Goal: Task Accomplishment & Management: Complete application form

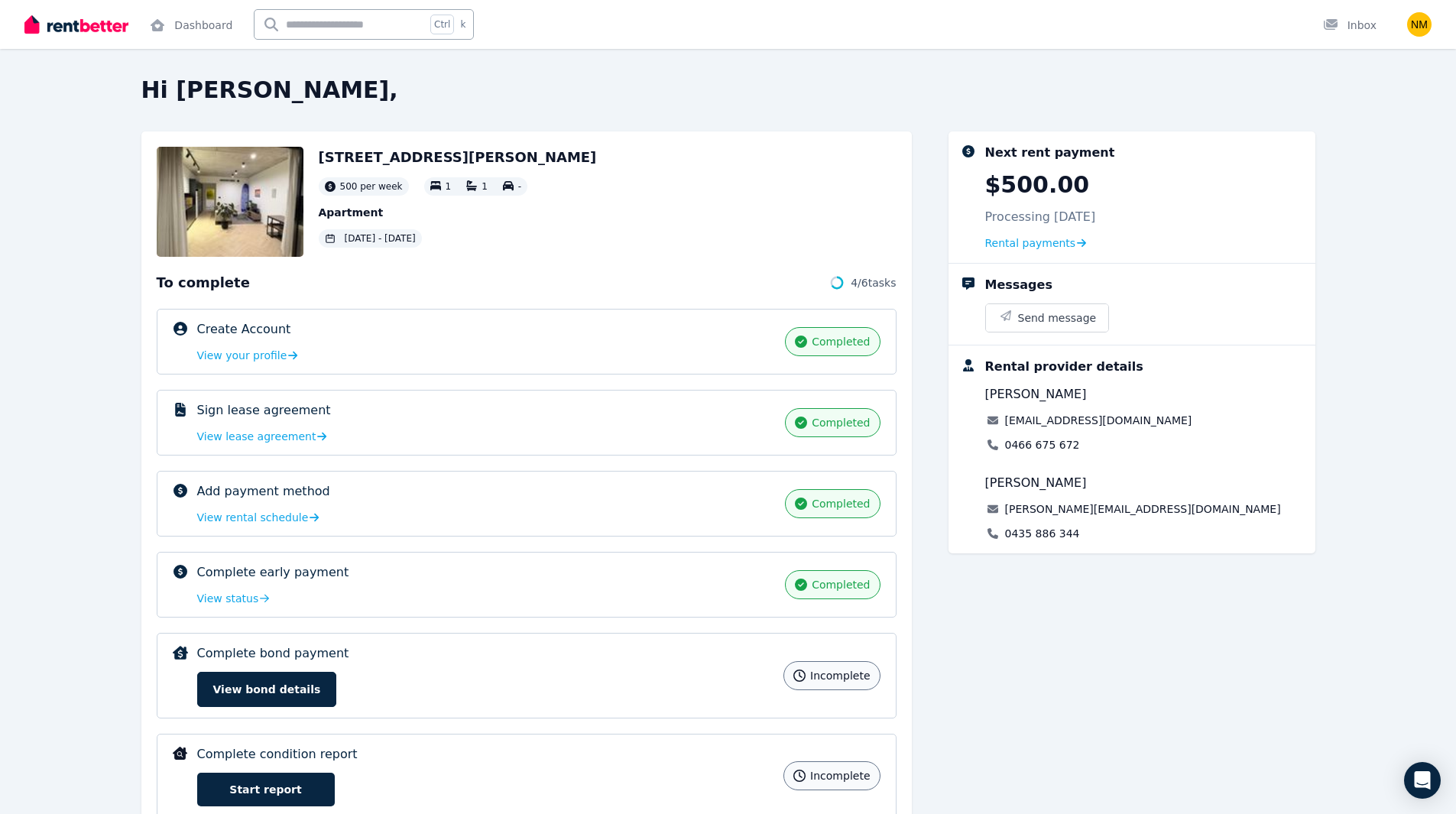
click at [251, 193] on img at bounding box center [230, 201] width 147 height 110
click at [227, 220] on img at bounding box center [230, 201] width 147 height 110
click at [225, 160] on img at bounding box center [230, 201] width 147 height 110
click at [1405, 27] on div "Open user menu" at bounding box center [1414, 24] width 34 height 49
click at [1420, 27] on img "button" at bounding box center [1419, 24] width 24 height 24
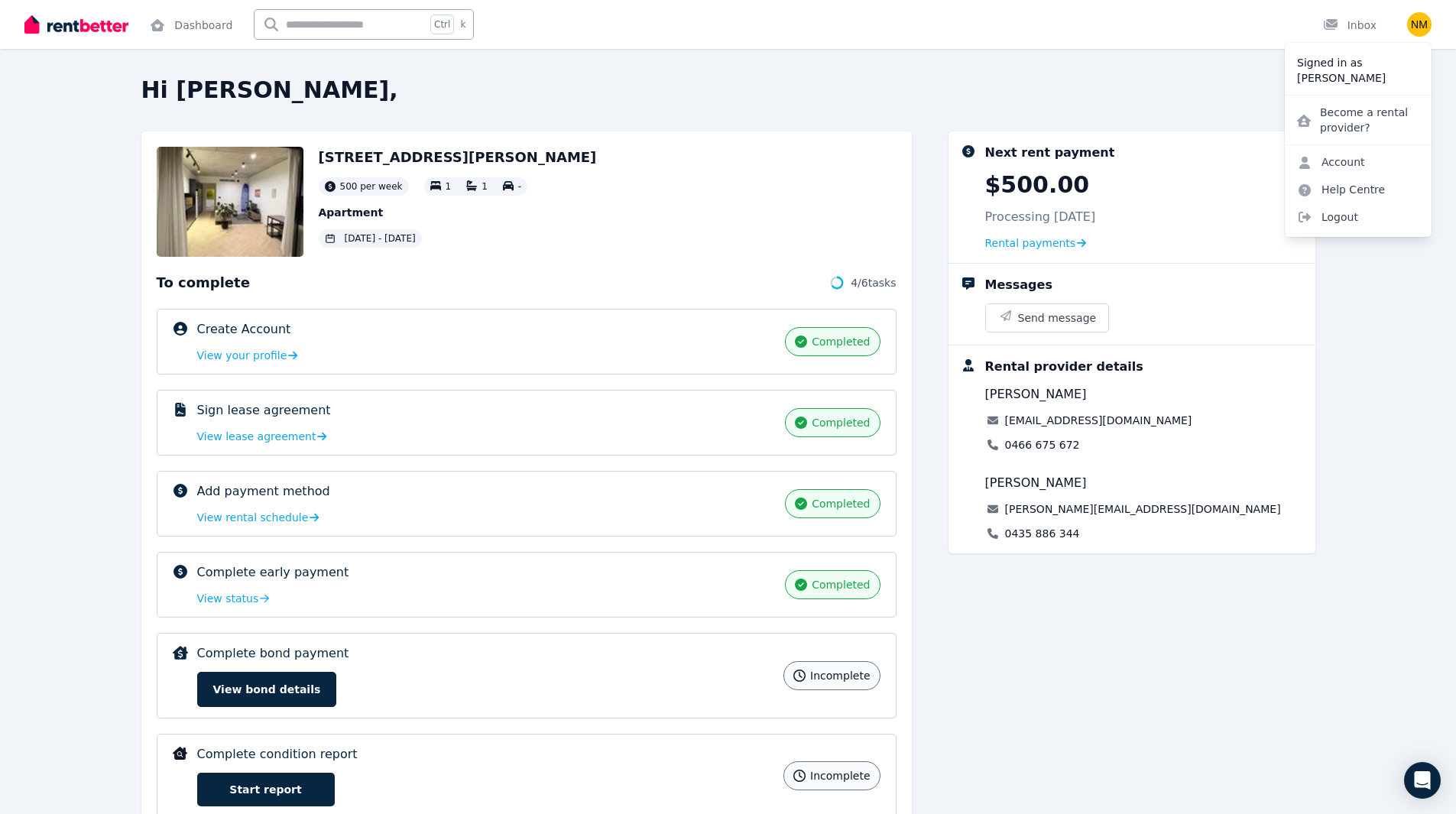
click at [398, 153] on h2 "[STREET_ADDRESS][PERSON_NAME]" at bounding box center [458, 158] width 278 height 22
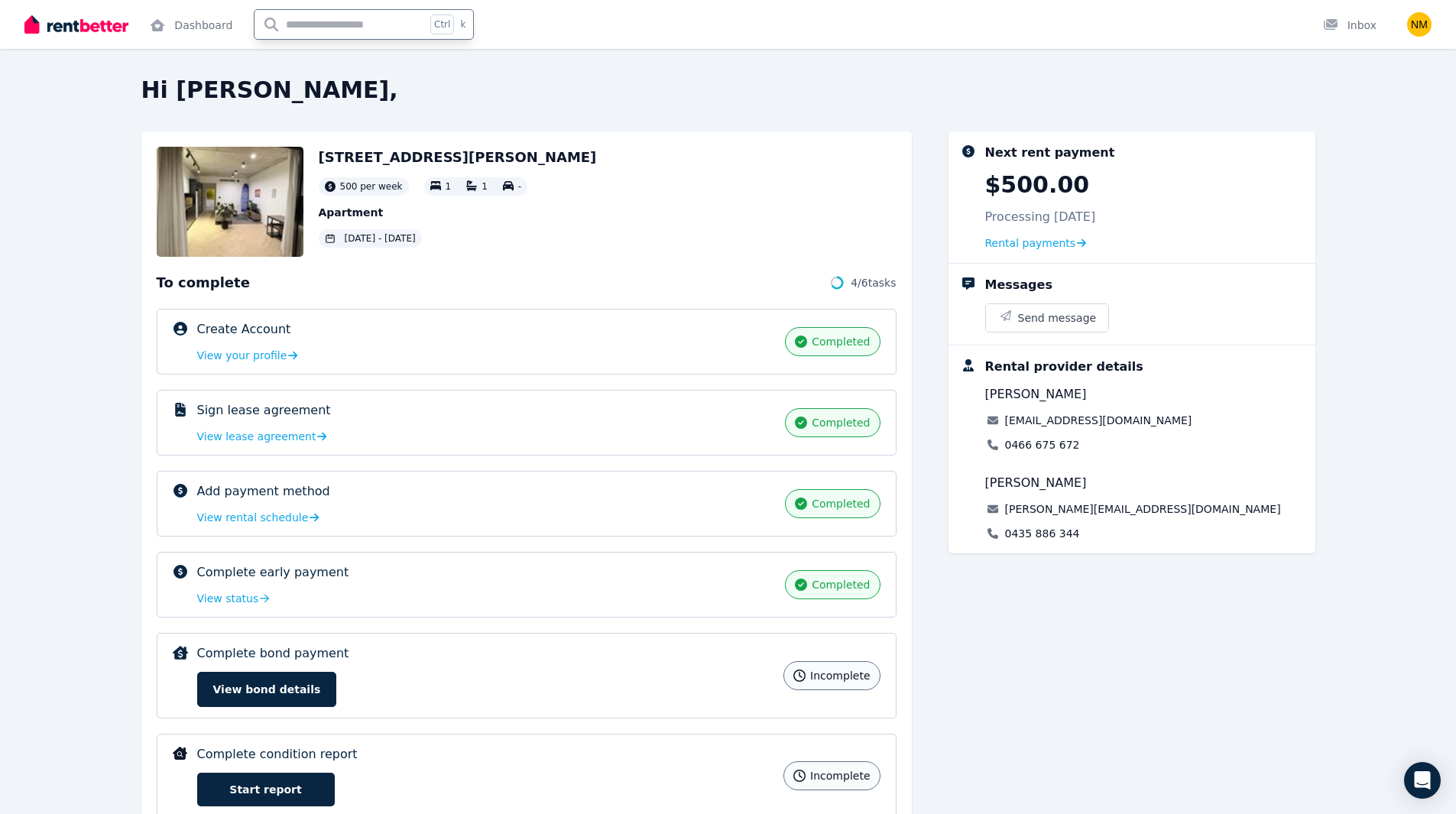
click at [336, 25] on input "text" at bounding box center [340, 24] width 171 height 29
type input "**********"
click at [246, 237] on img at bounding box center [230, 201] width 147 height 110
drag, startPoint x: 191, startPoint y: 295, endPoint x: 233, endPoint y: 227, distance: 79.9
click at [193, 294] on div "To complete 4 / 6 tasks Create Account completed View your profile completed Si…" at bounding box center [526, 545] width 739 height 546
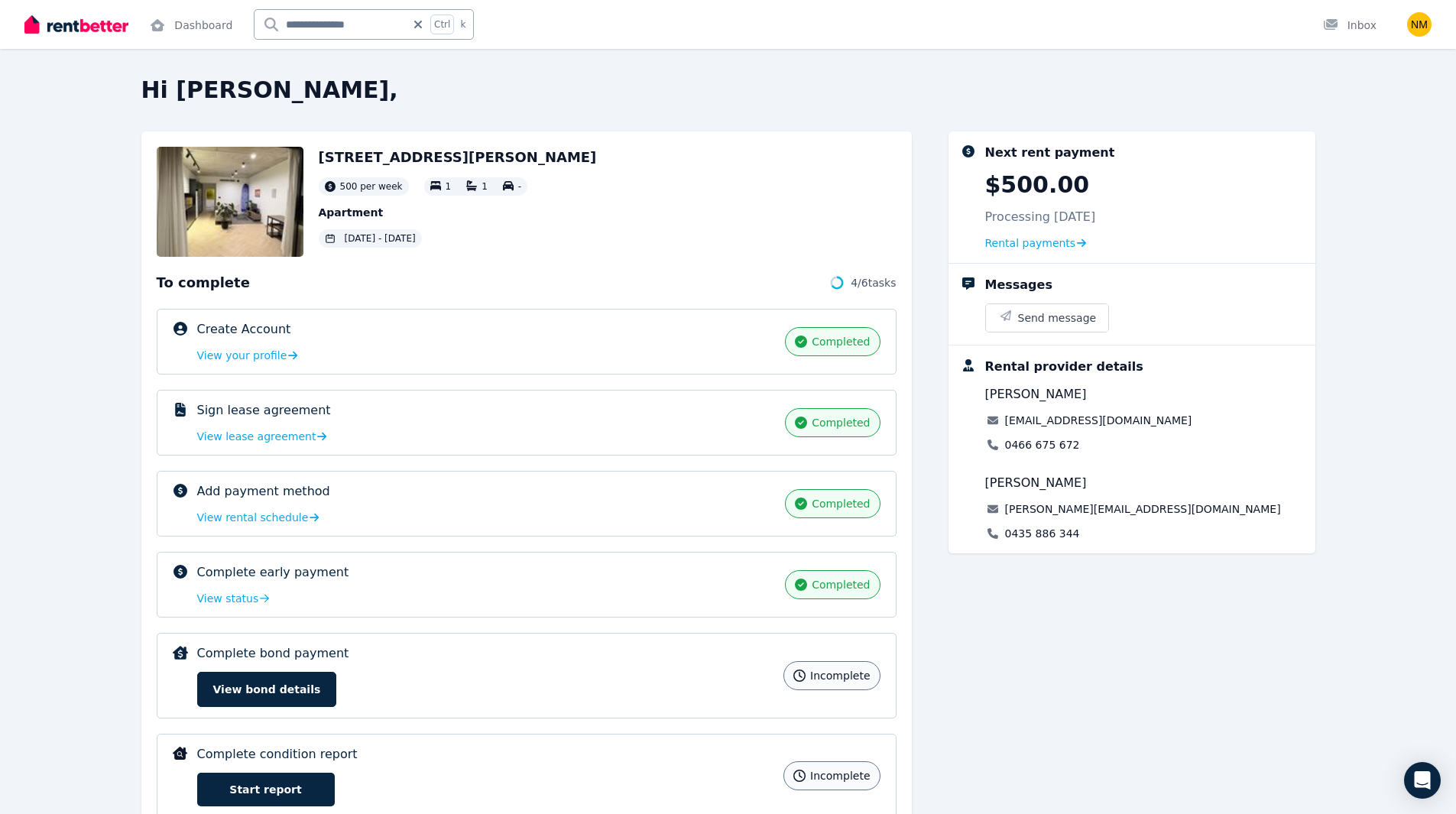
click at [233, 227] on img at bounding box center [230, 201] width 147 height 110
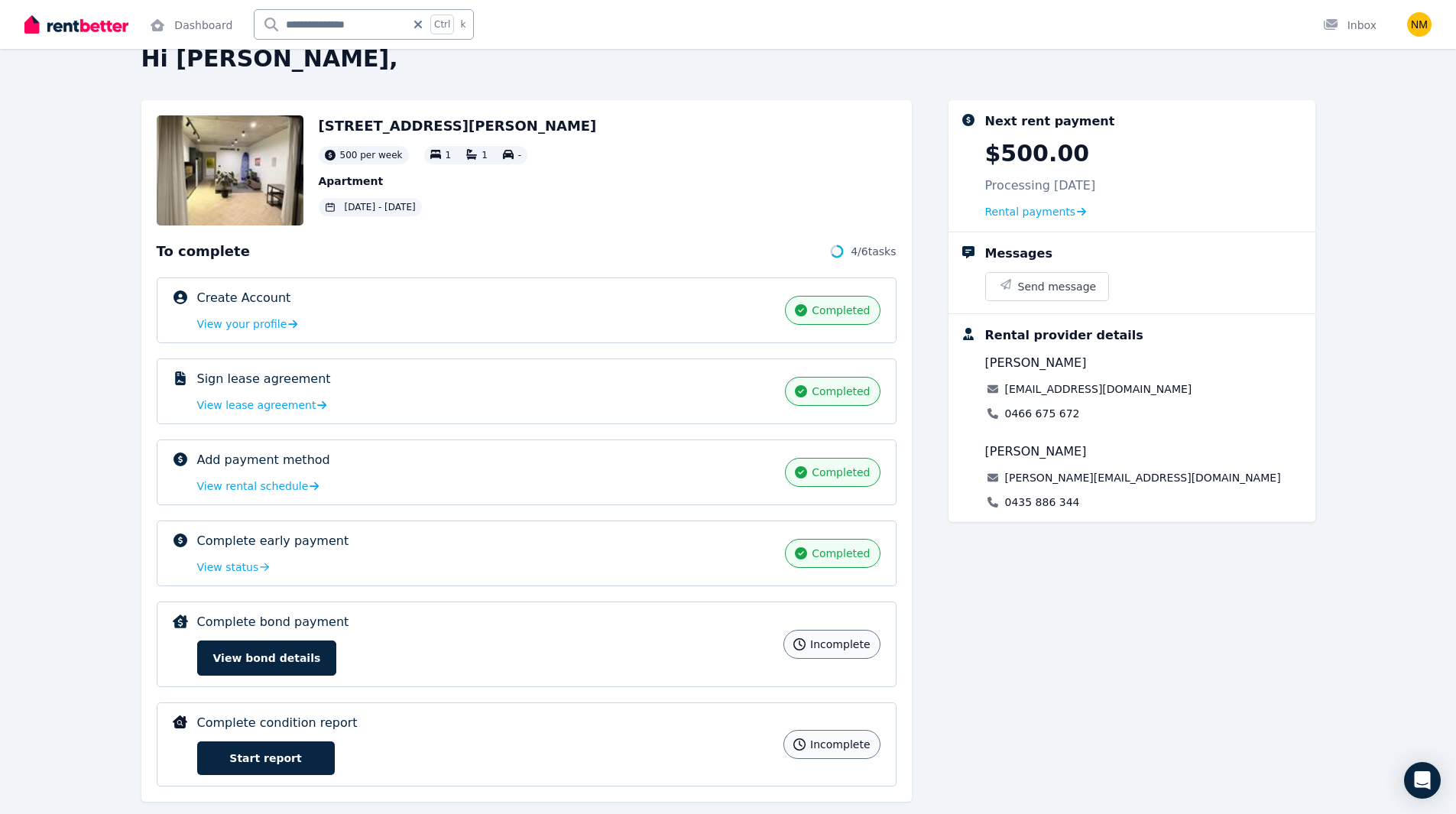
scroll to position [62, 0]
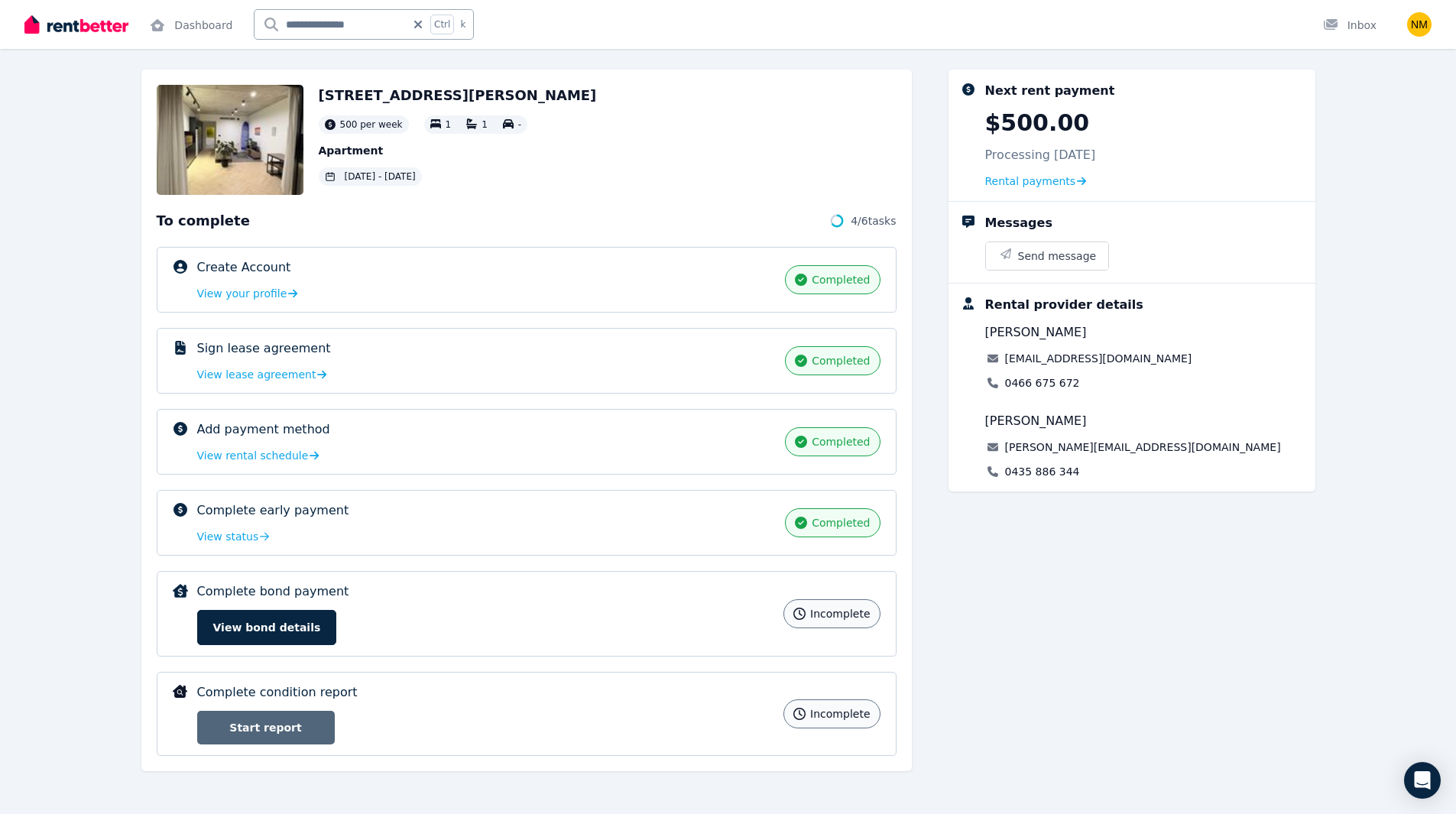
click at [292, 721] on link "Start report" at bounding box center [266, 727] width 138 height 34
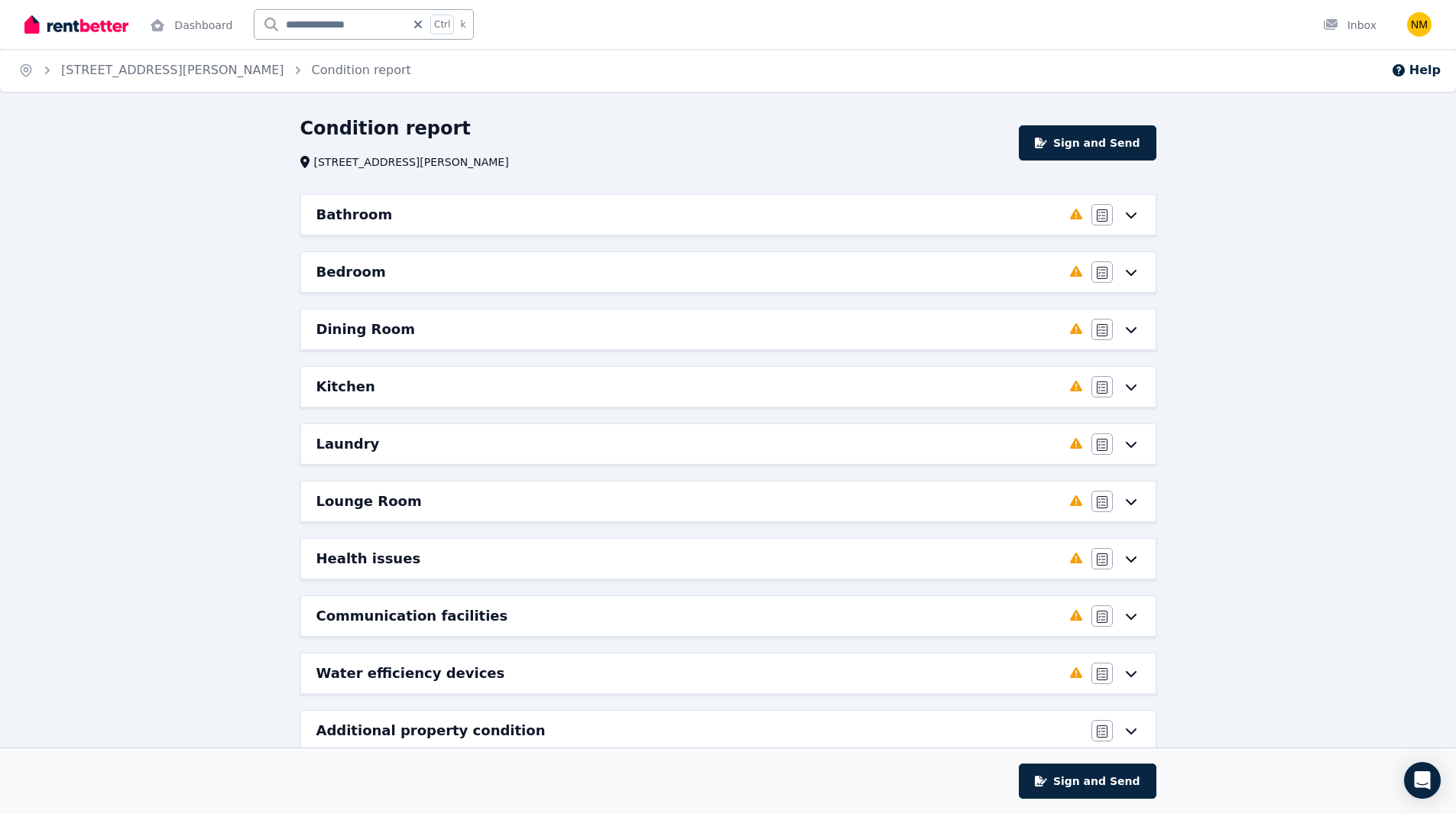
click at [1128, 212] on icon at bounding box center [1131, 214] width 18 height 12
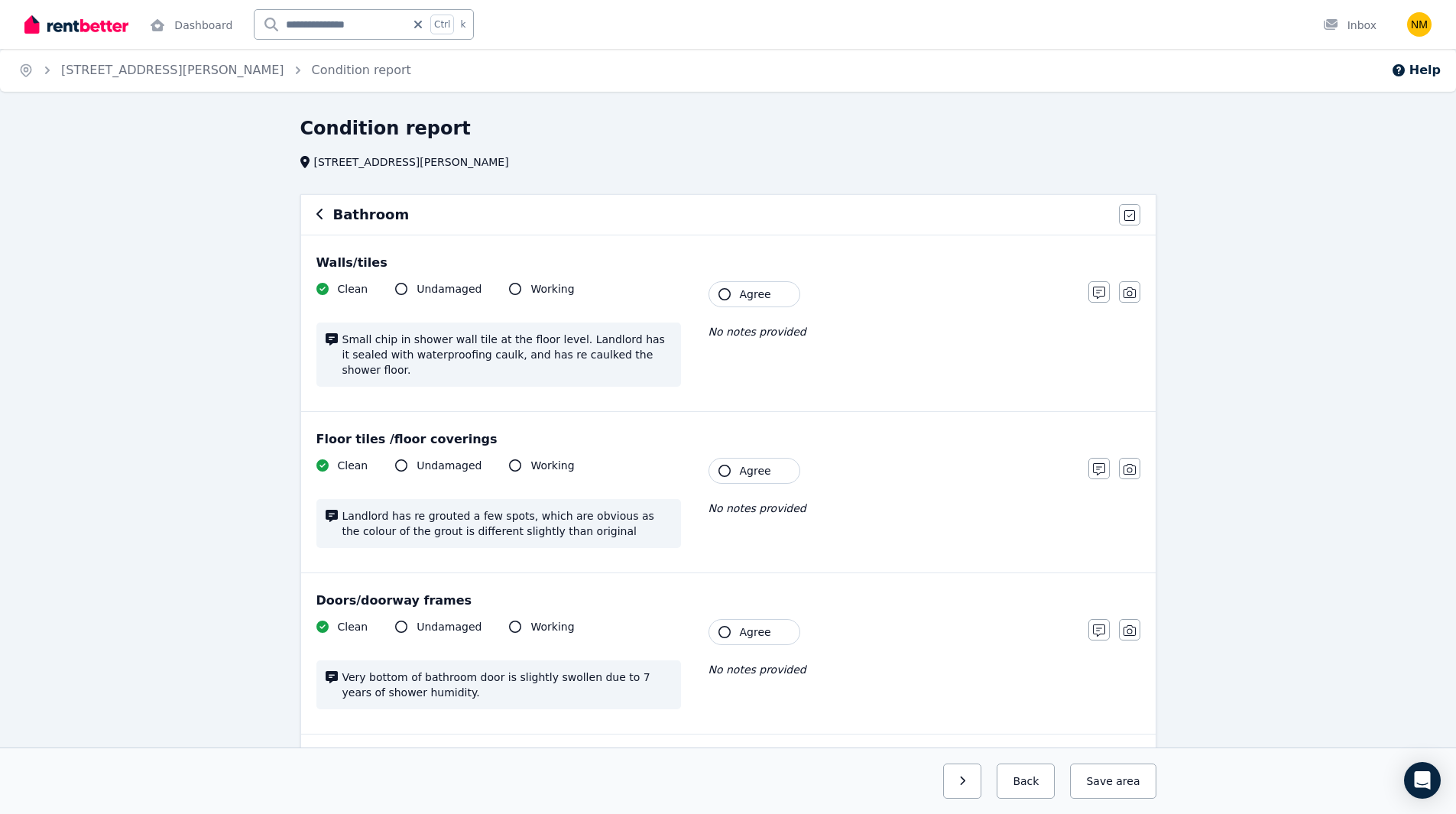
click at [757, 296] on span "Agree" at bounding box center [755, 294] width 32 height 15
click at [770, 460] on button "Agree" at bounding box center [754, 470] width 92 height 26
click at [755, 625] on span "Agree" at bounding box center [755, 632] width 32 height 15
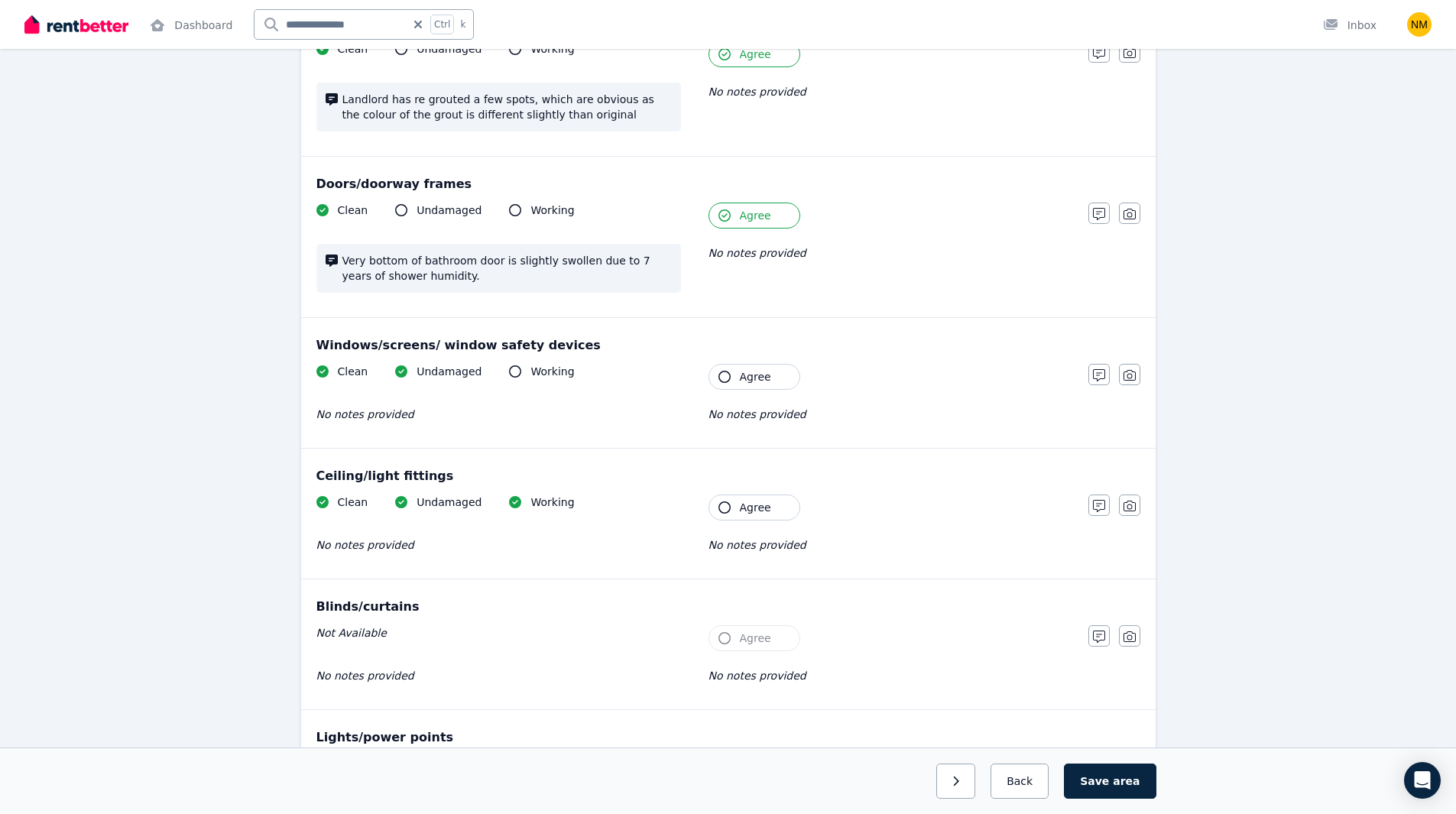
scroll to position [535, 0]
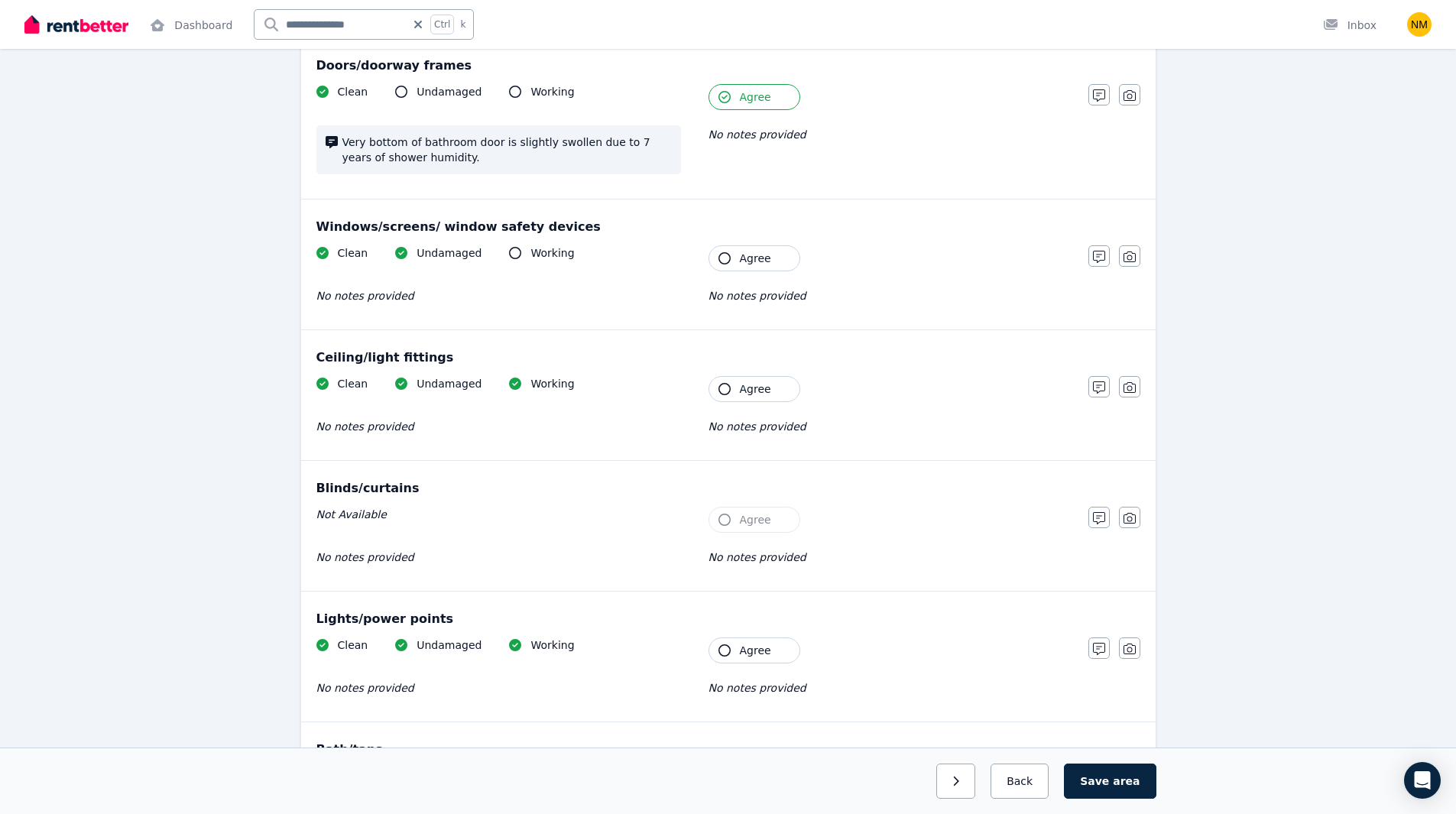
click at [749, 251] on span "Agree" at bounding box center [755, 258] width 32 height 15
click at [749, 382] on span "Agree" at bounding box center [755, 389] width 32 height 15
click at [725, 644] on icon "button" at bounding box center [724, 650] width 12 height 12
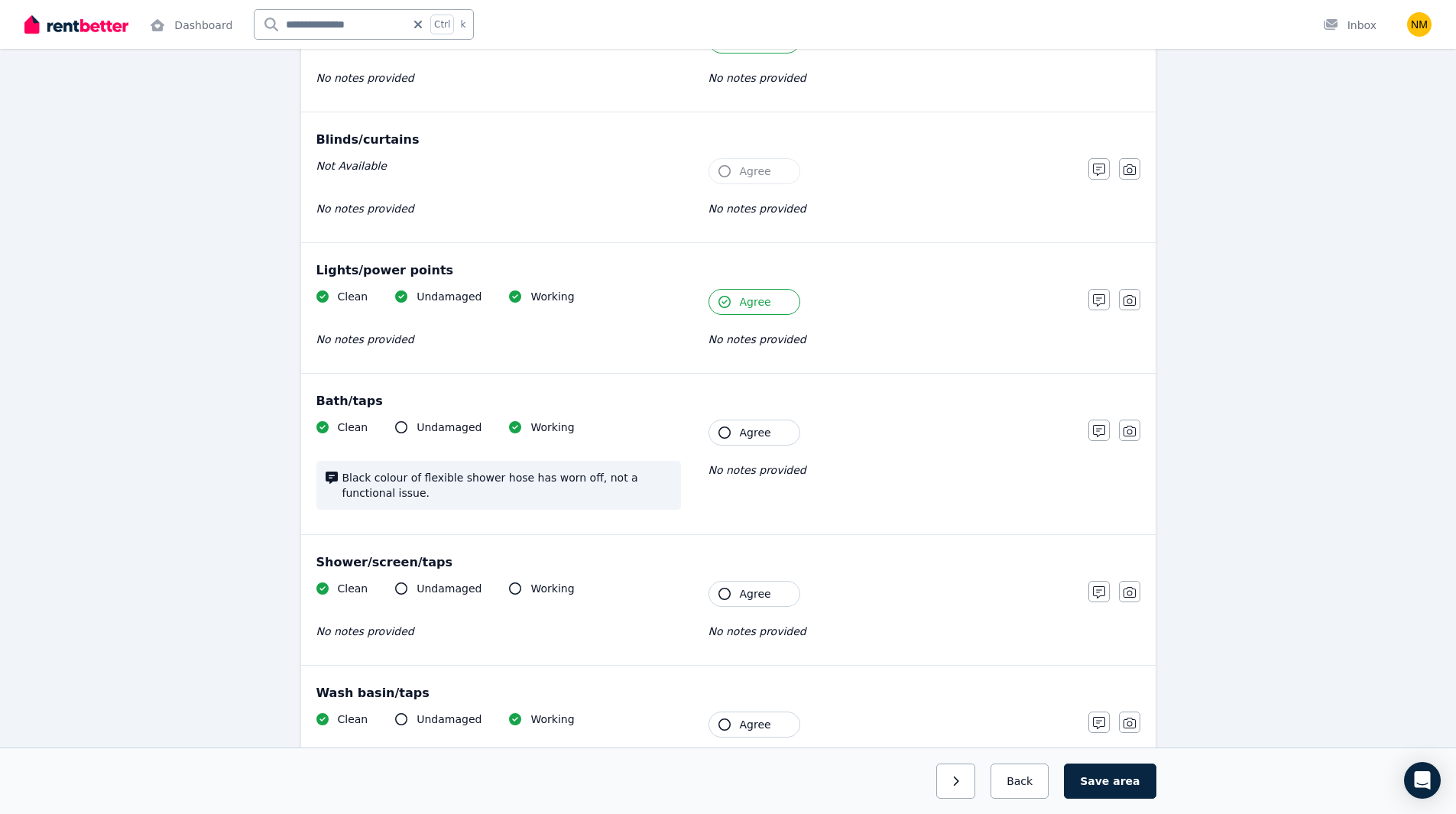
scroll to position [892, 0]
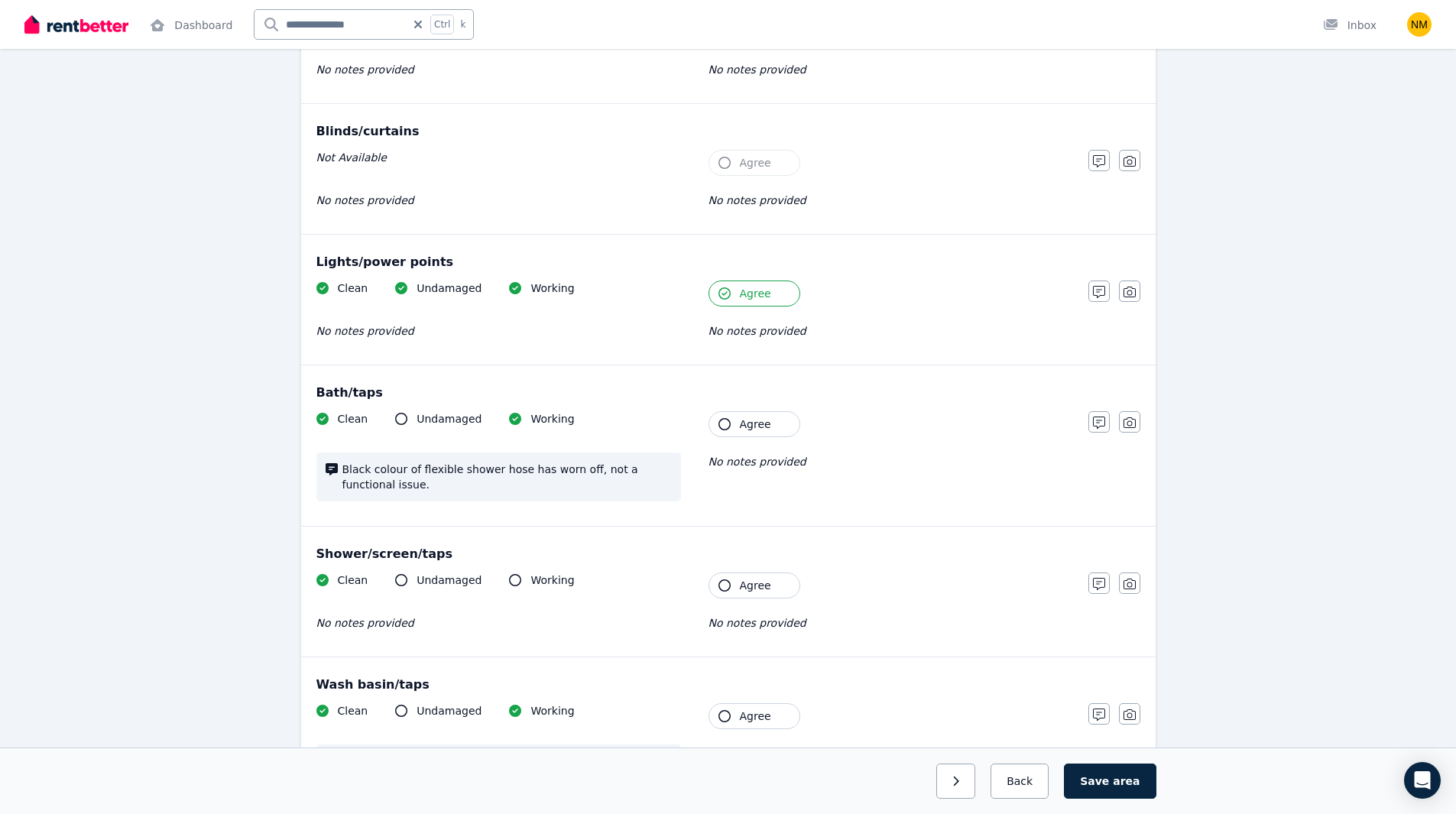
click at [728, 418] on icon "button" at bounding box center [724, 423] width 12 height 12
click at [730, 575] on button "Agree" at bounding box center [754, 586] width 92 height 26
click at [722, 711] on icon "button" at bounding box center [724, 716] width 12 height 12
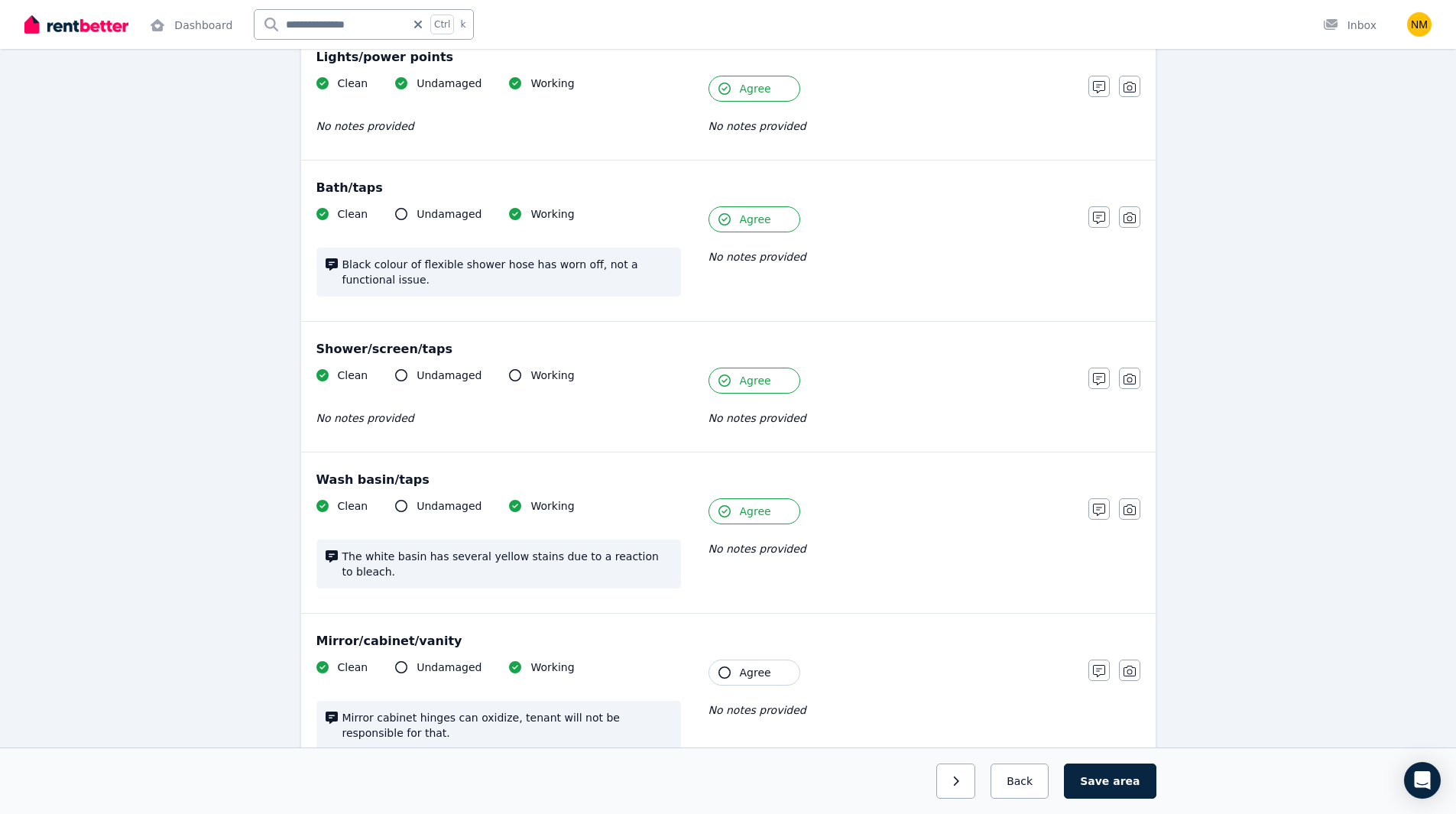
scroll to position [1248, 0]
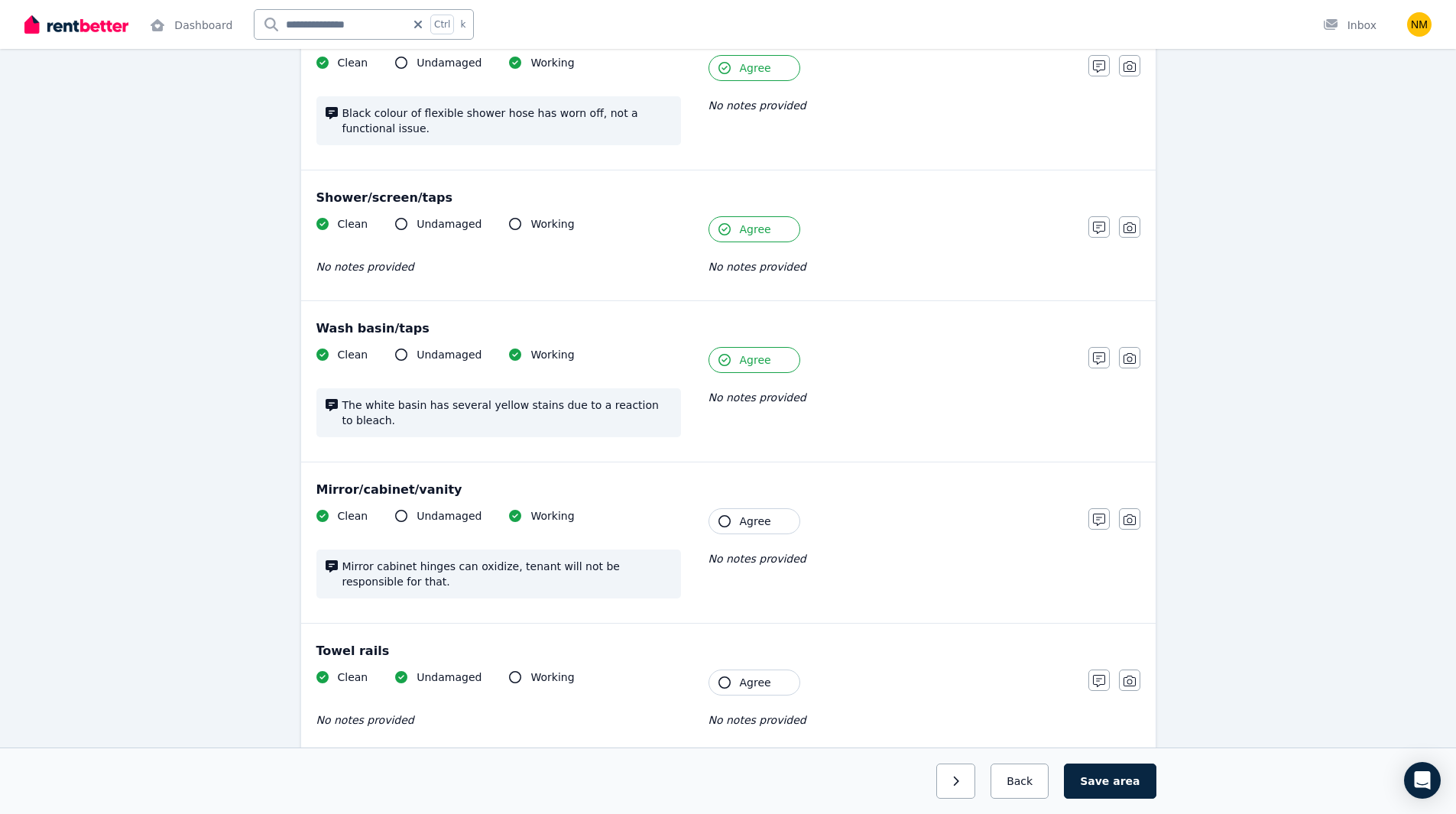
click at [720, 515] on icon "button" at bounding box center [724, 520] width 12 height 12
click at [728, 676] on icon "button" at bounding box center [724, 682] width 12 height 12
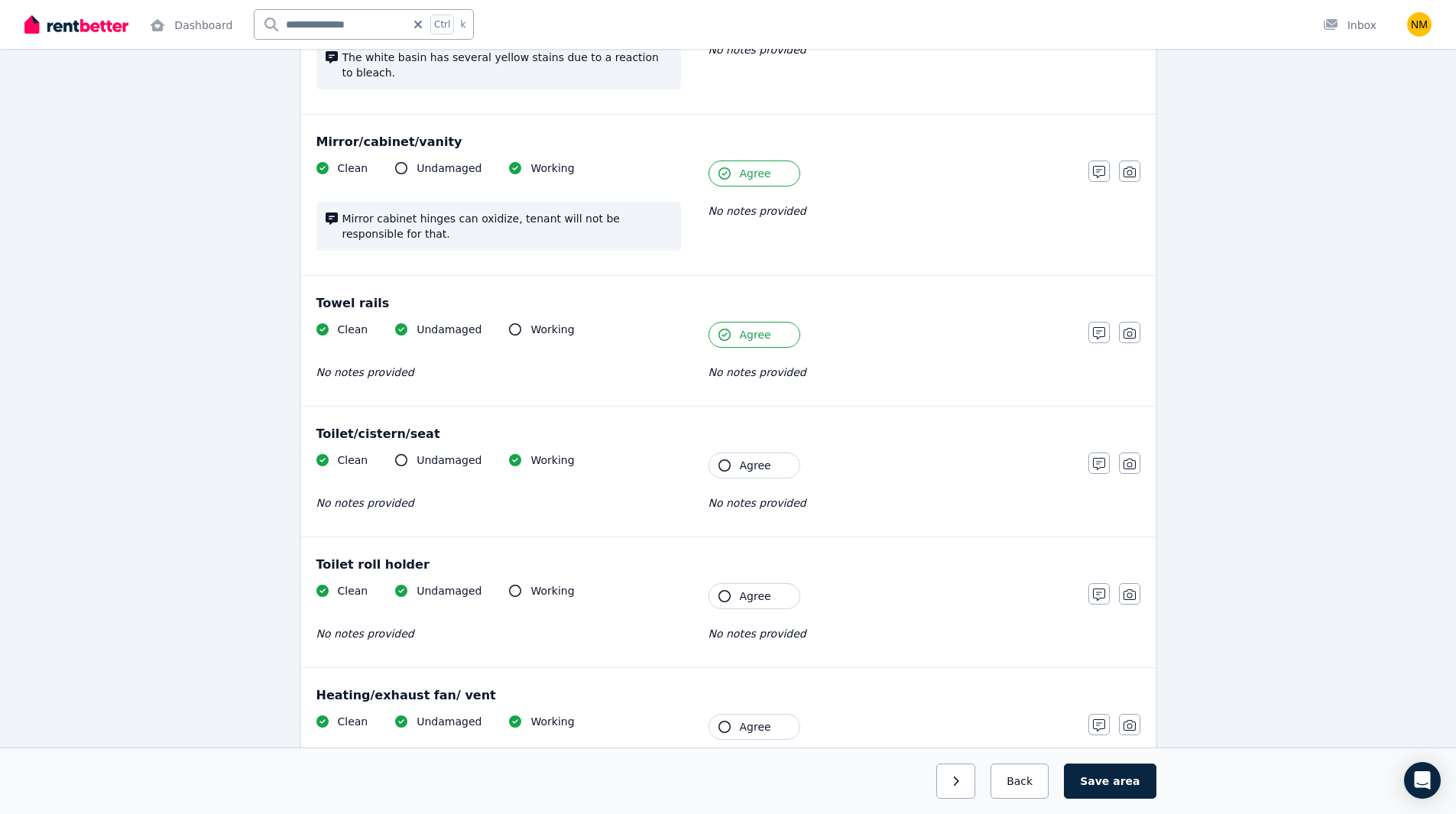
scroll to position [1605, 0]
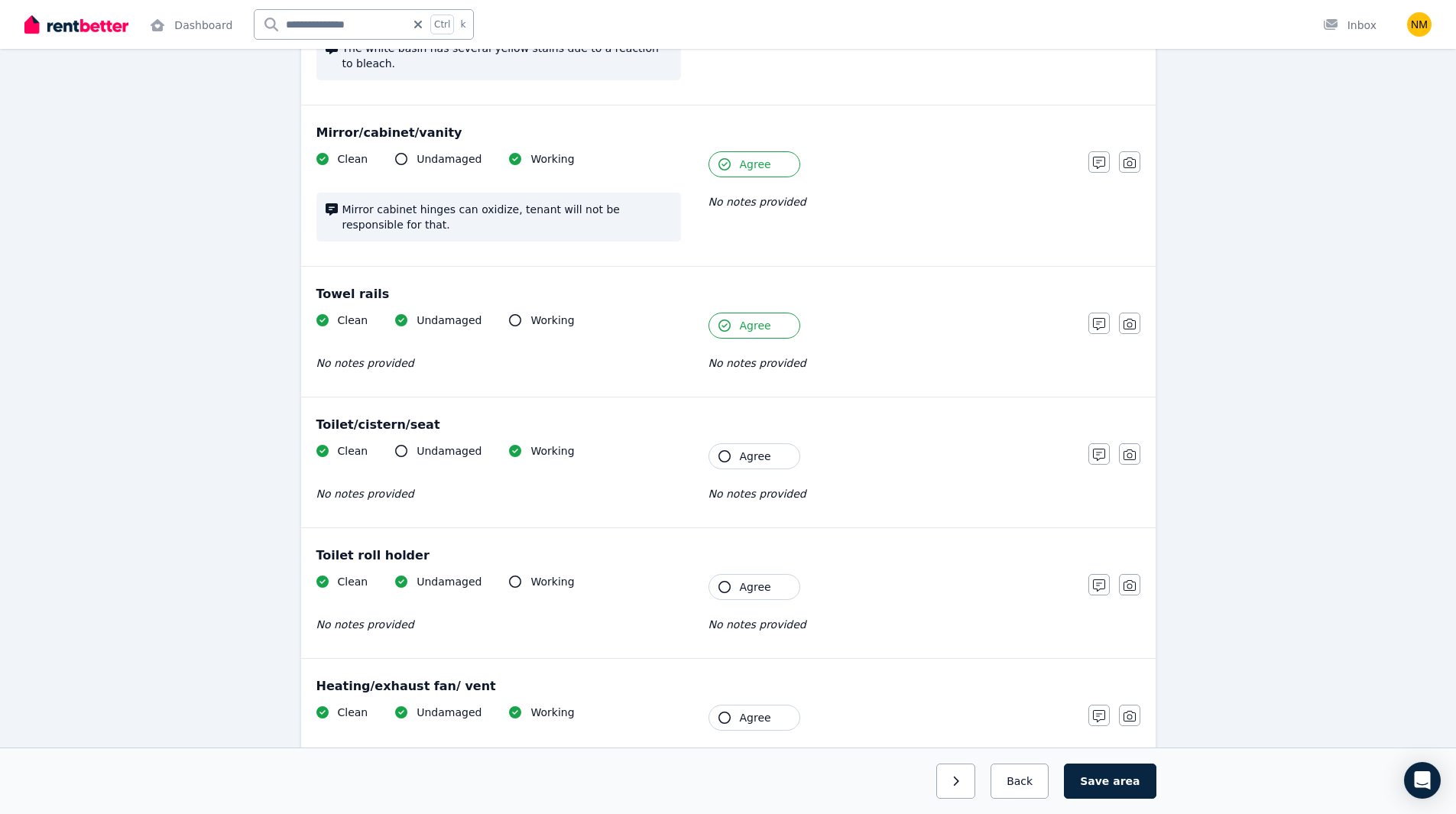
click at [719, 443] on button "Agree" at bounding box center [754, 456] width 92 height 26
click at [722, 581] on icon "button" at bounding box center [724, 586] width 12 height 12
click at [727, 712] on icon "button" at bounding box center [724, 717] width 12 height 12
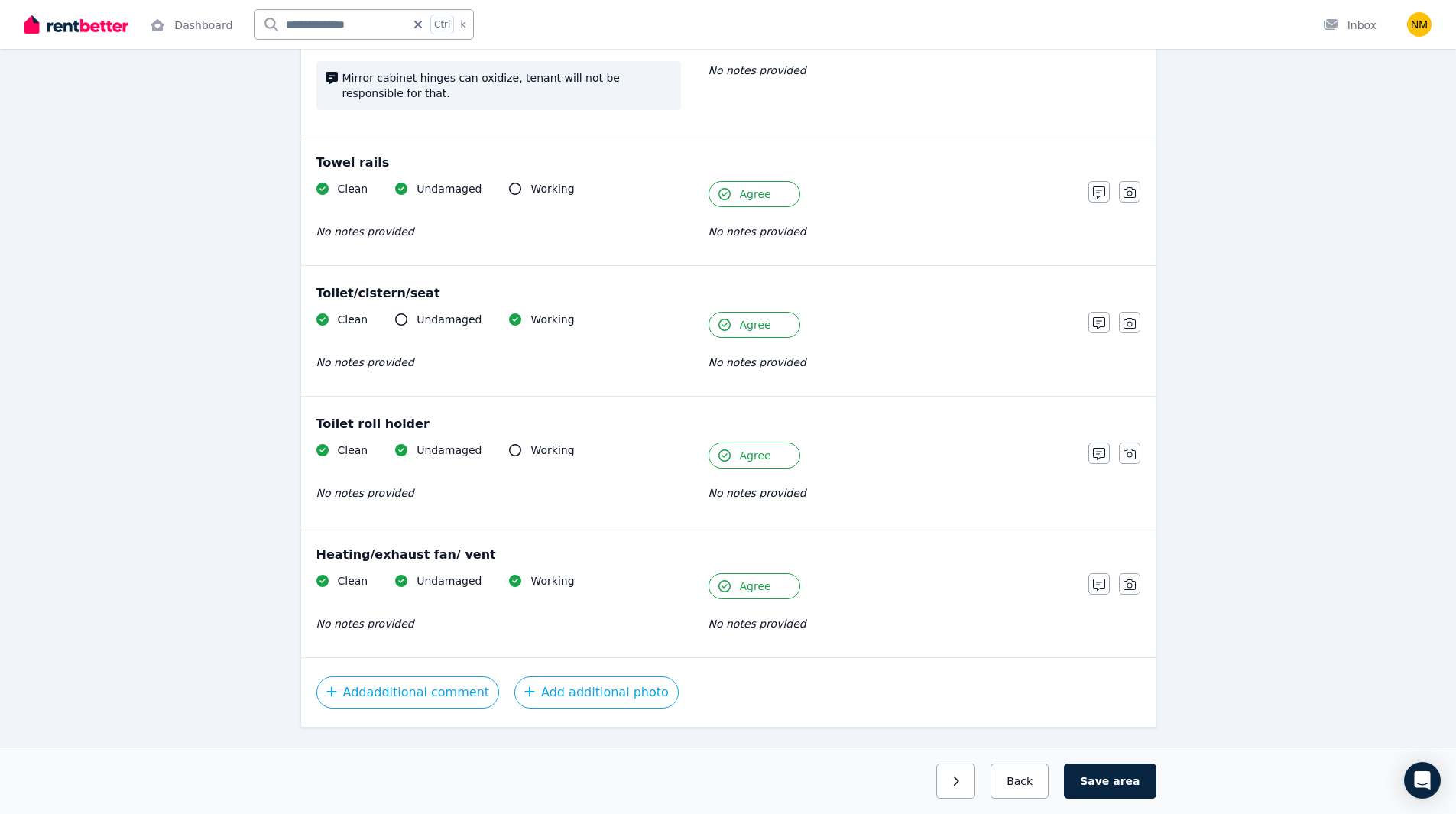
scroll to position [1741, 0]
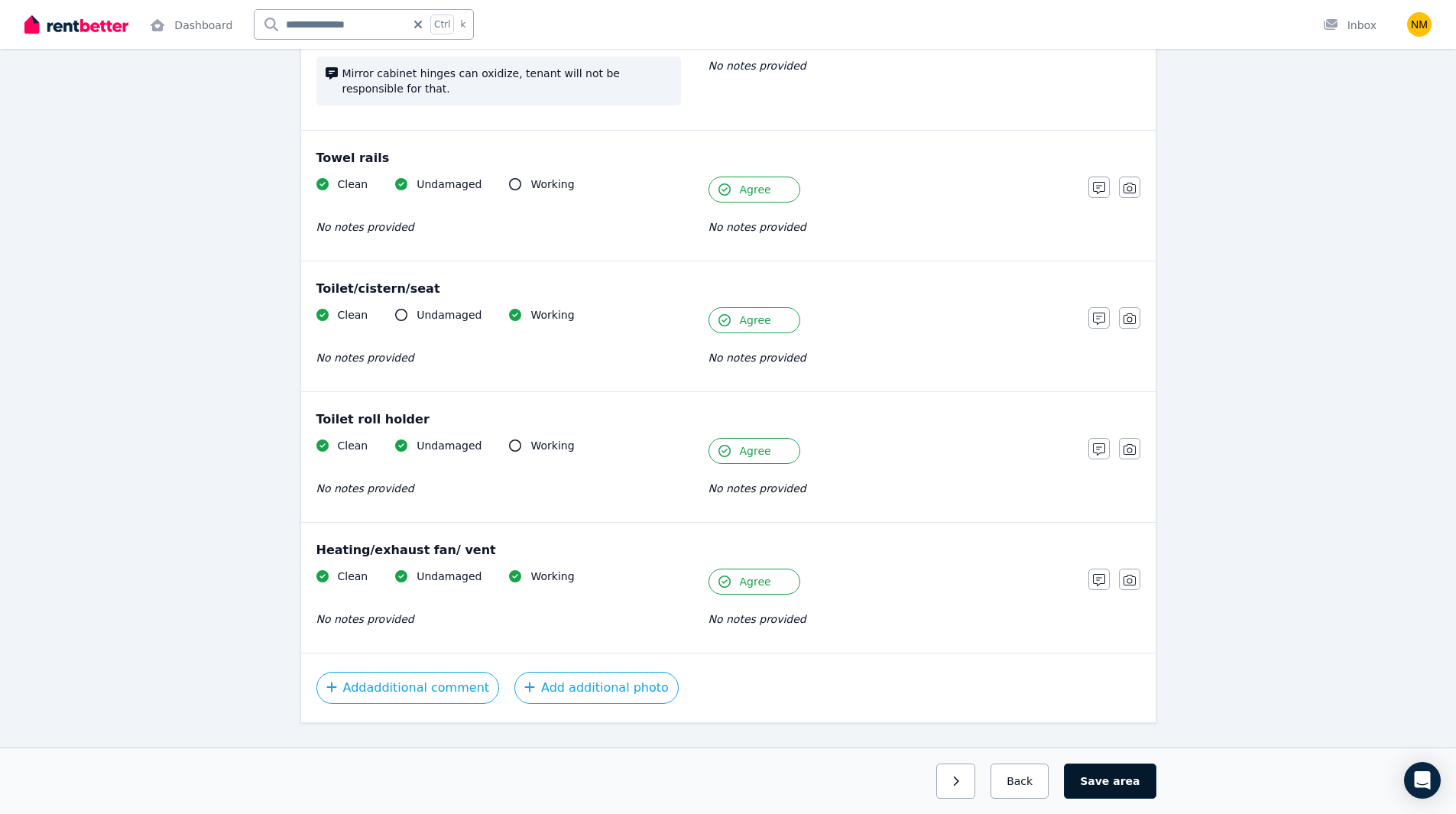
click at [1115, 777] on button "Save area" at bounding box center [1109, 781] width 92 height 35
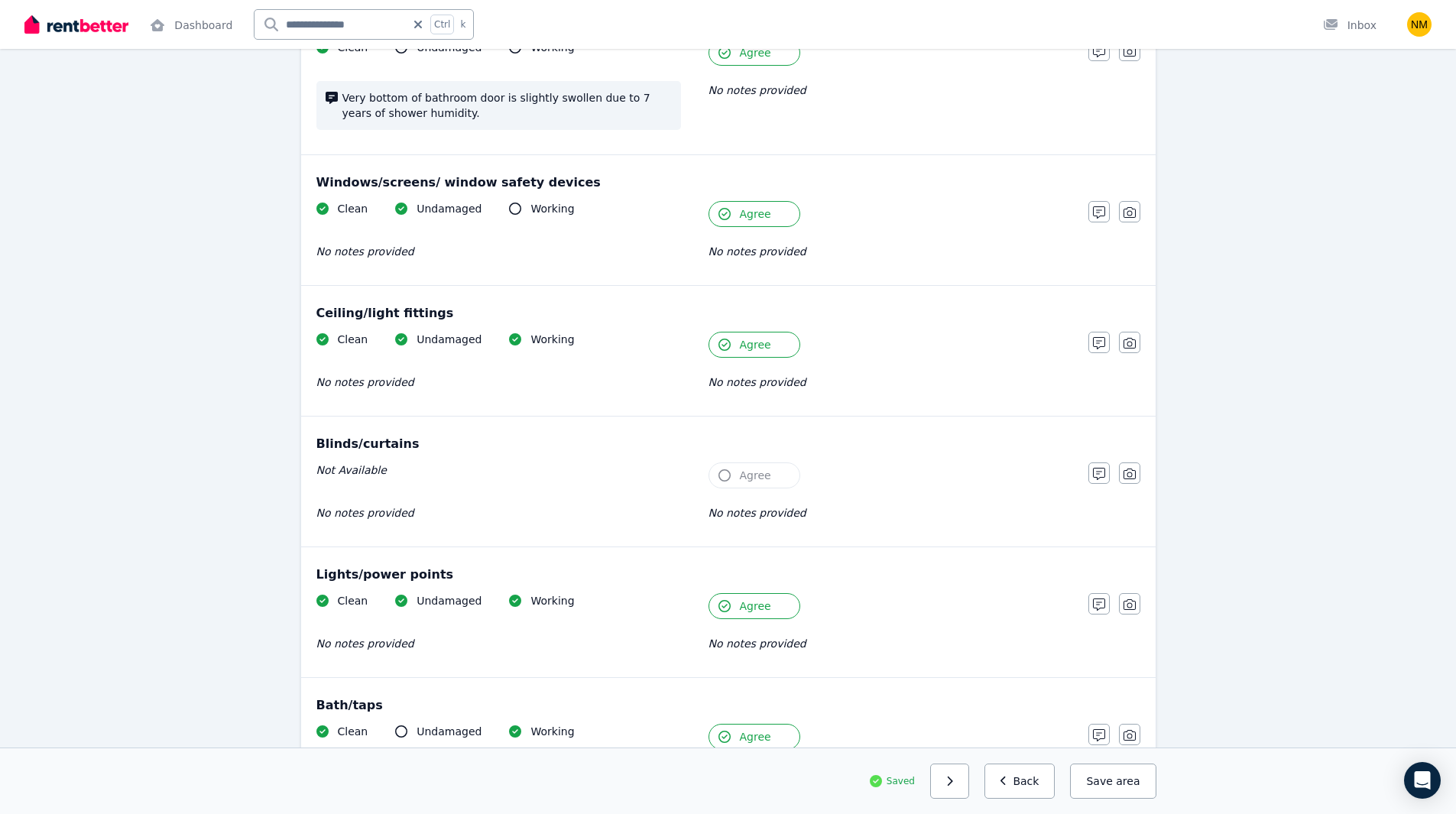
scroll to position [0, 0]
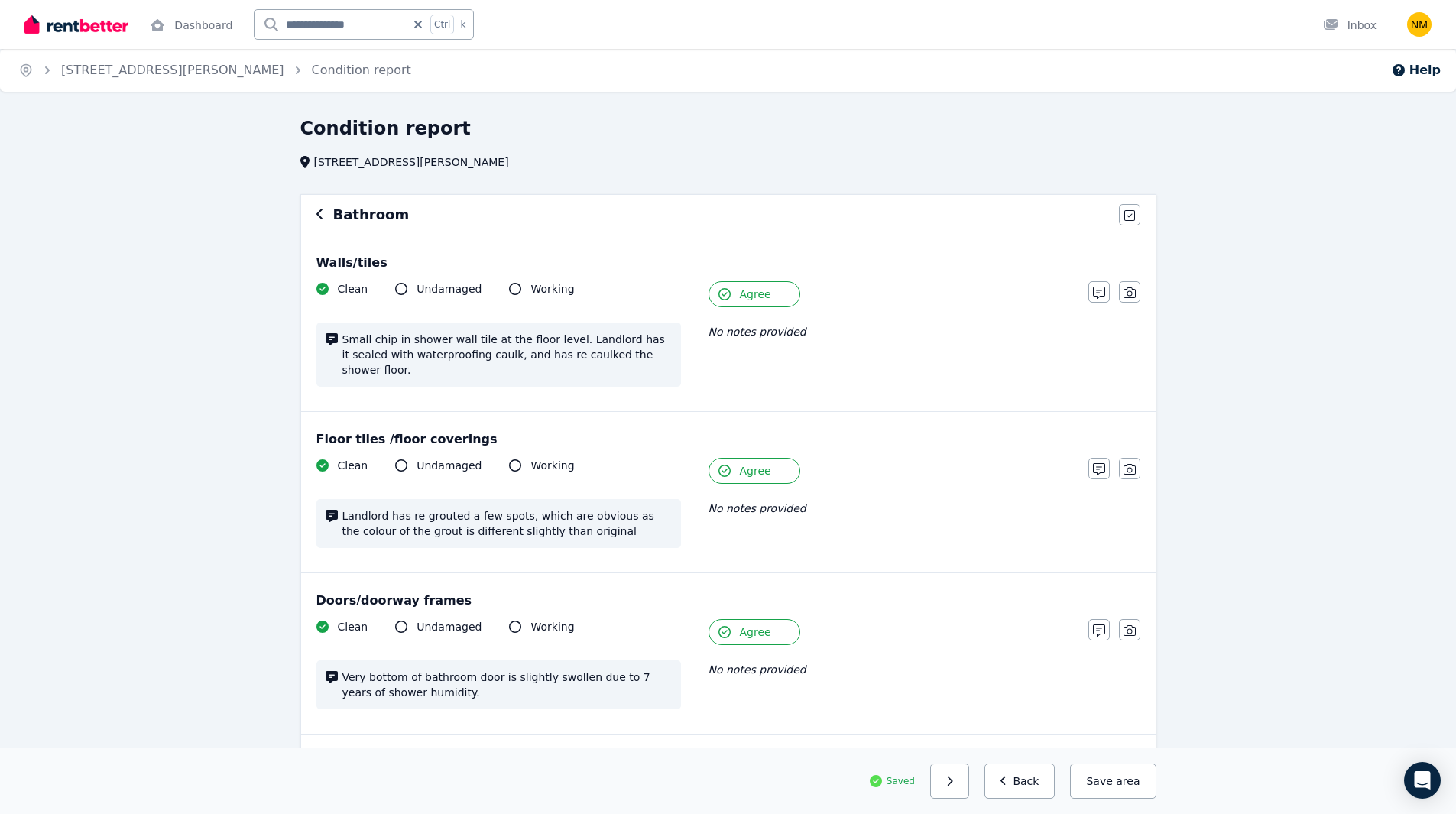
click at [318, 218] on icon "button" at bounding box center [320, 213] width 7 height 12
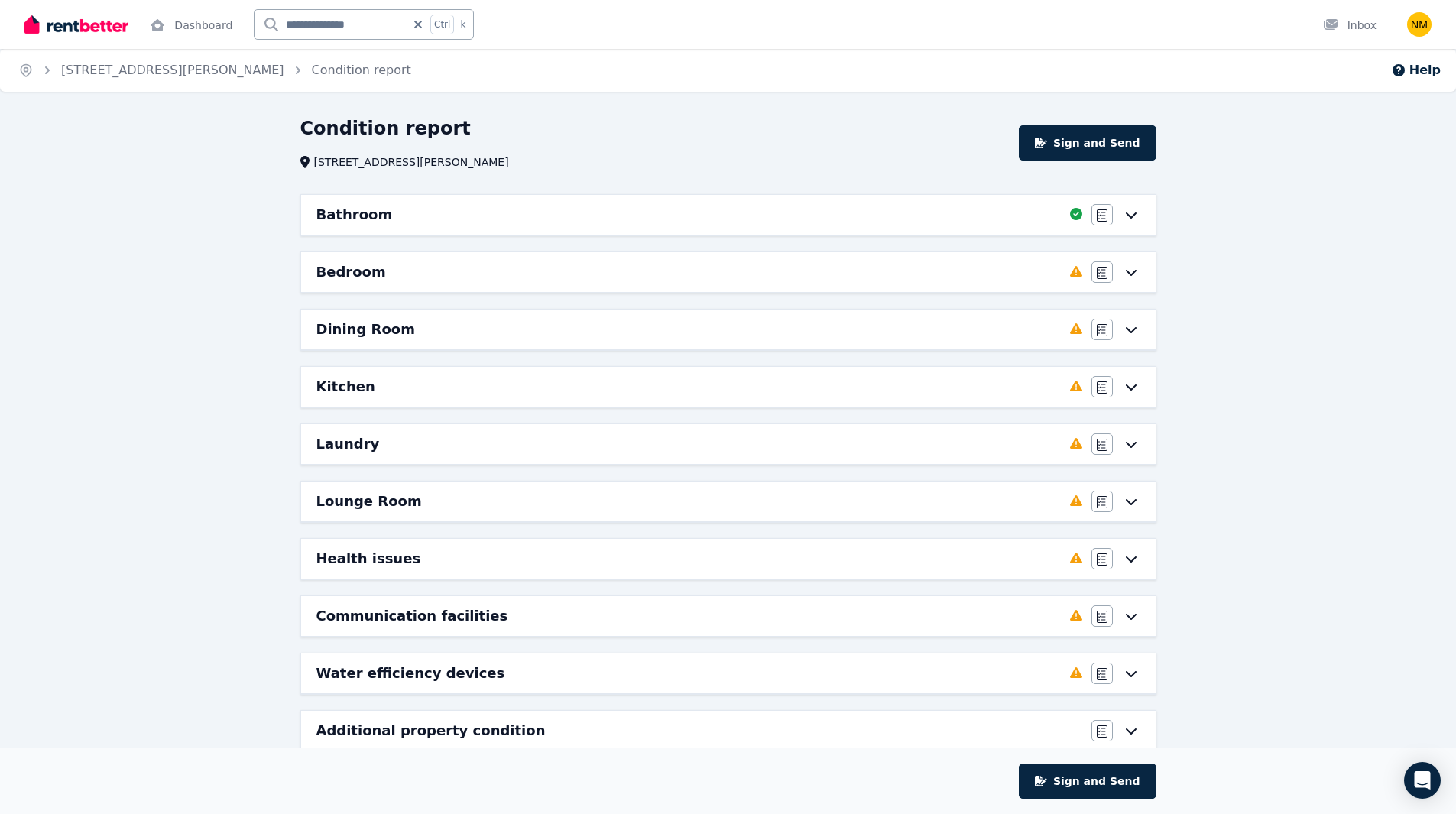
click at [1126, 275] on icon at bounding box center [1131, 272] width 18 height 12
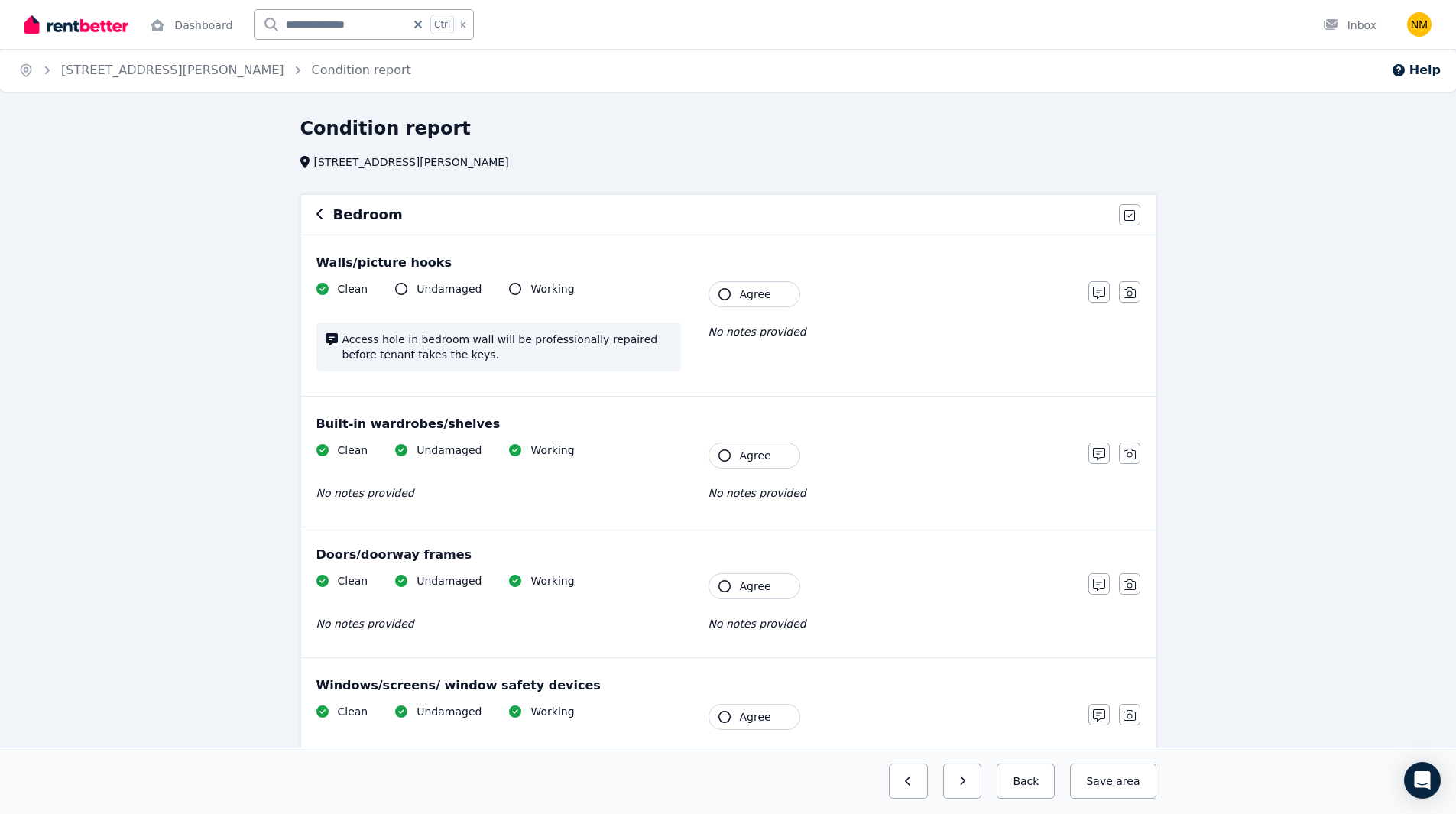
click at [728, 299] on icon "button" at bounding box center [724, 294] width 12 height 12
click at [736, 457] on button "Agree" at bounding box center [754, 455] width 92 height 26
drag, startPoint x: 735, startPoint y: 587, endPoint x: 737, endPoint y: 577, distance: 10.2
click at [735, 586] on button "Agree" at bounding box center [754, 586] width 92 height 26
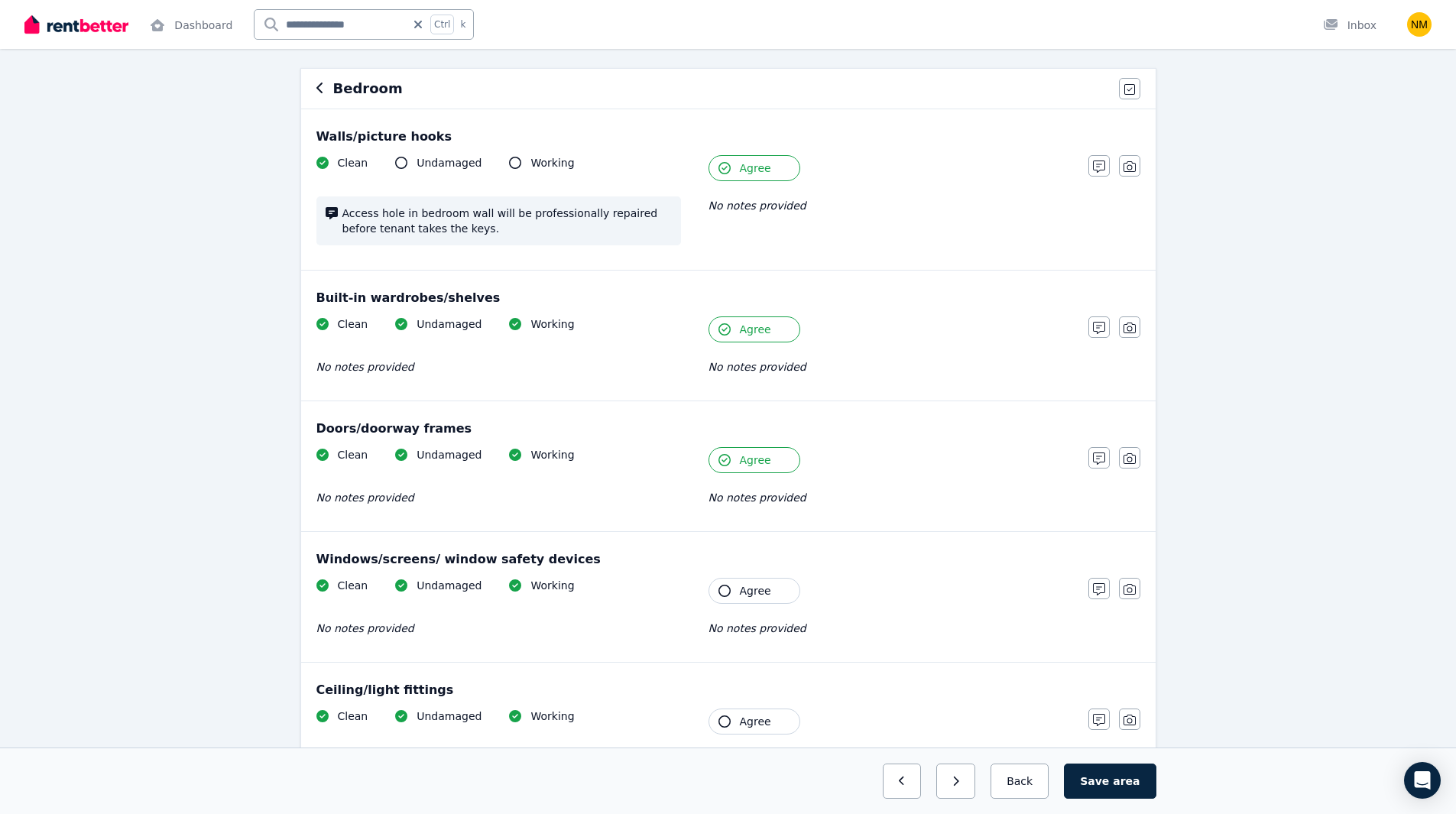
scroll to position [179, 0]
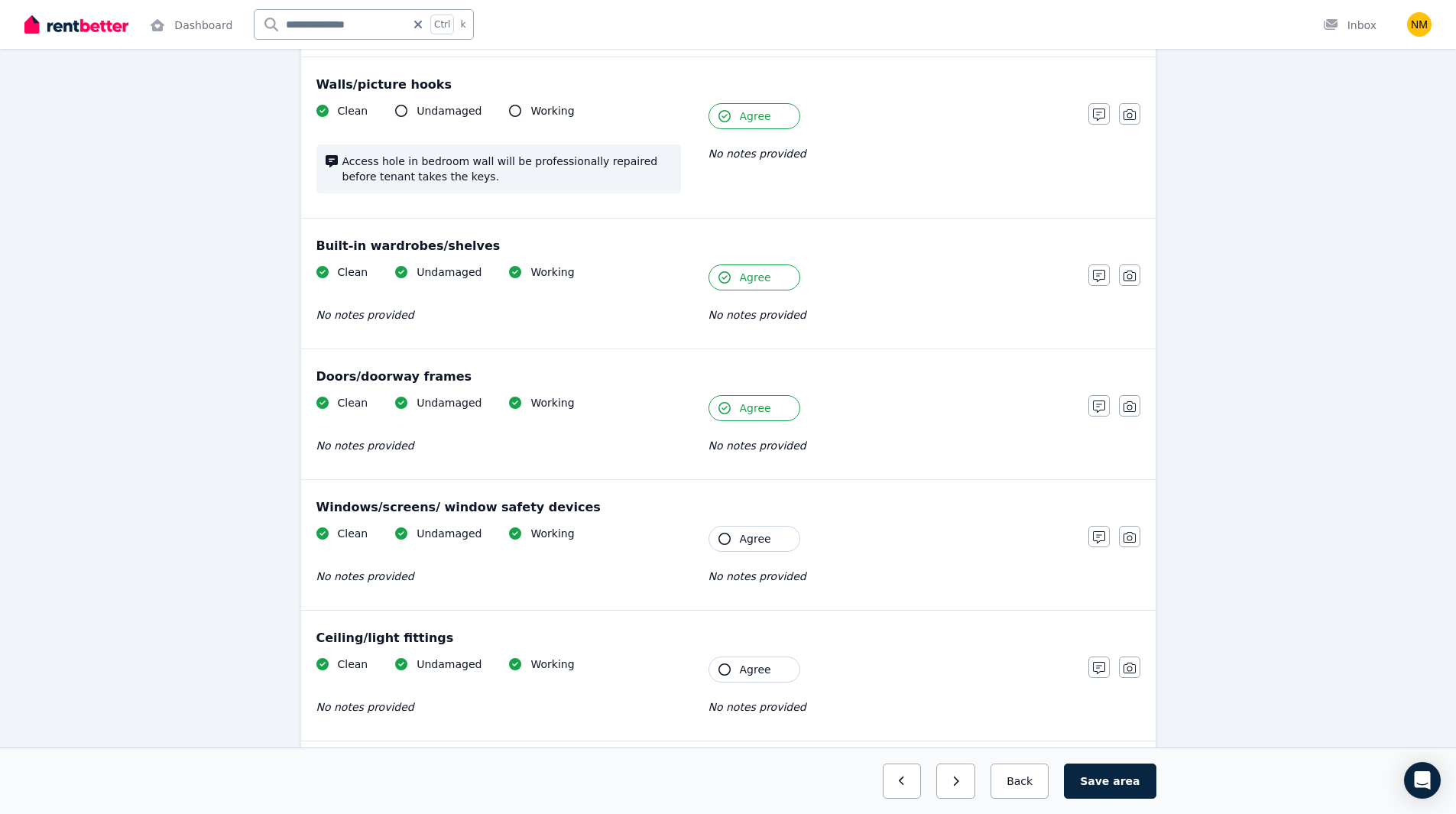
click at [745, 535] on span "Agree" at bounding box center [755, 538] width 32 height 15
click at [759, 679] on button "Agree" at bounding box center [754, 670] width 92 height 26
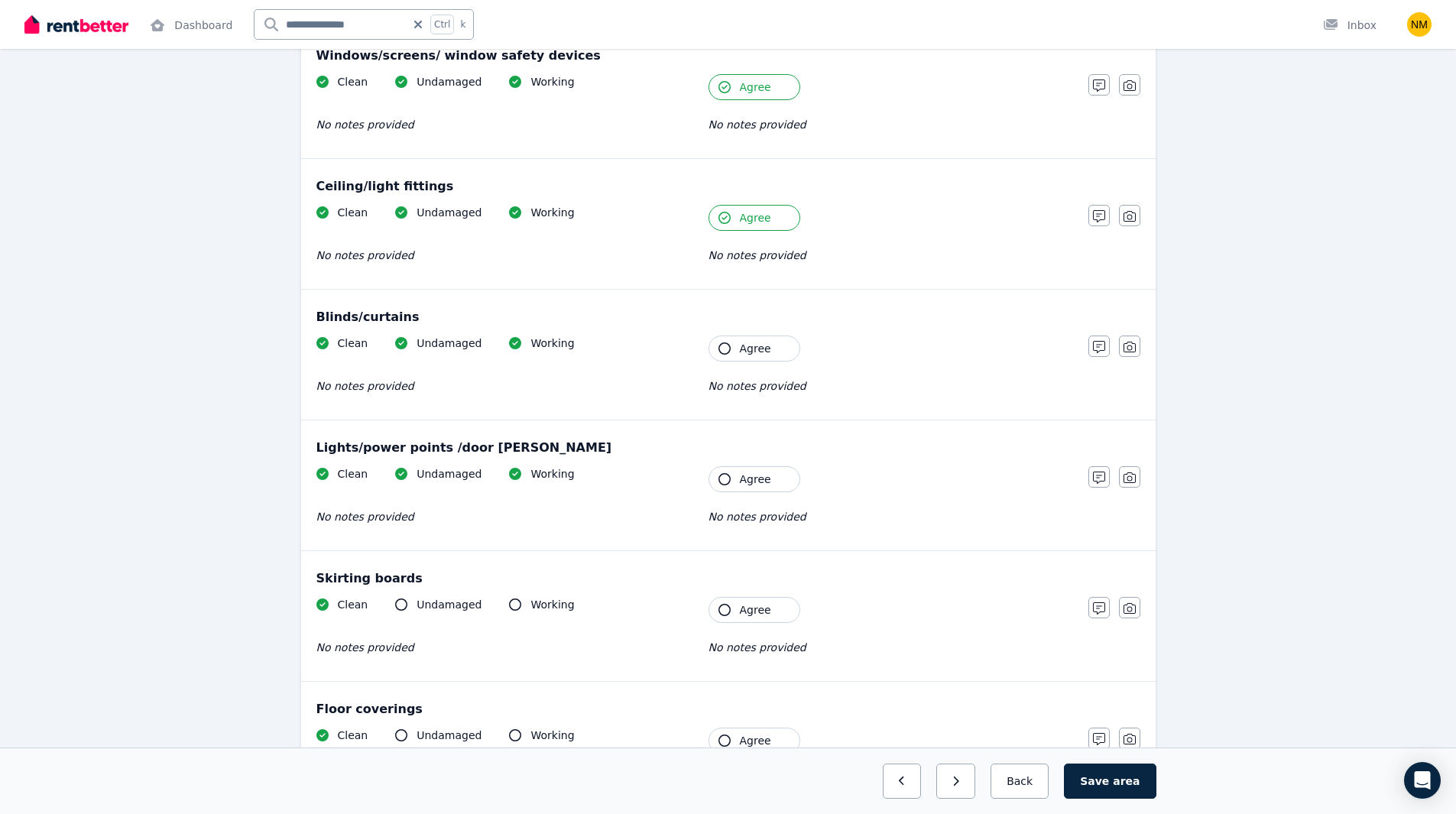
scroll to position [713, 0]
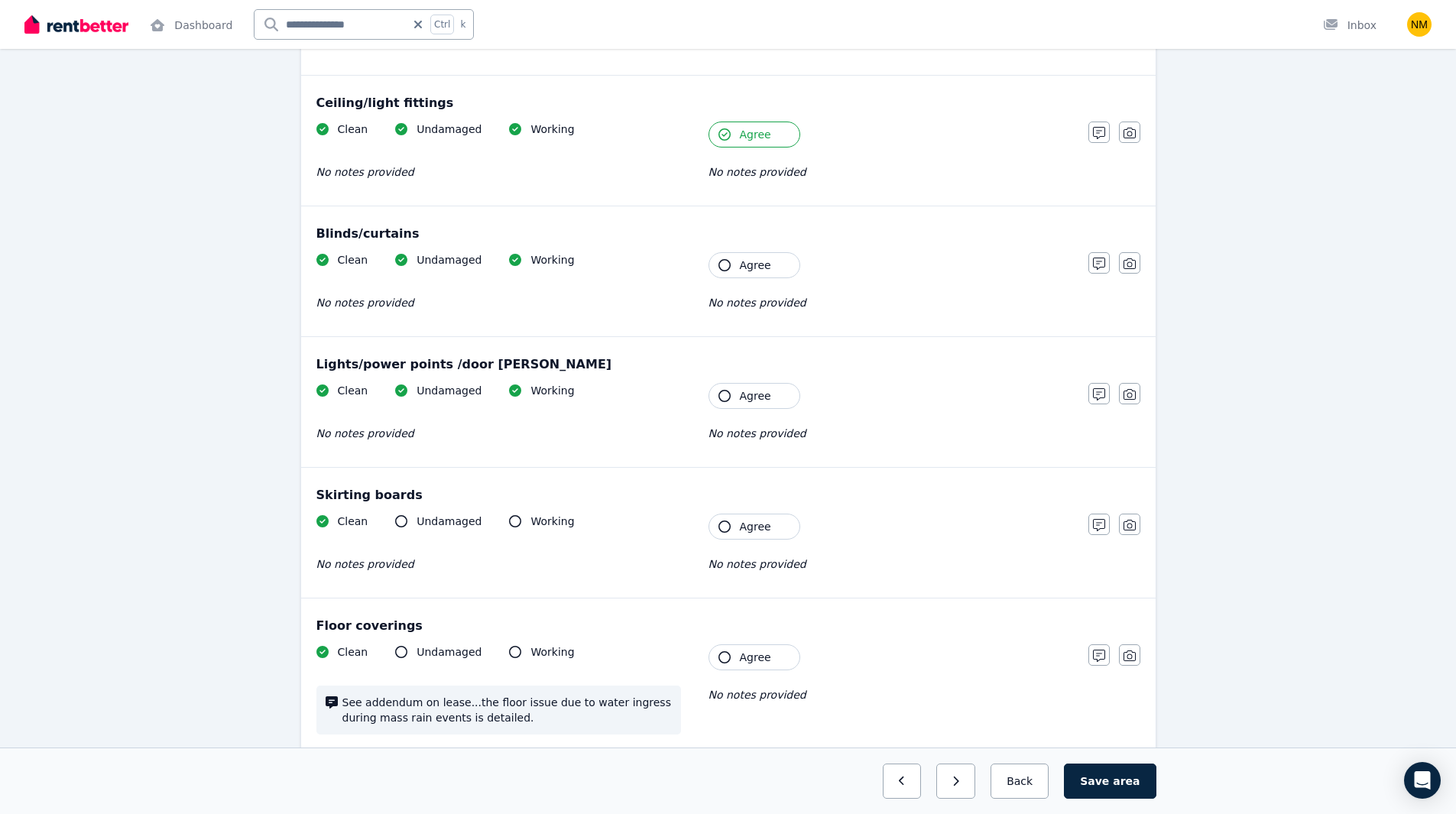
click at [746, 394] on span "Agree" at bounding box center [755, 395] width 32 height 15
click at [749, 532] on span "Agree" at bounding box center [755, 527] width 32 height 15
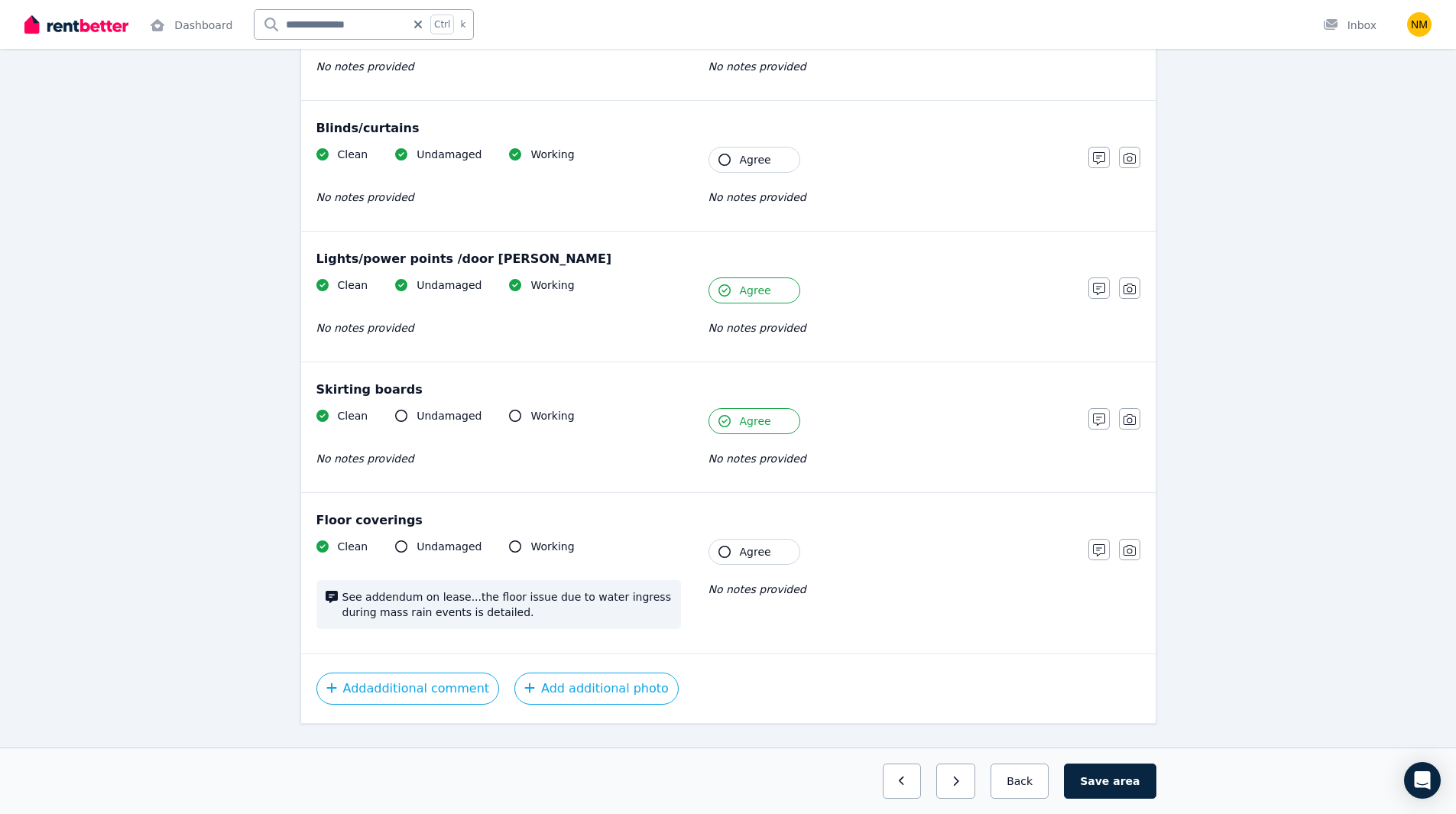
scroll to position [850, 0]
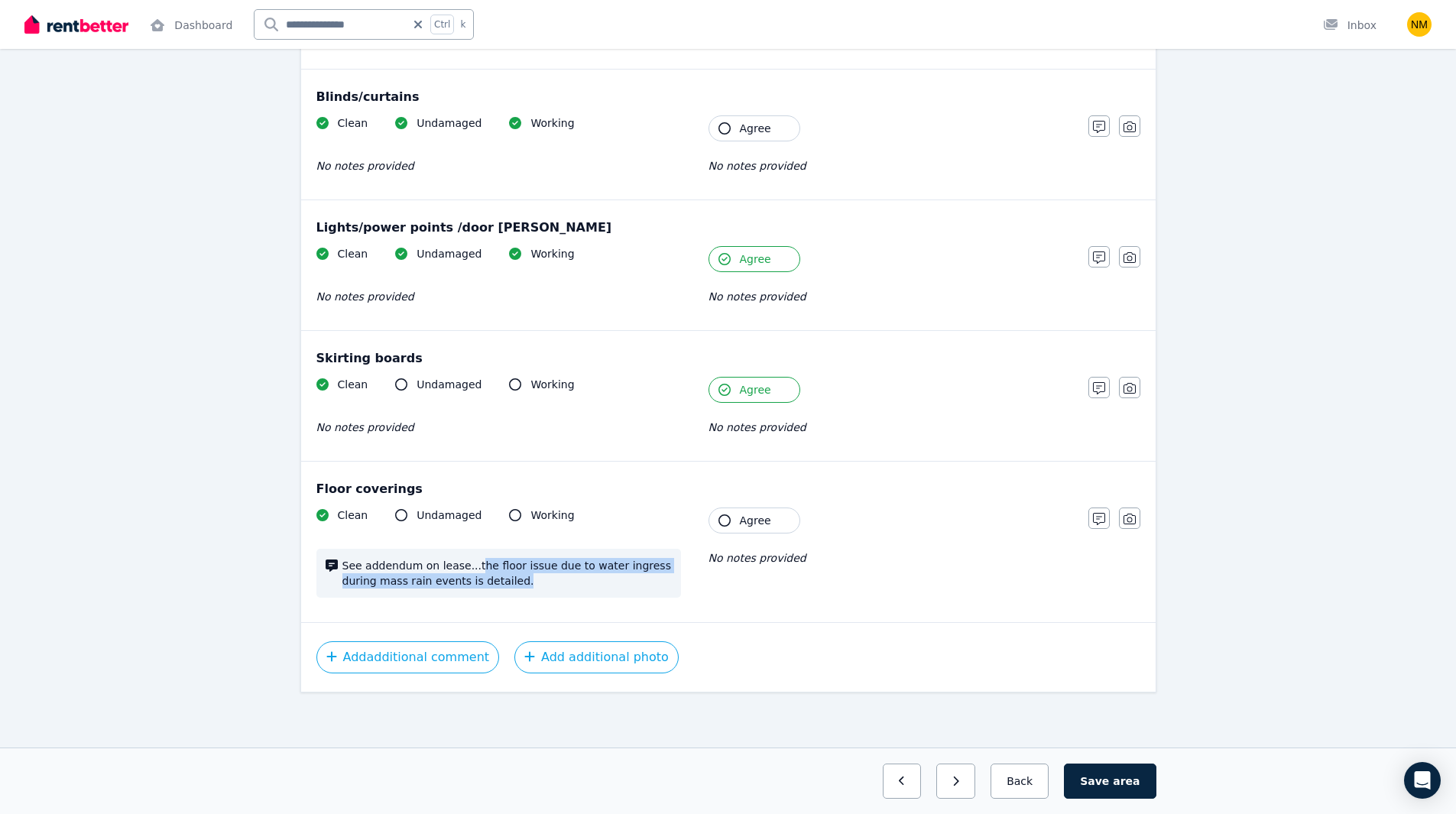
drag, startPoint x: 464, startPoint y: 565, endPoint x: 556, endPoint y: 584, distance: 93.9
click at [555, 584] on span "See addendum on lease...the floor issue due to water ingress during mass rain e…" at bounding box center [507, 574] width 330 height 31
click at [575, 578] on span "See addendum on lease...the floor issue due to water ingress during mass rain e…" at bounding box center [507, 574] width 330 height 31
drag, startPoint x: 749, startPoint y: 515, endPoint x: 757, endPoint y: 519, distance: 8.9
click at [749, 516] on span "Agree" at bounding box center [755, 520] width 32 height 15
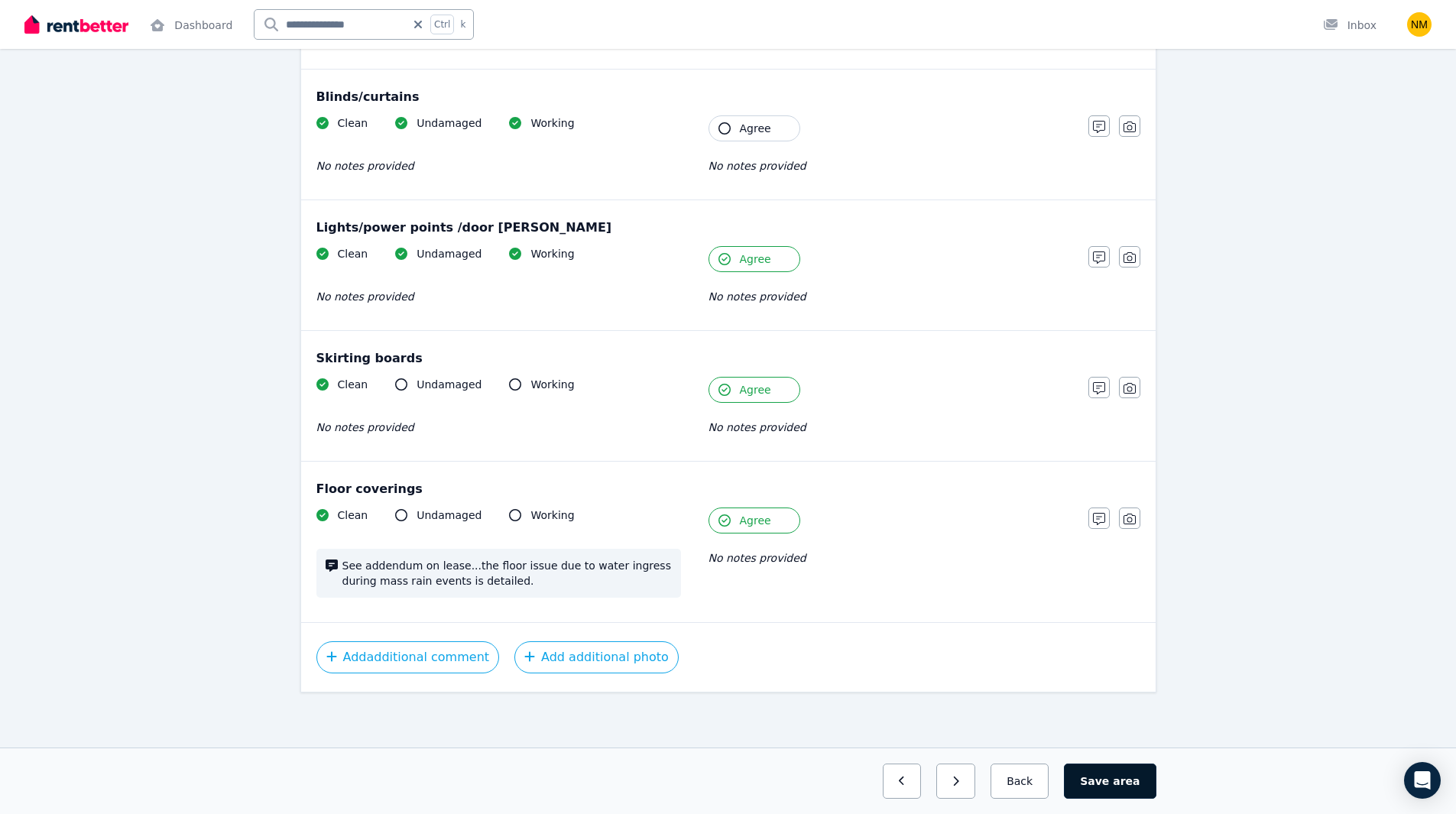
click at [1123, 776] on span "area" at bounding box center [1126, 781] width 27 height 15
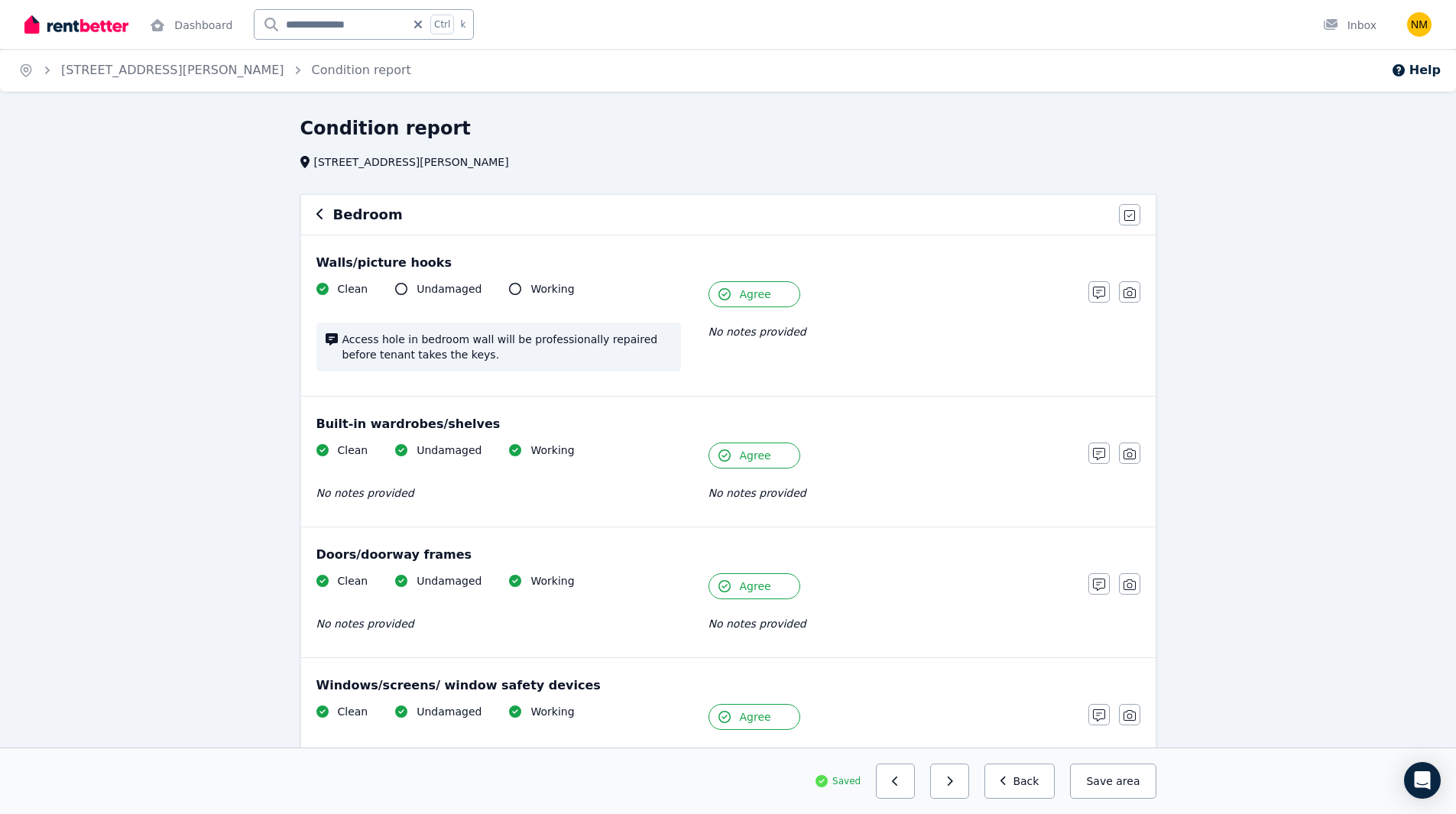
click at [323, 216] on icon "button" at bounding box center [320, 213] width 7 height 12
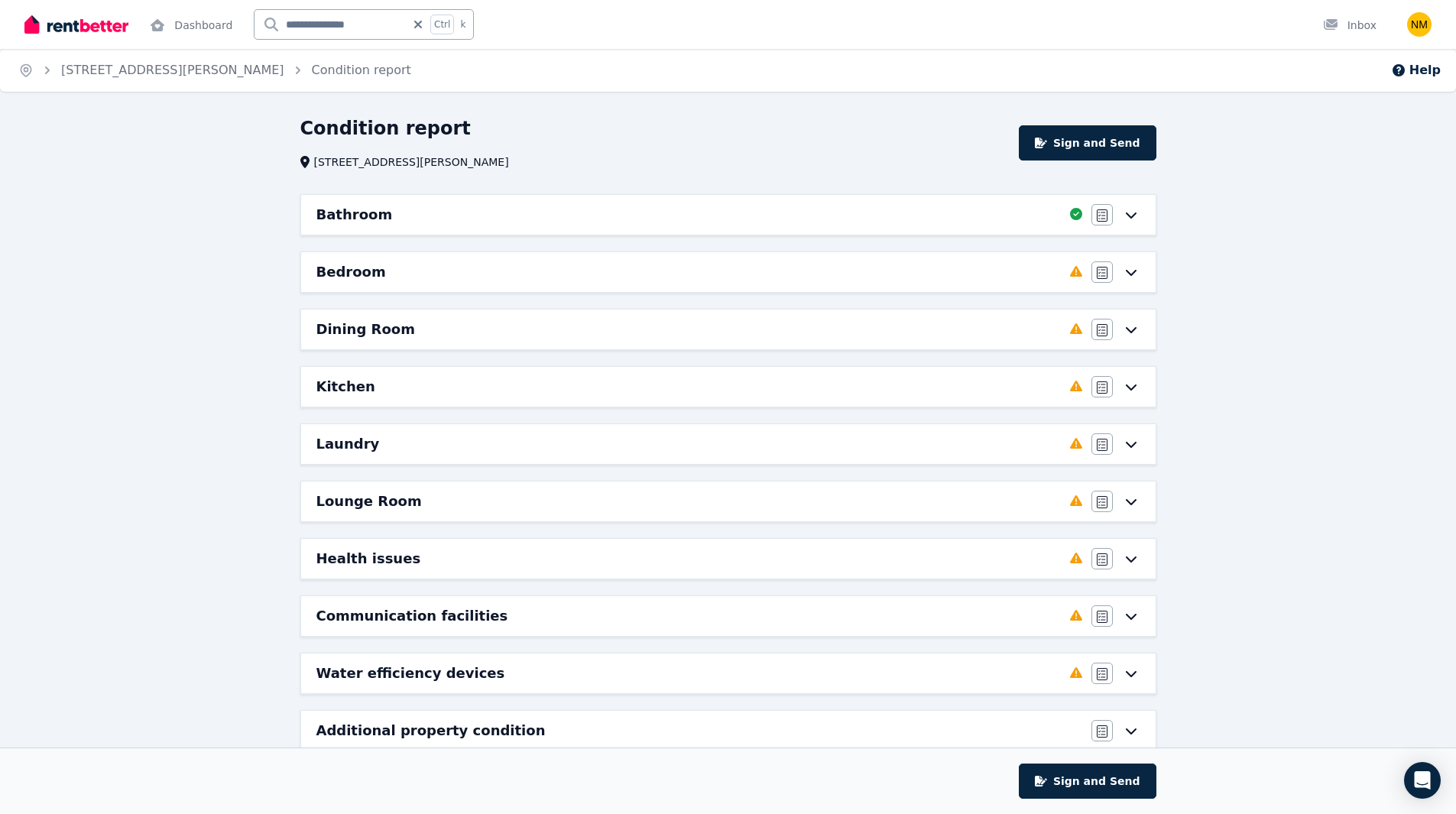
click at [1043, 278] on div "Bedroom" at bounding box center [689, 272] width 745 height 22
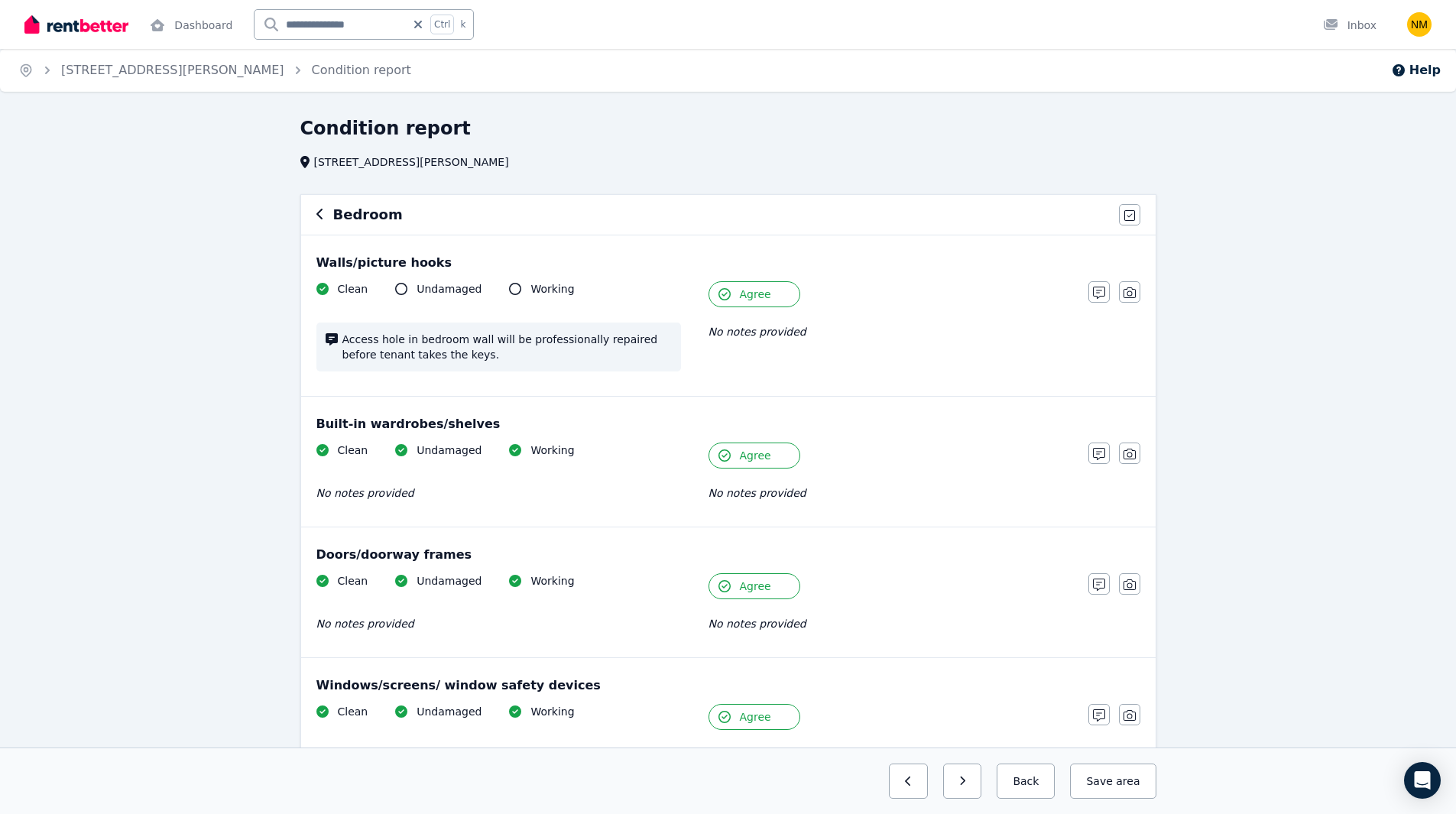
scroll to position [850, 0]
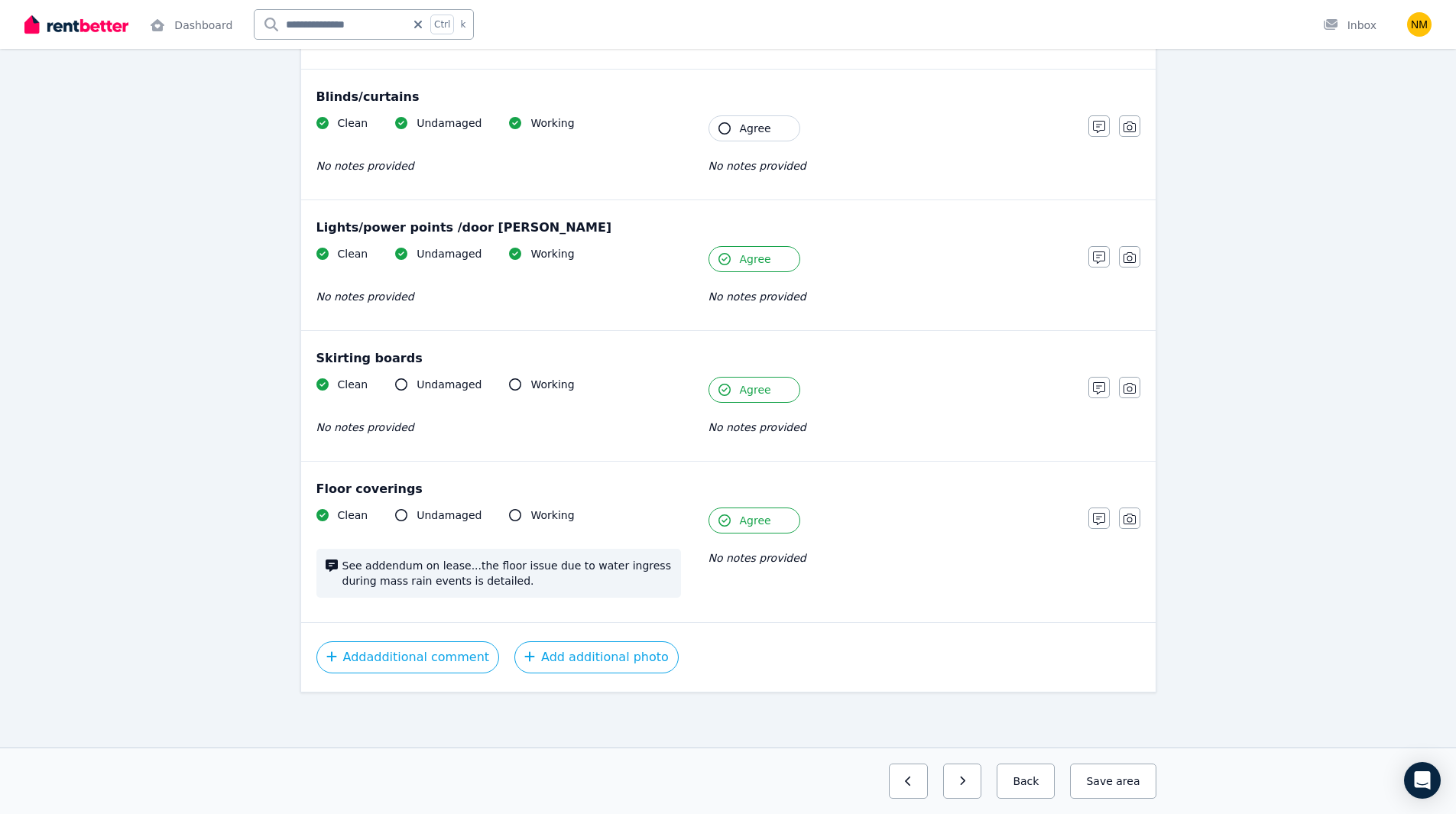
click at [730, 137] on button "Agree" at bounding box center [754, 128] width 92 height 26
click at [1118, 780] on button "Save area" at bounding box center [1109, 781] width 92 height 35
click at [1008, 779] on button "Back" at bounding box center [1019, 781] width 71 height 35
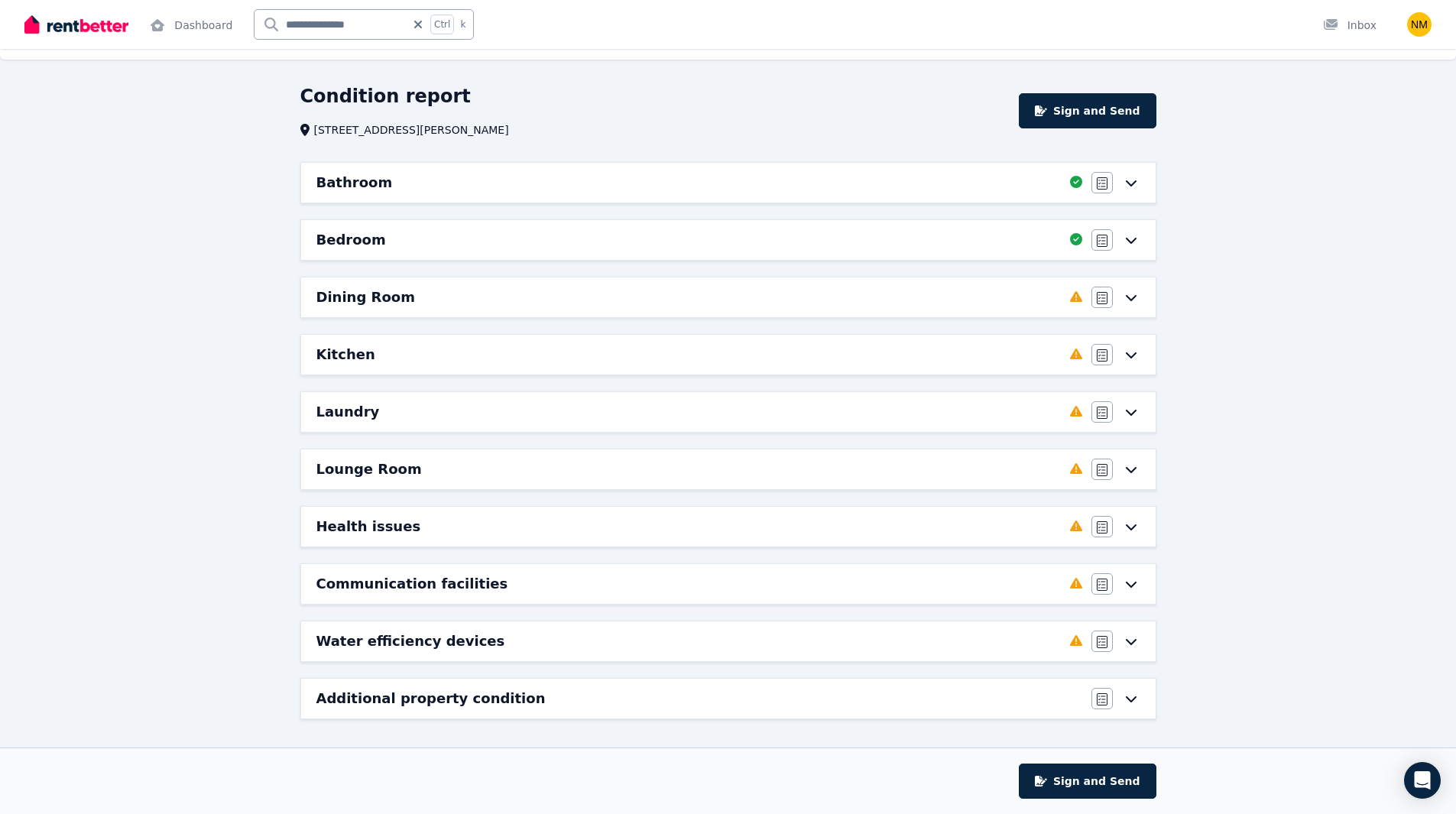
scroll to position [32, 0]
click at [1147, 297] on div "Dining Room Completed 0%, 8 left Agree/Disagree" at bounding box center [728, 297] width 854 height 40
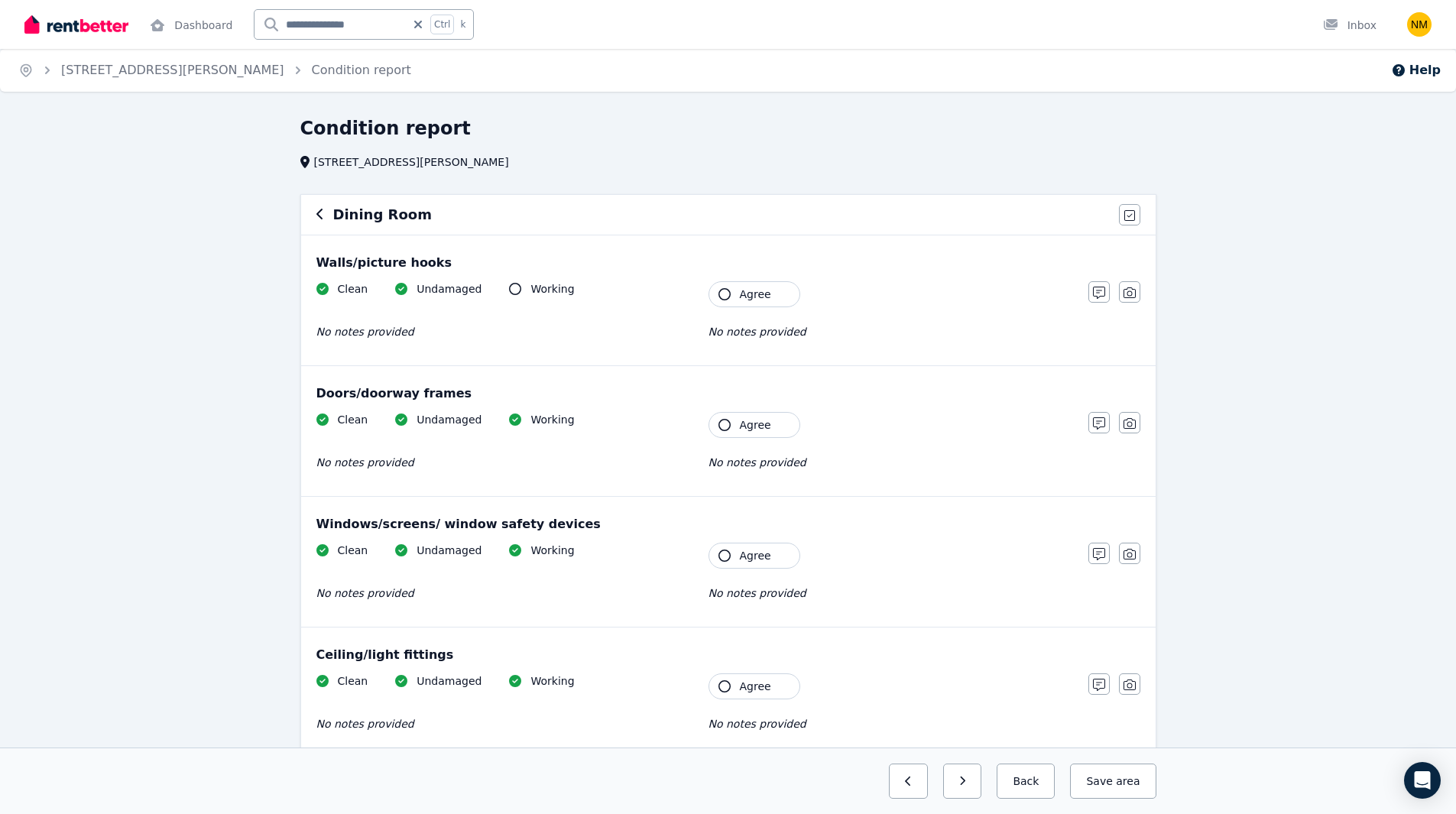
click at [778, 297] on button "Agree" at bounding box center [754, 294] width 92 height 26
drag, startPoint x: 752, startPoint y: 427, endPoint x: 766, endPoint y: 437, distance: 17.2
click at [752, 426] on span "Agree" at bounding box center [755, 425] width 32 height 15
click at [758, 551] on span "Agree" at bounding box center [755, 556] width 32 height 15
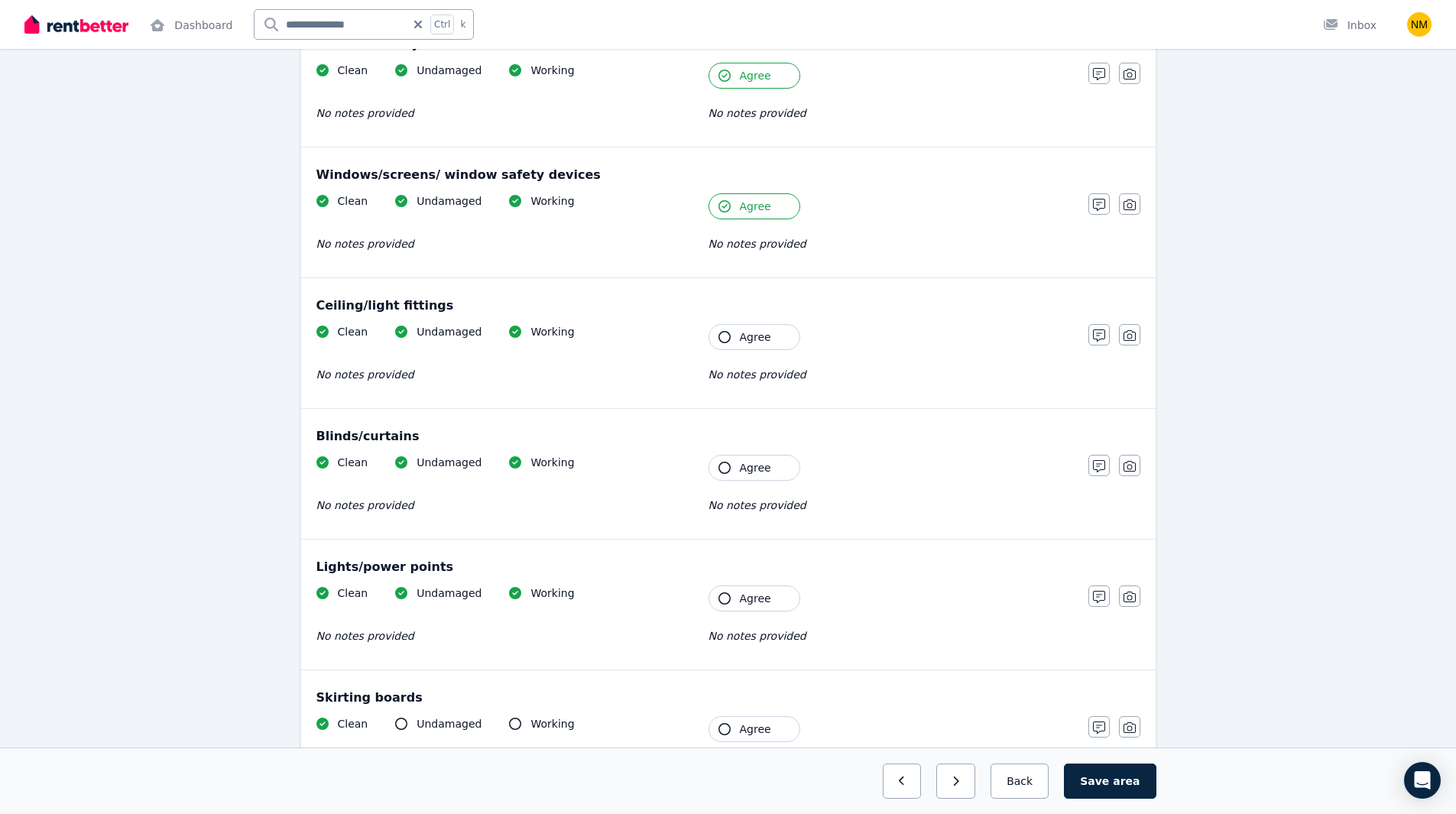
scroll to position [357, 0]
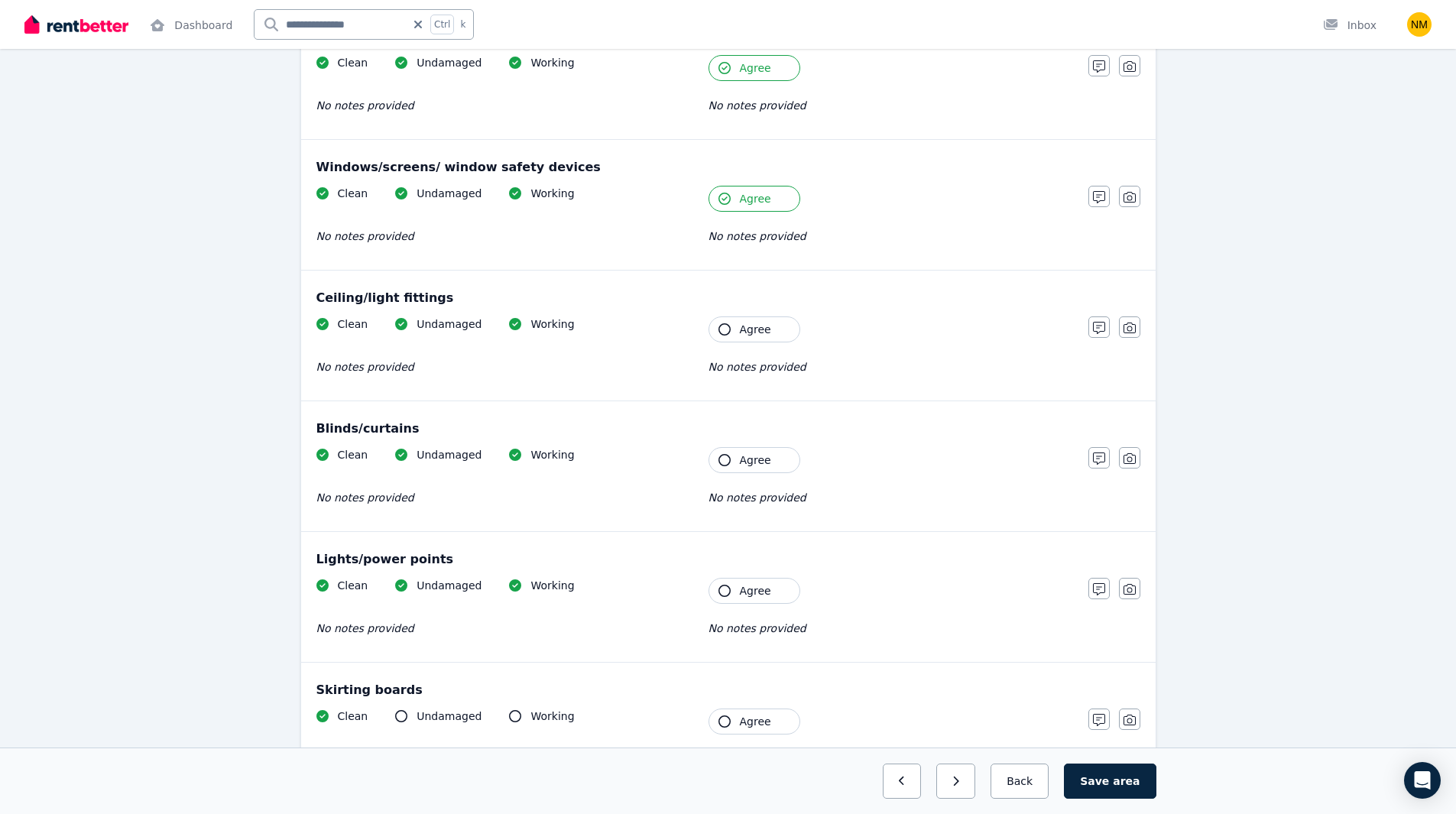
click at [764, 334] on span "Agree" at bounding box center [755, 329] width 32 height 15
click at [759, 462] on span "Agree" at bounding box center [755, 460] width 32 height 15
click at [747, 596] on span "Agree" at bounding box center [755, 591] width 32 height 15
click at [750, 720] on span "Agree" at bounding box center [755, 722] width 32 height 15
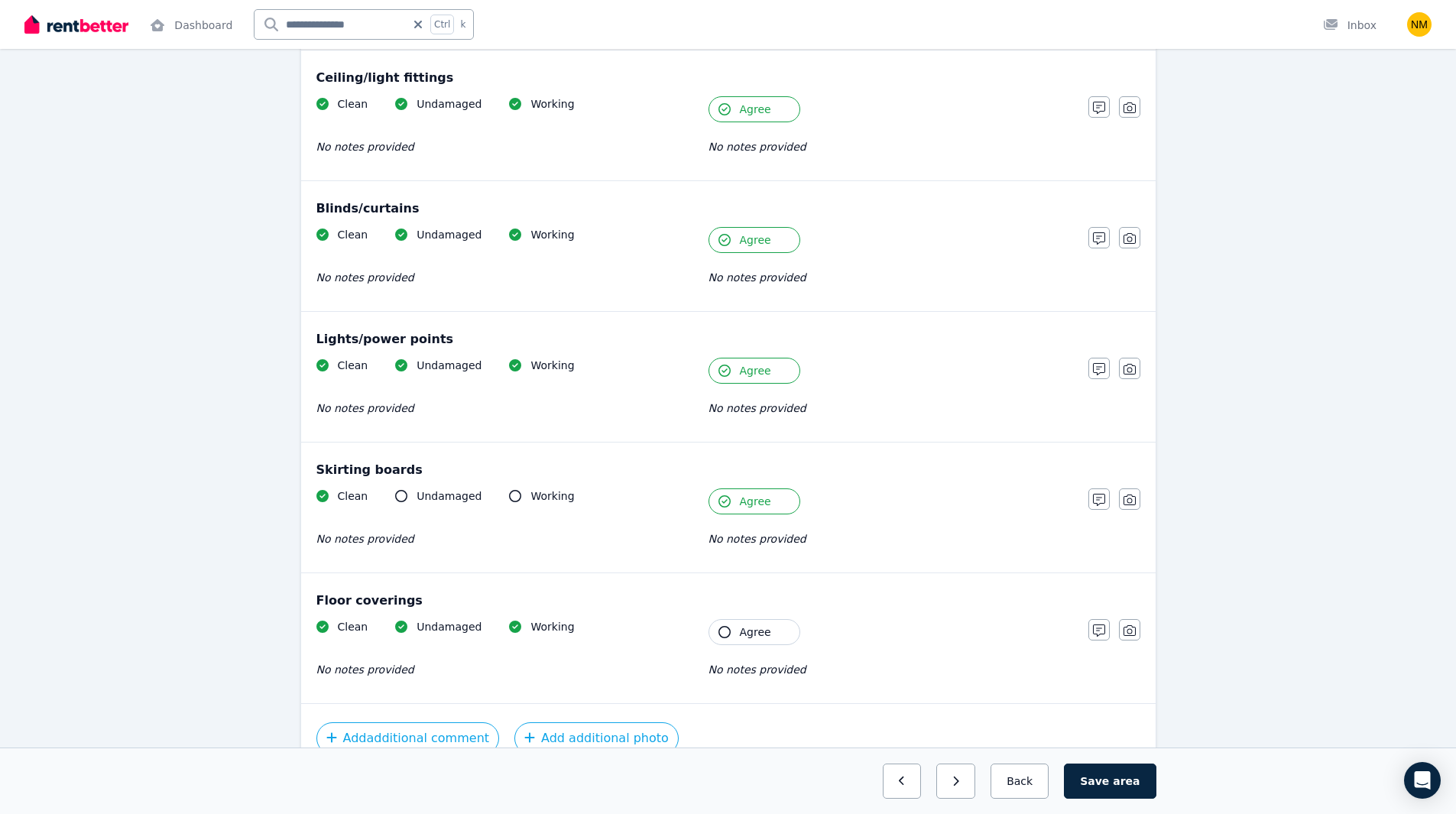
scroll to position [658, 0]
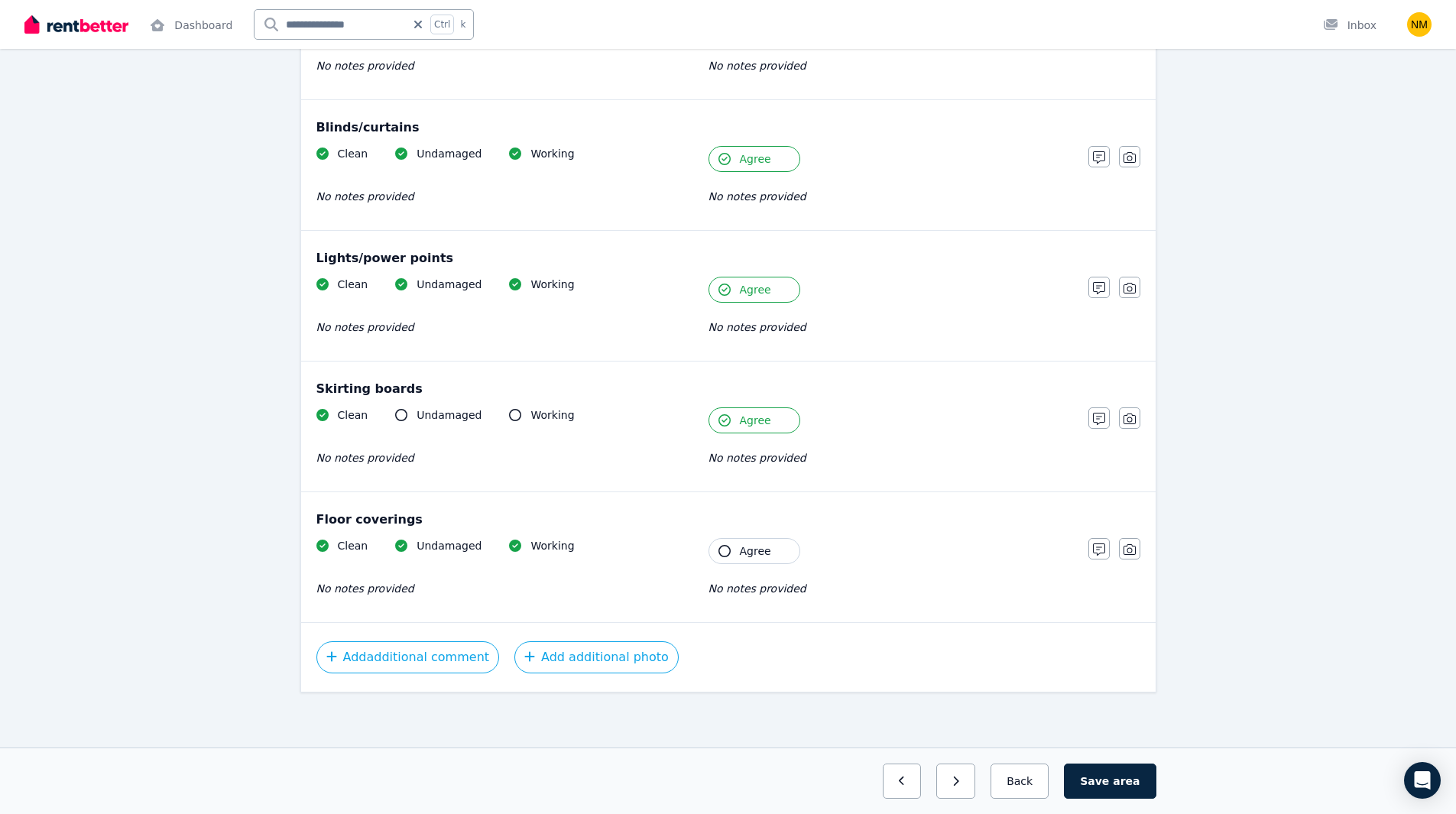
click at [751, 549] on span "Agree" at bounding box center [755, 551] width 32 height 15
click at [1109, 789] on button "Save area" at bounding box center [1109, 781] width 92 height 35
click at [1130, 773] on button "Save area" at bounding box center [1113, 781] width 85 height 35
click at [1032, 774] on button "Back" at bounding box center [1019, 781] width 71 height 35
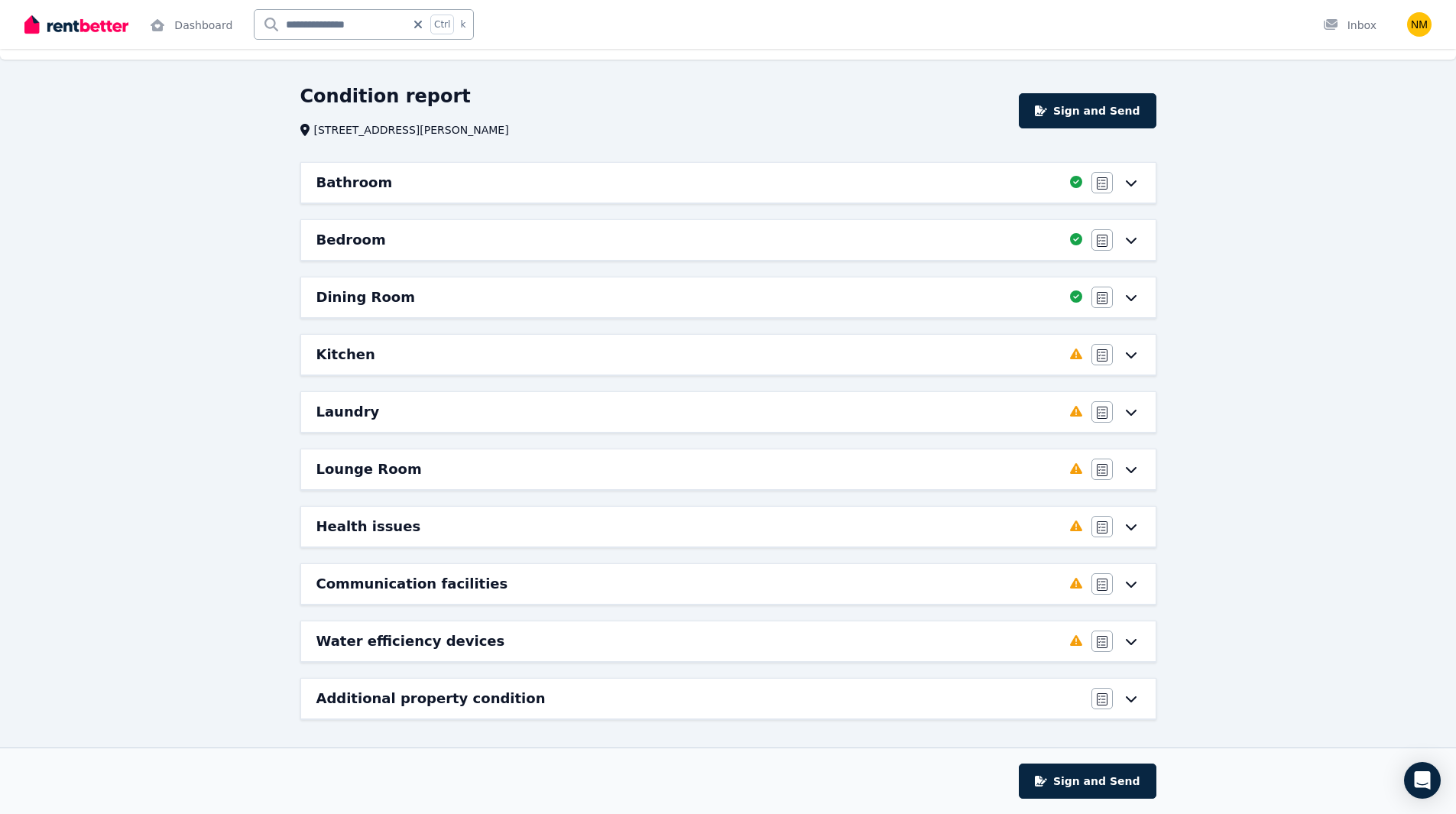
click at [1027, 344] on div "Kitchen" at bounding box center [689, 355] width 745 height 22
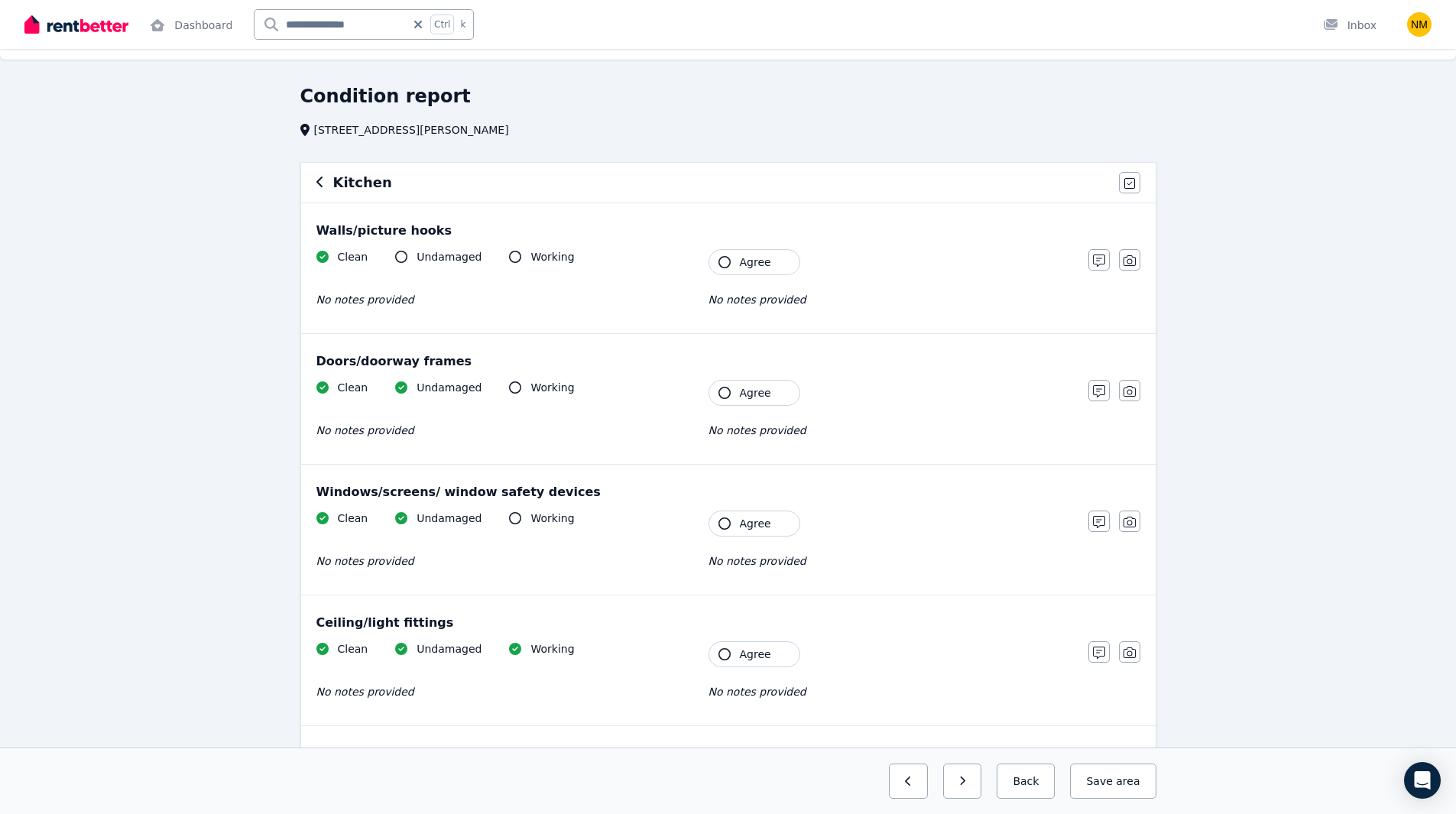
scroll to position [0, 0]
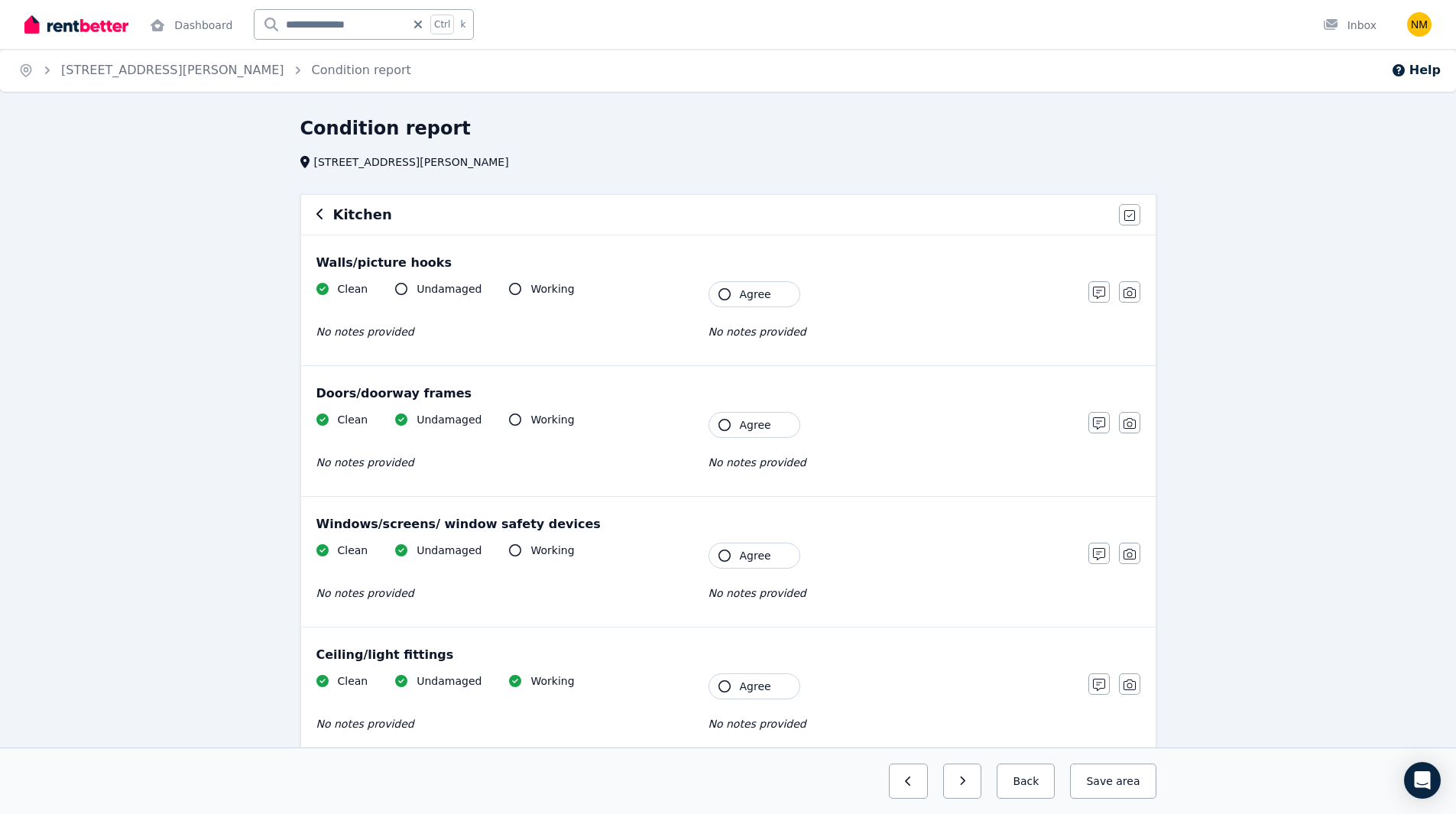
click at [742, 296] on span "Agree" at bounding box center [755, 294] width 32 height 15
click at [740, 432] on button "Agree" at bounding box center [754, 425] width 92 height 26
click at [750, 551] on span "Agree" at bounding box center [755, 556] width 32 height 15
click at [760, 692] on span "Agree" at bounding box center [755, 686] width 32 height 15
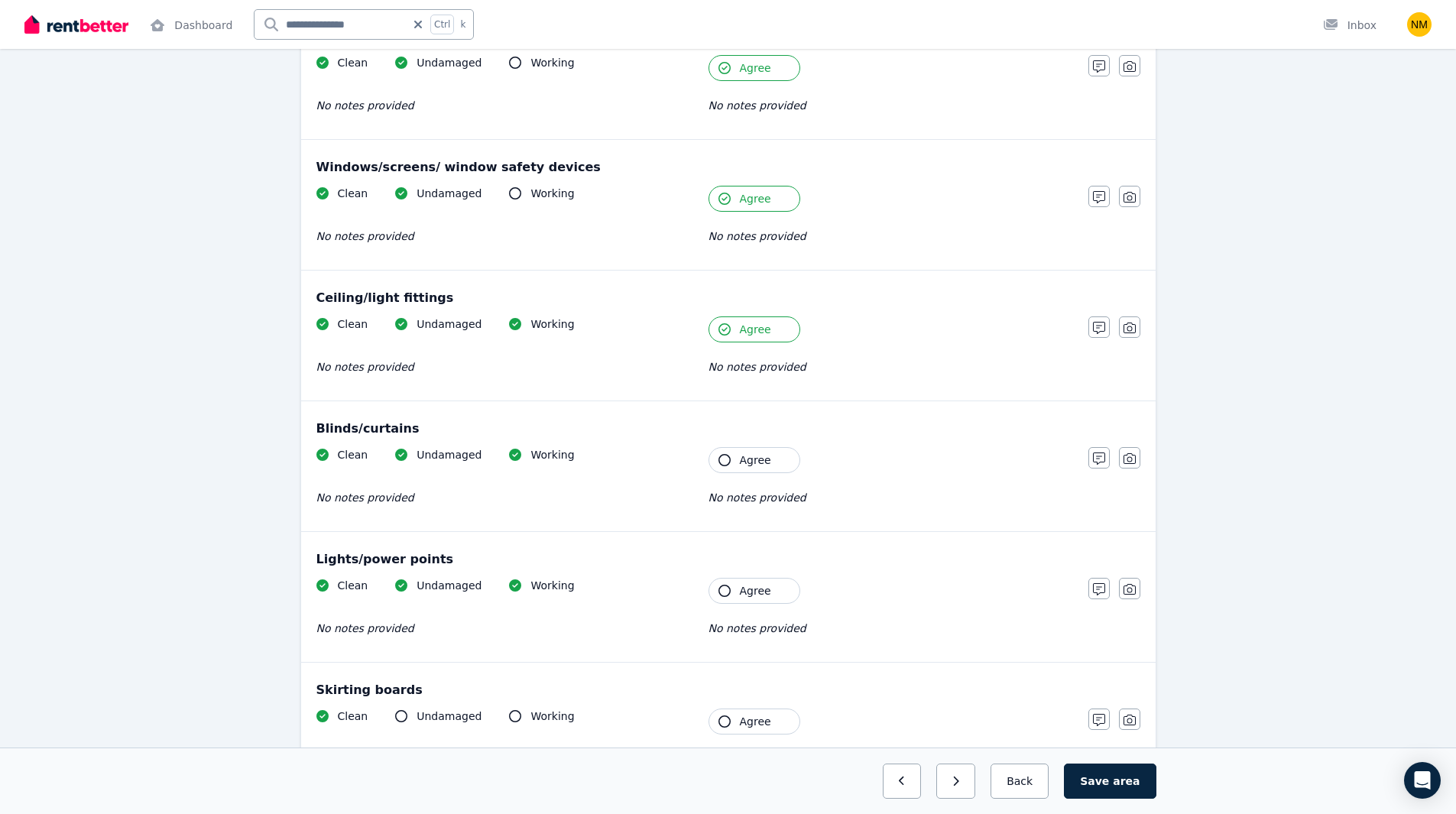
click at [744, 475] on div "Clean Undamaged Working No notes provided Tenant Agree No notes provided" at bounding box center [694, 484] width 757 height 75
click at [752, 461] on span "Agree" at bounding box center [755, 460] width 32 height 15
click at [761, 598] on span "Agree" at bounding box center [755, 591] width 32 height 15
click at [749, 730] on button "Agree" at bounding box center [754, 722] width 92 height 26
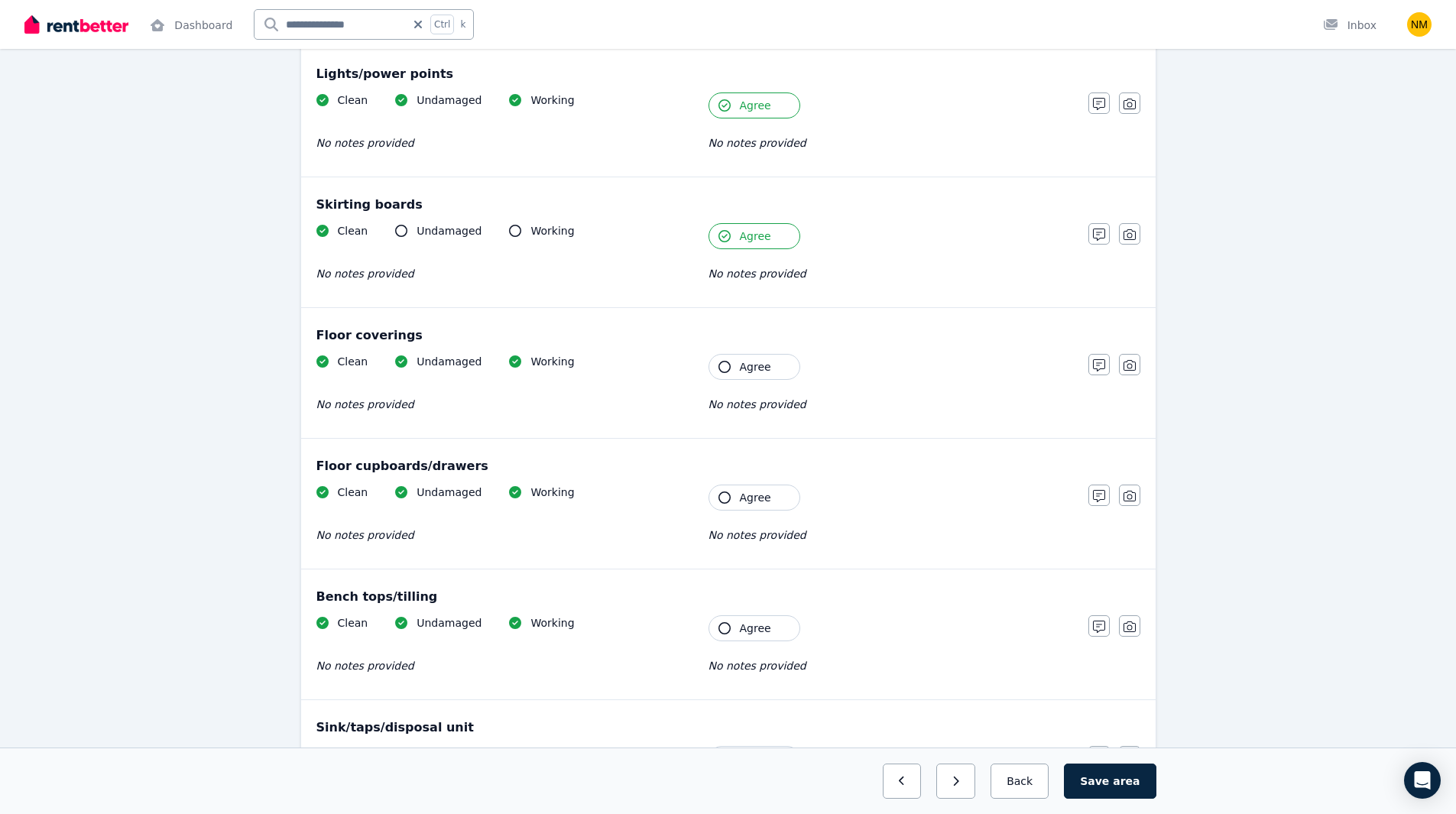
scroll to position [892, 0]
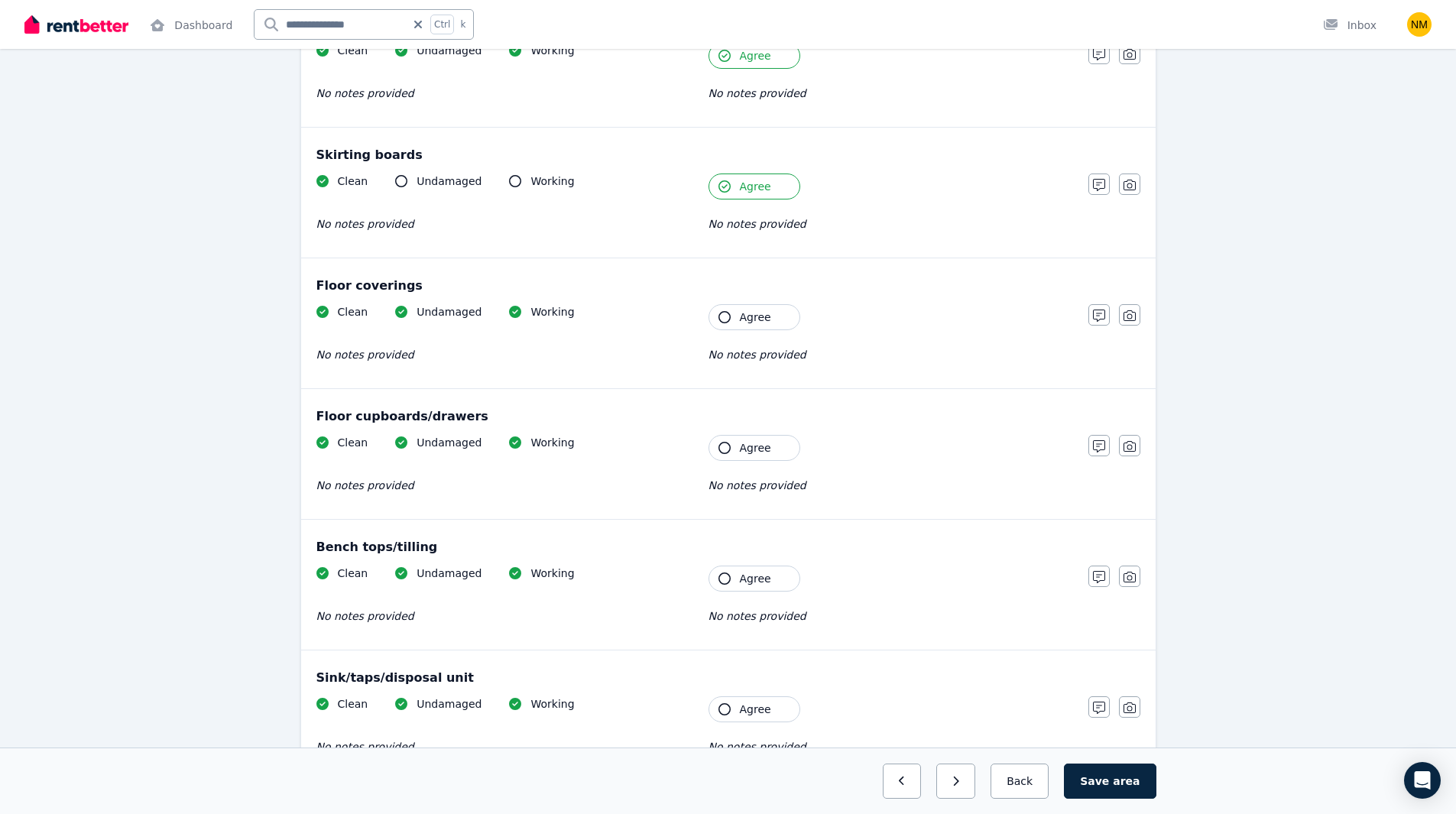
click at [739, 317] on span "Agree" at bounding box center [755, 317] width 32 height 15
click at [739, 432] on div "Floor cupboards/drawers Clean Undamaged Working No notes provided Tenant Agree …" at bounding box center [728, 453] width 854 height 130
click at [739, 445] on span "Agree" at bounding box center [755, 448] width 32 height 15
click at [756, 577] on span "Agree" at bounding box center [755, 578] width 32 height 15
click at [745, 711] on span "Agree" at bounding box center [755, 709] width 32 height 15
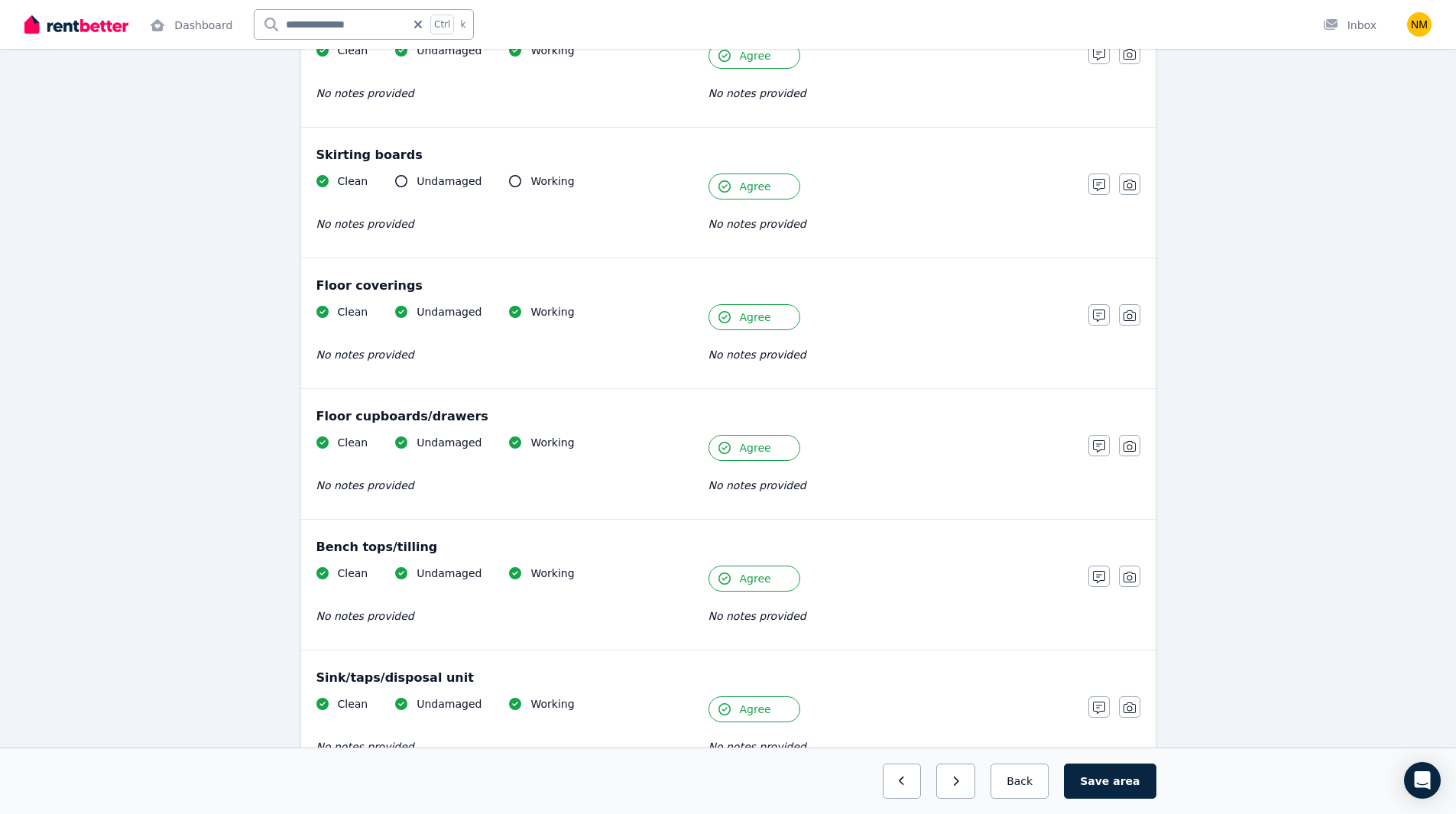
scroll to position [1248, 0]
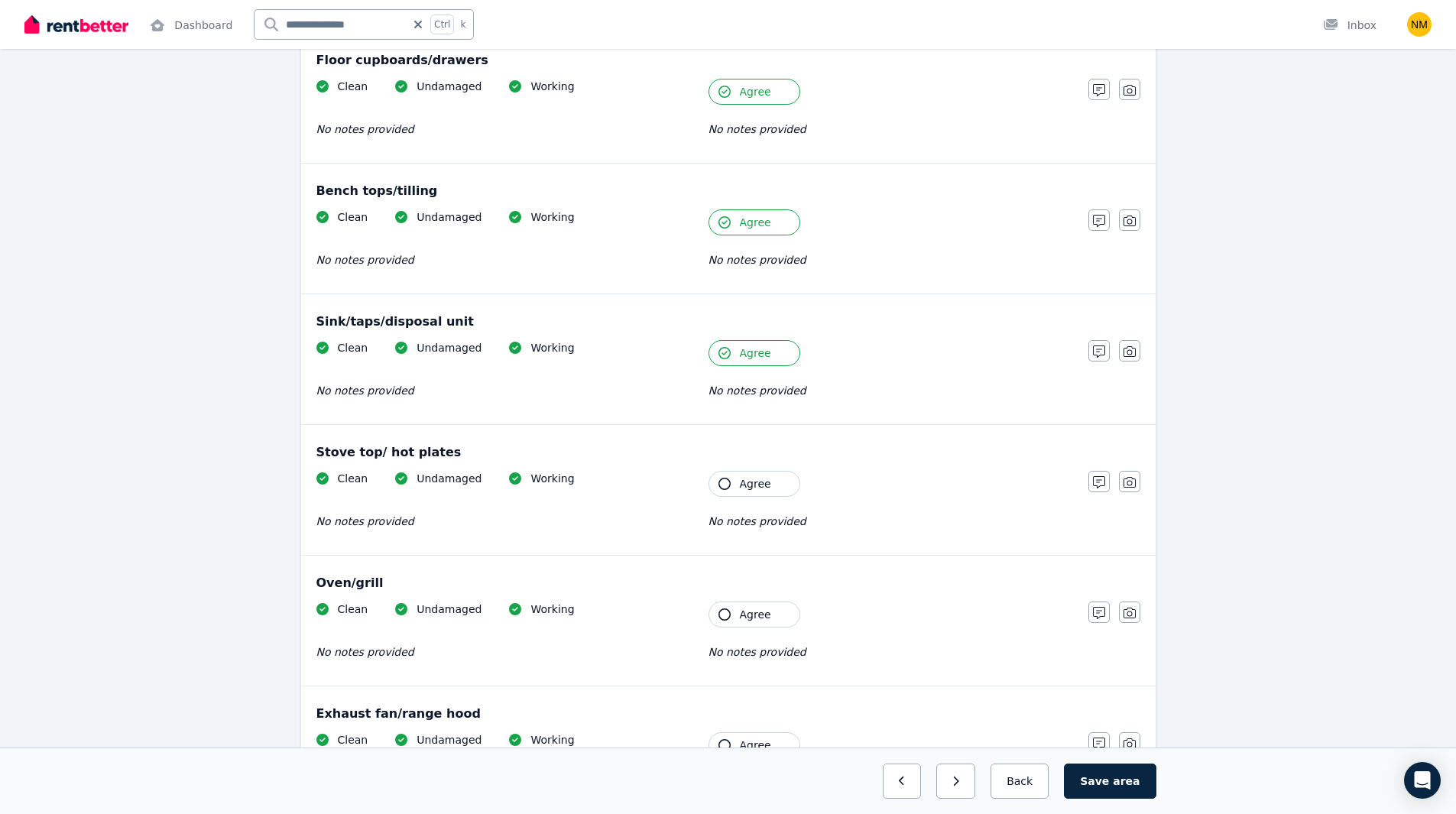
click at [762, 485] on span "Agree" at bounding box center [755, 483] width 32 height 15
click at [758, 623] on button "Agree" at bounding box center [754, 615] width 92 height 26
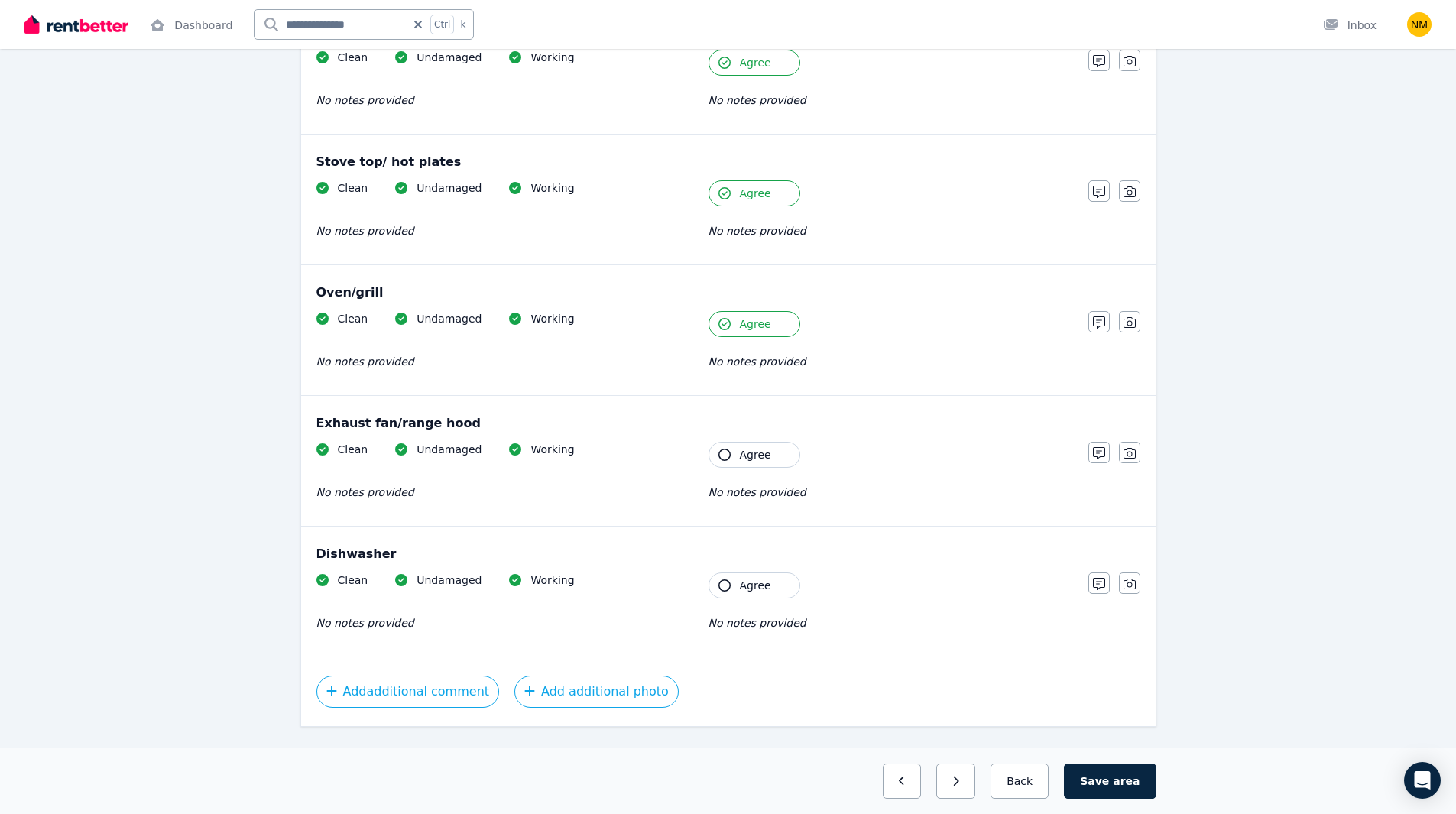
scroll to position [1574, 0]
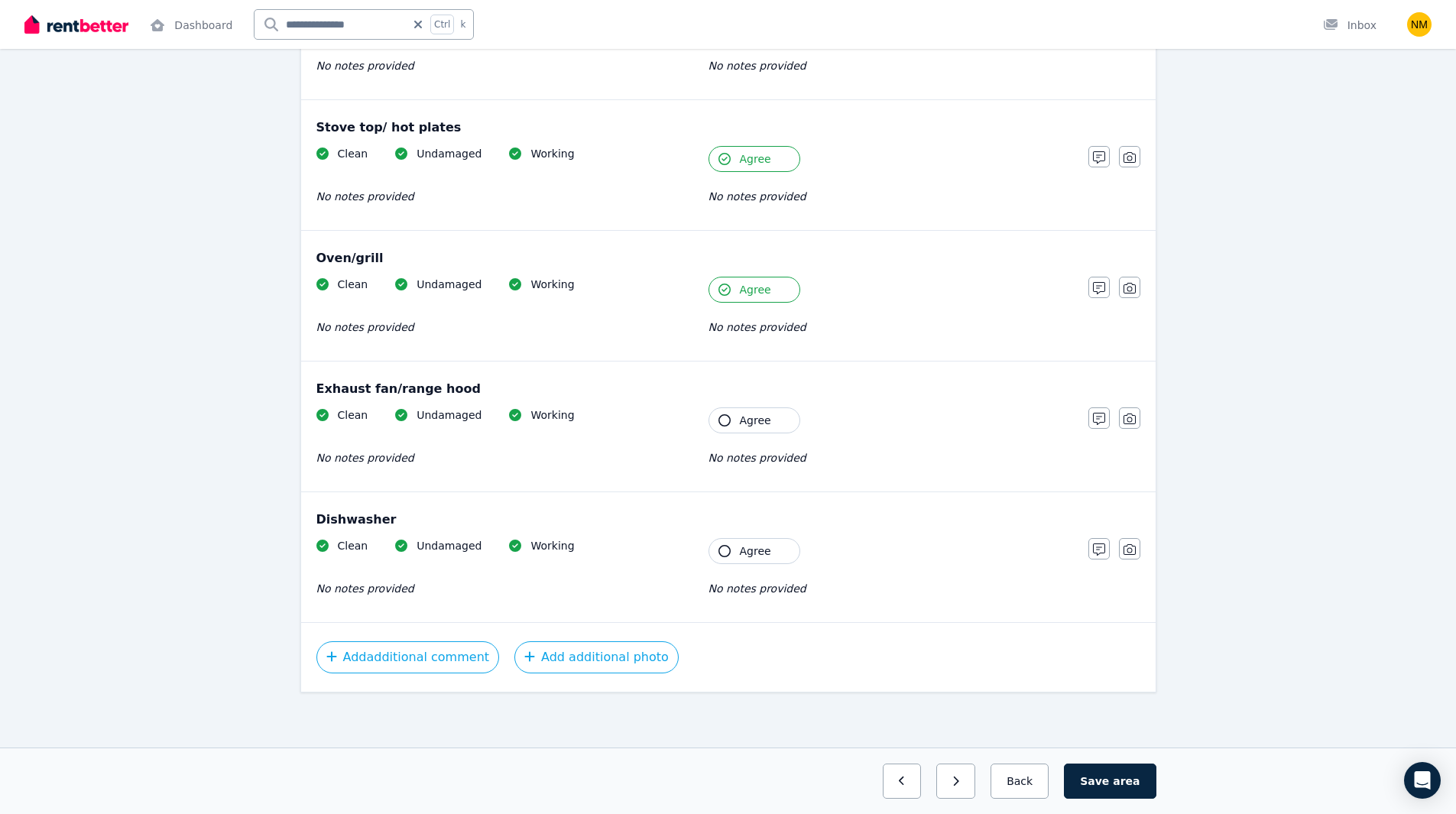
click at [745, 421] on span "Agree" at bounding box center [755, 420] width 32 height 15
drag, startPoint x: 757, startPoint y: 539, endPoint x: 768, endPoint y: 544, distance: 12.1
click at [757, 539] on button "Agree" at bounding box center [754, 551] width 92 height 26
click at [1114, 777] on button "Save area" at bounding box center [1109, 781] width 92 height 35
click at [1020, 775] on button "Back" at bounding box center [1019, 781] width 71 height 35
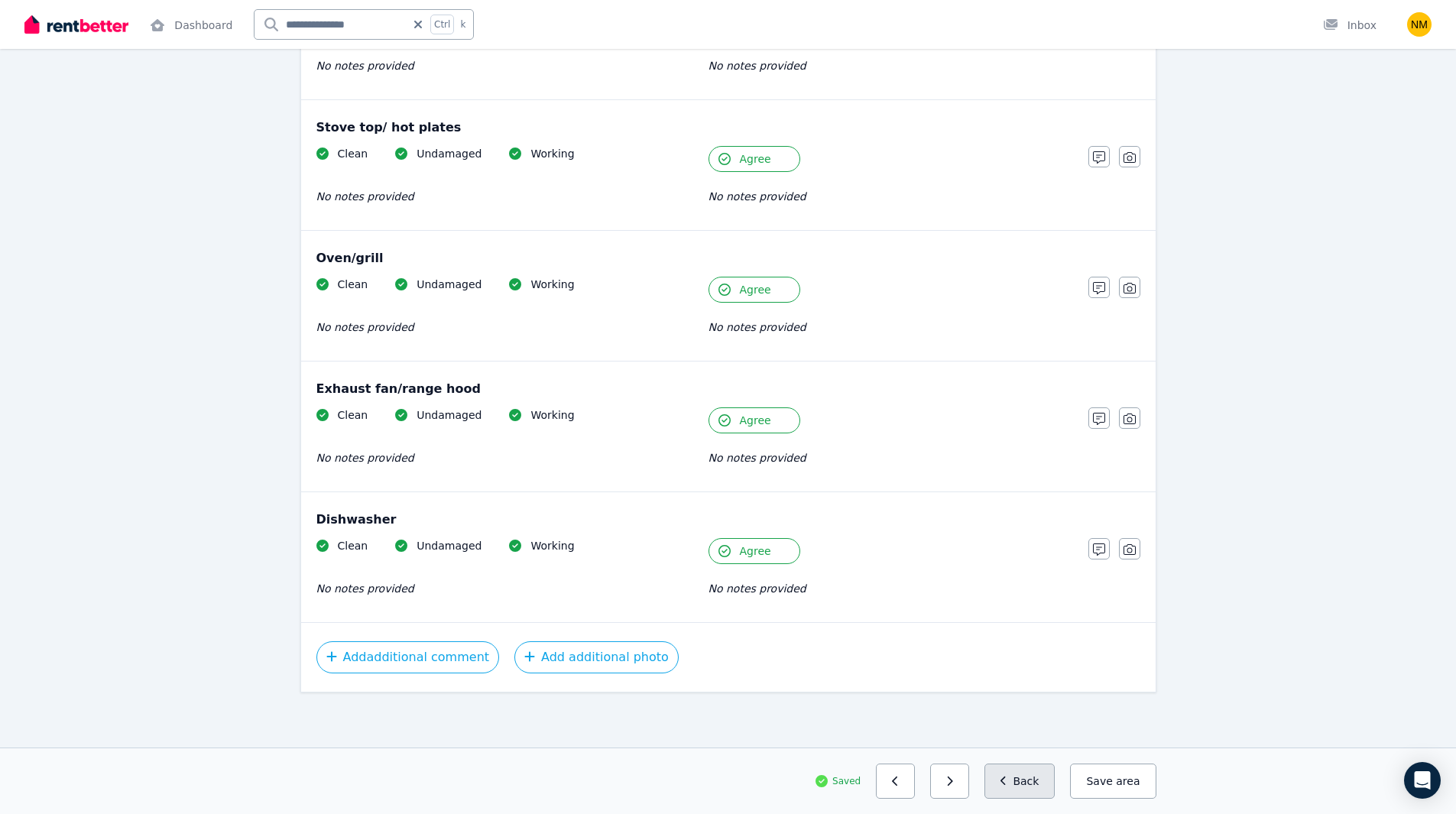
scroll to position [32, 0]
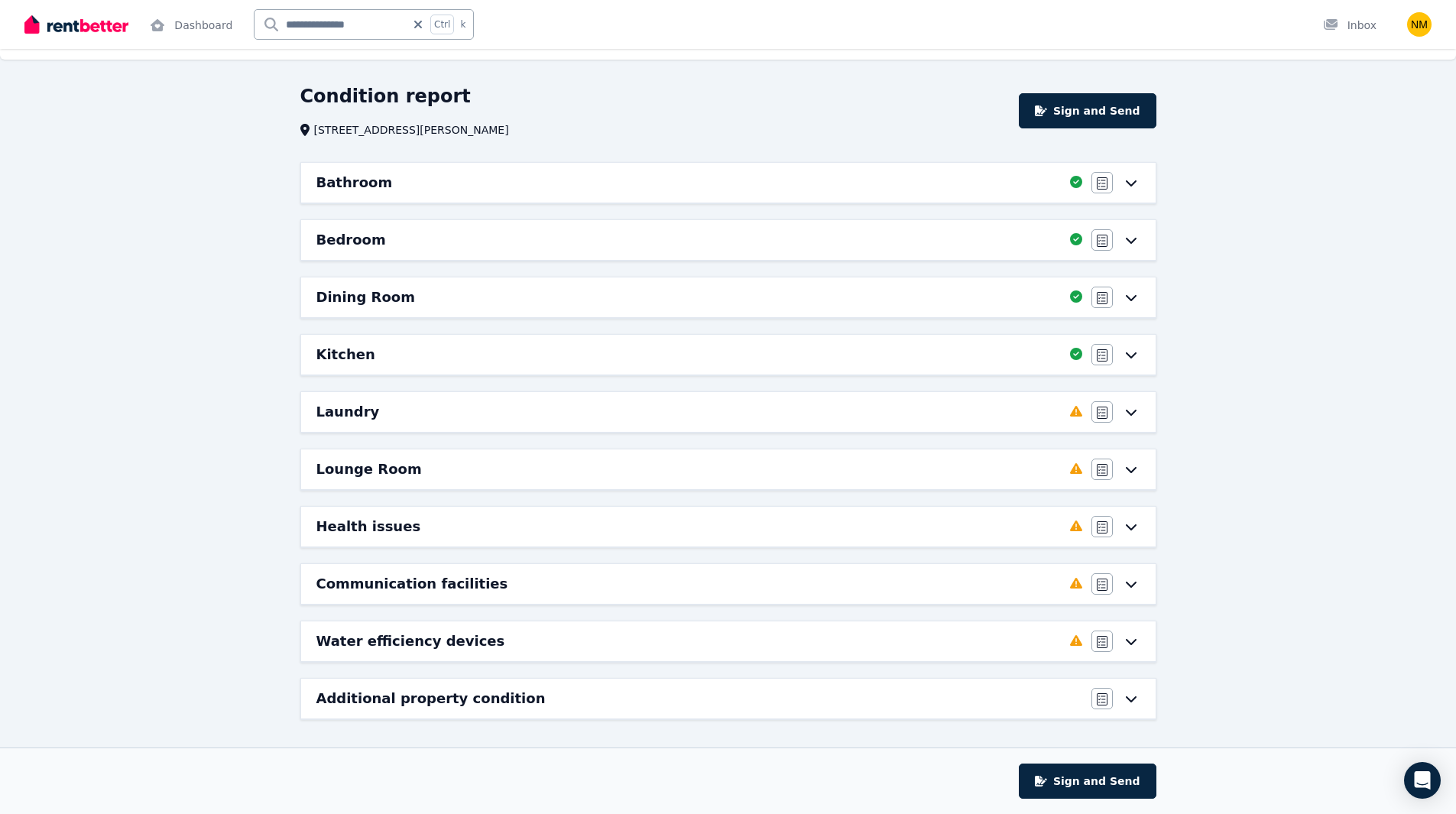
click at [1056, 427] on div "Laundry Completed 0%, 8 left Agree/Disagree" at bounding box center [728, 412] width 854 height 40
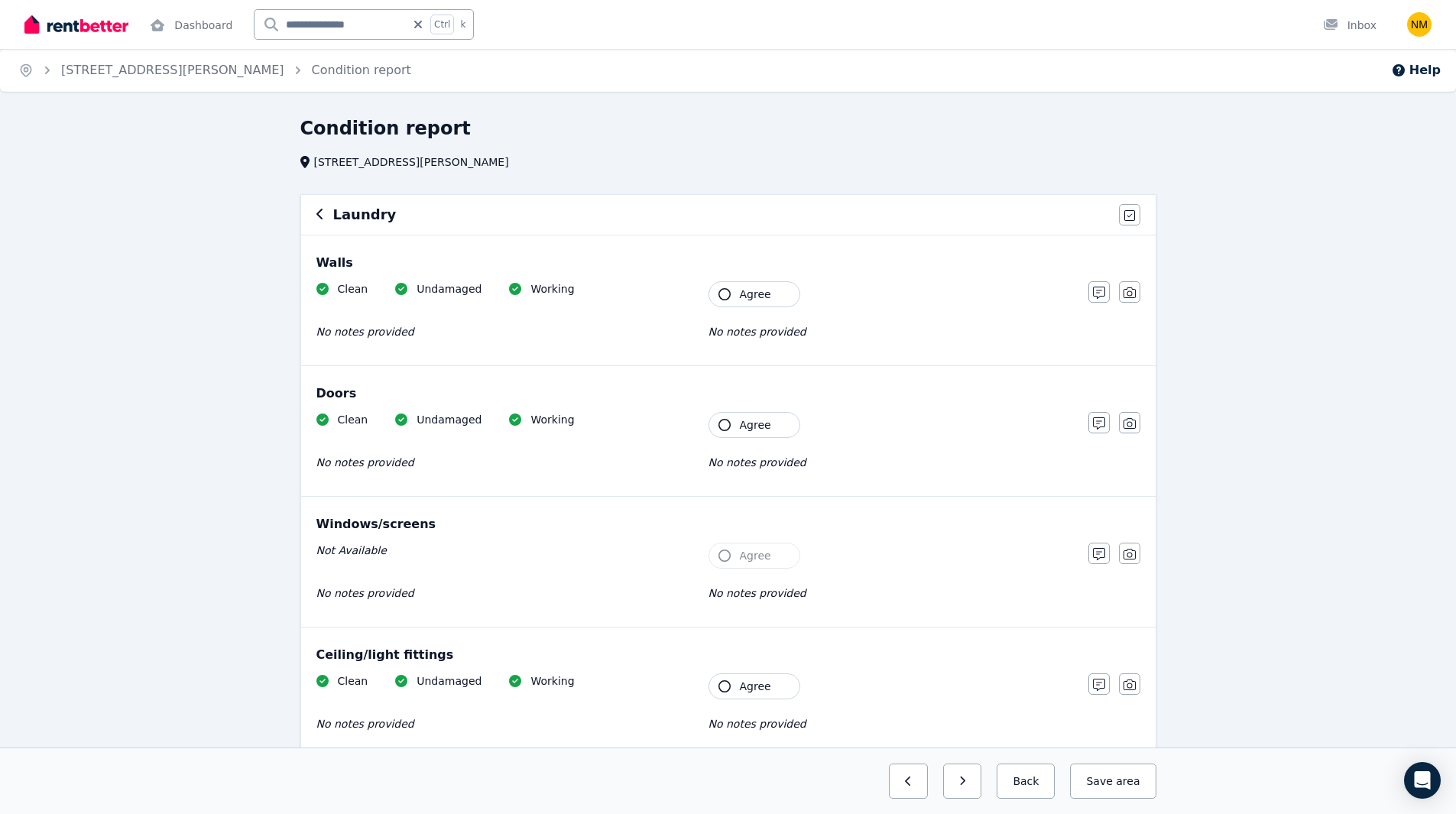
click at [730, 298] on button "Agree" at bounding box center [754, 294] width 92 height 26
click at [762, 426] on span "Agree" at bounding box center [755, 425] width 32 height 15
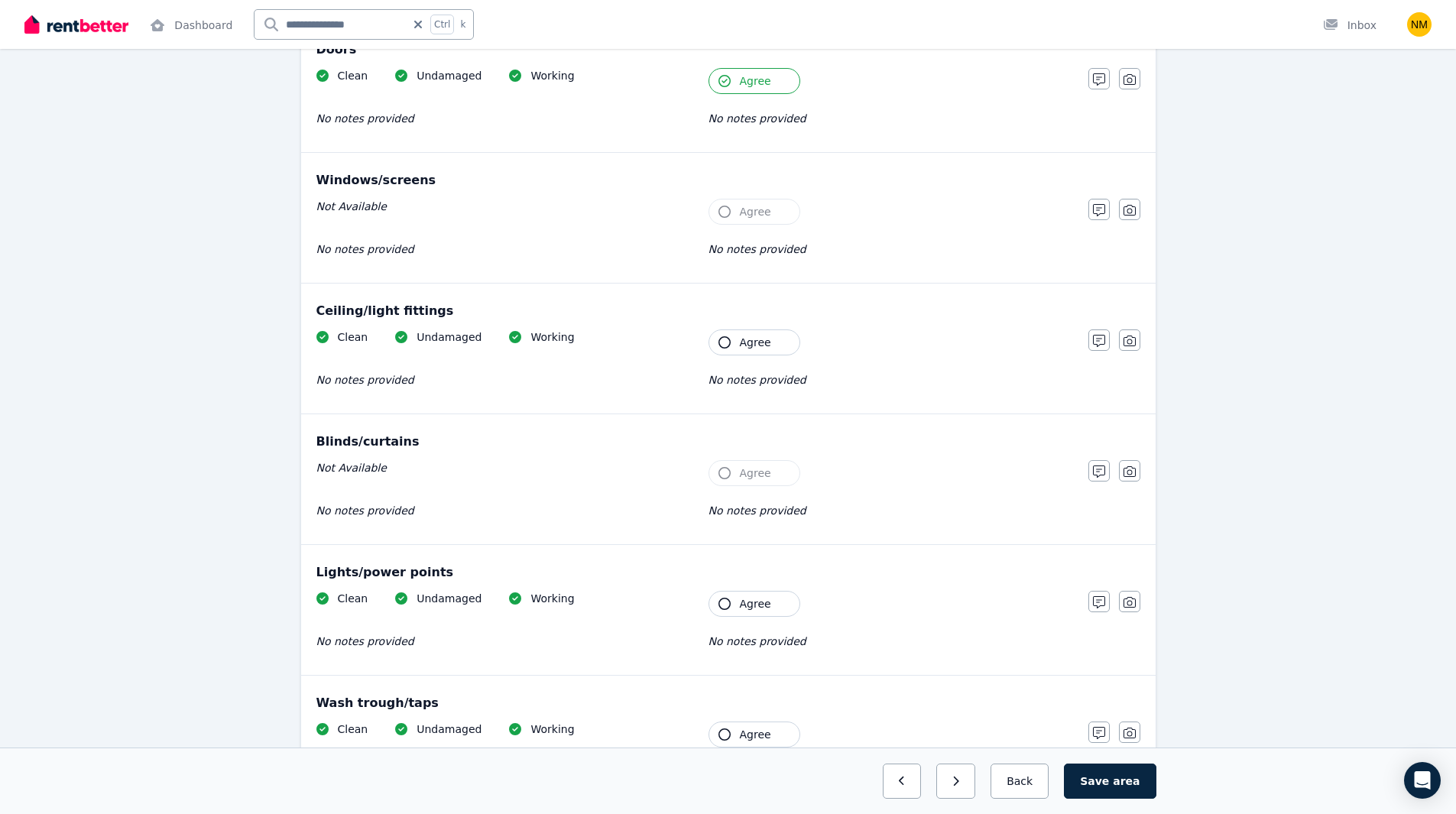
scroll to position [357, 0]
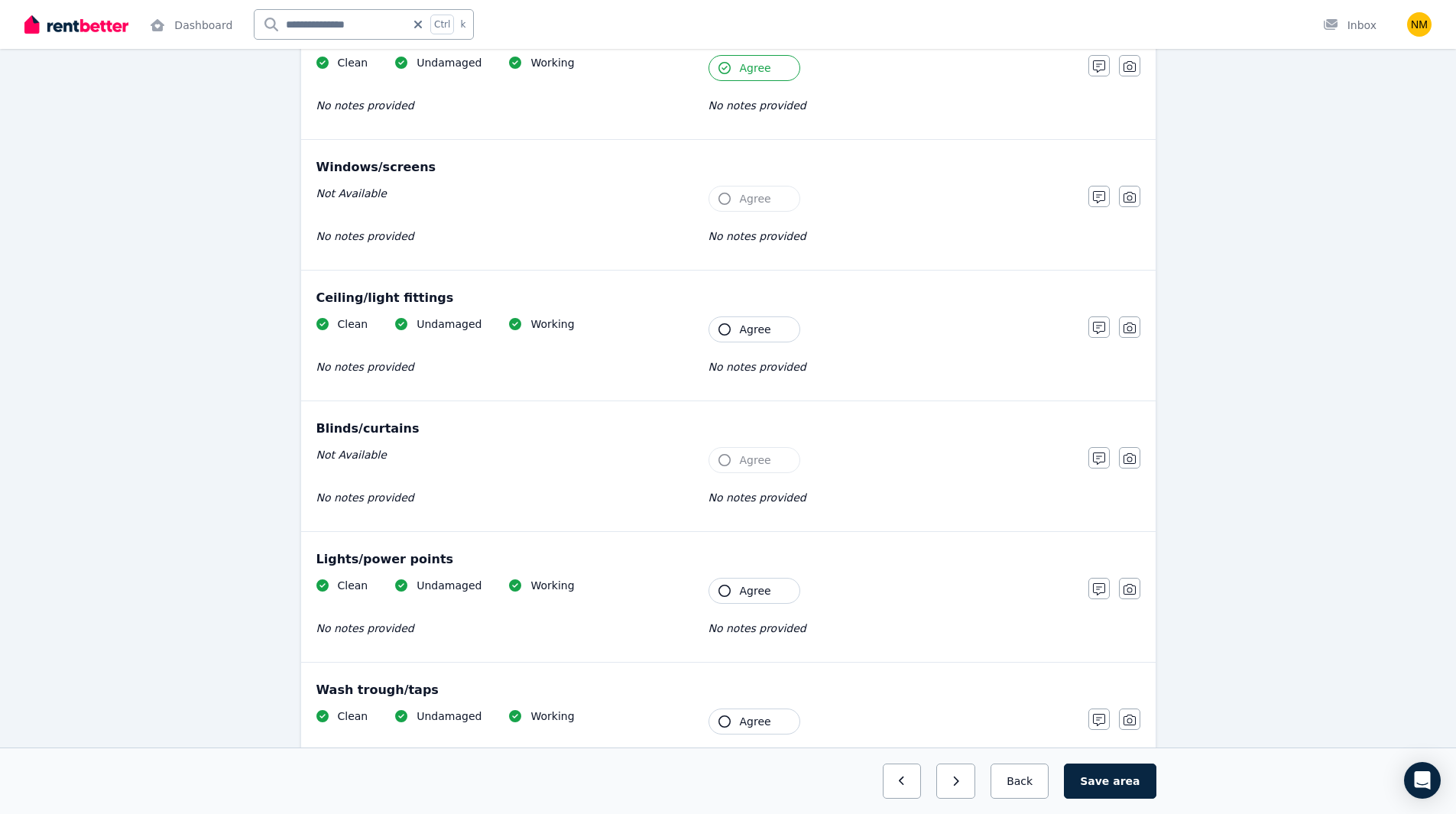
click at [728, 331] on icon "button" at bounding box center [724, 329] width 12 height 12
click at [744, 593] on span "Agree" at bounding box center [755, 591] width 32 height 15
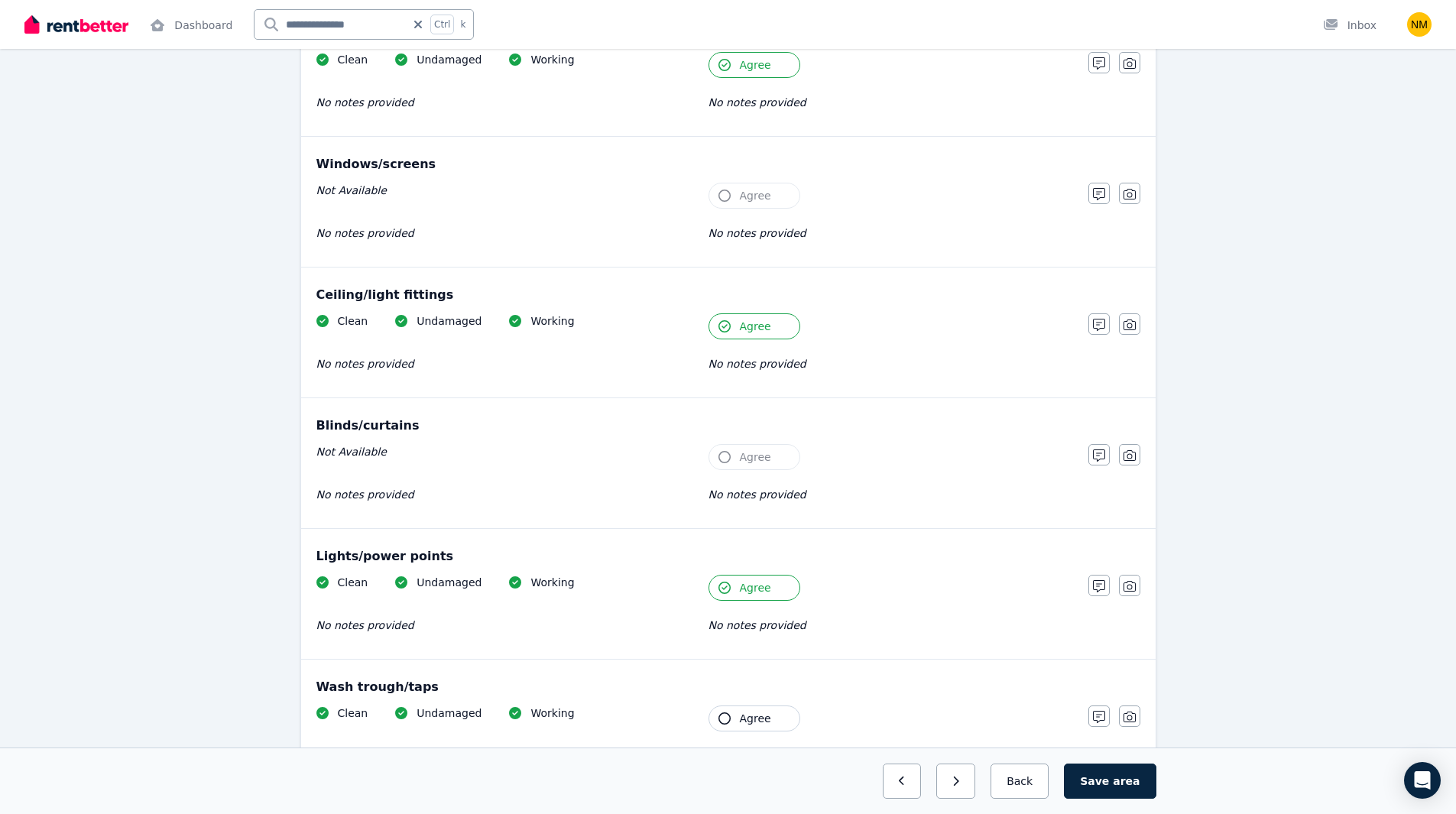
scroll to position [713, 0]
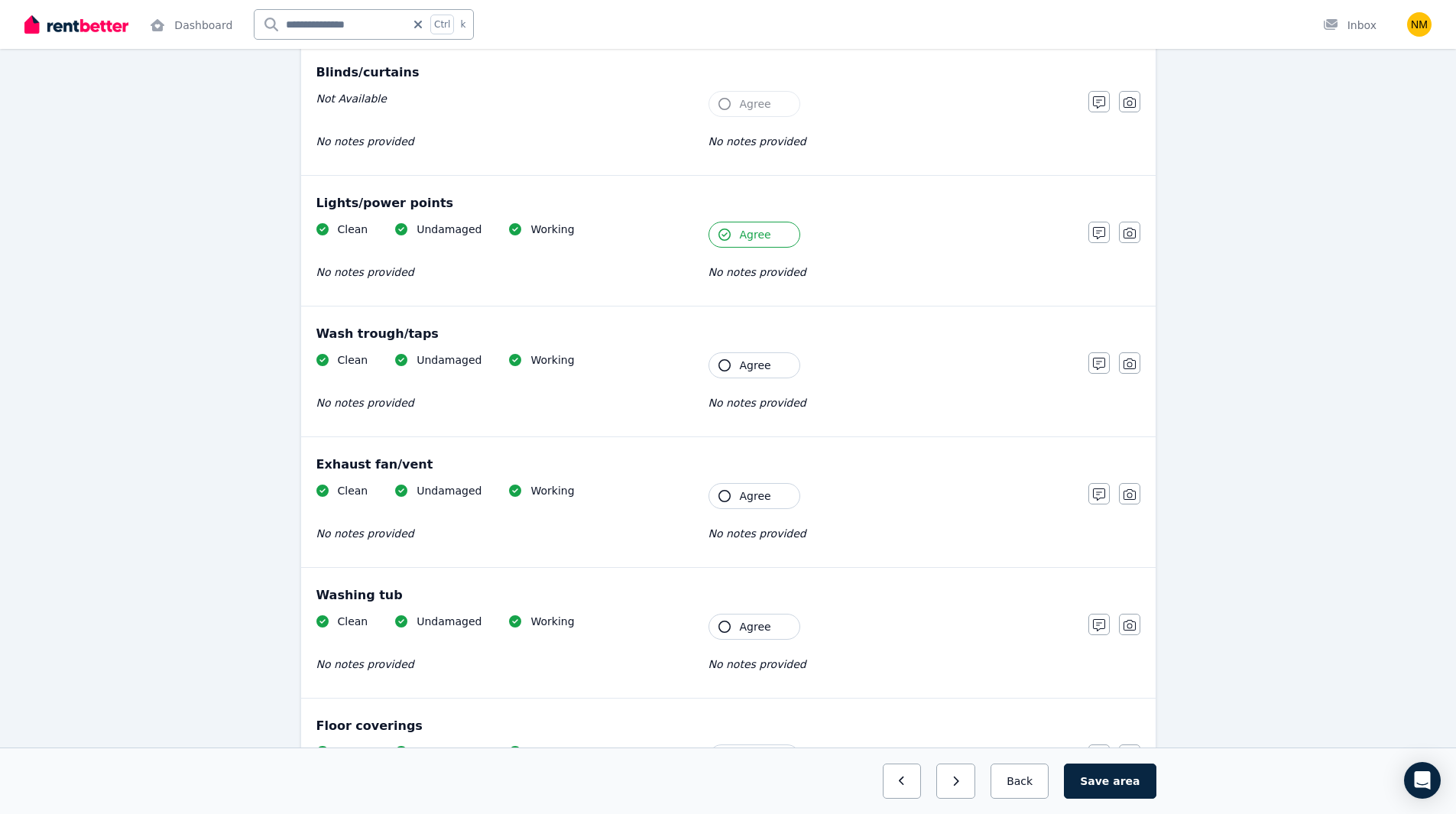
drag, startPoint x: 725, startPoint y: 360, endPoint x: 729, endPoint y: 383, distance: 23.3
click at [725, 361] on icon "button" at bounding box center [724, 364] width 12 height 12
click at [737, 503] on button "Agree" at bounding box center [754, 496] width 92 height 26
click at [762, 621] on span "Agree" at bounding box center [755, 626] width 32 height 15
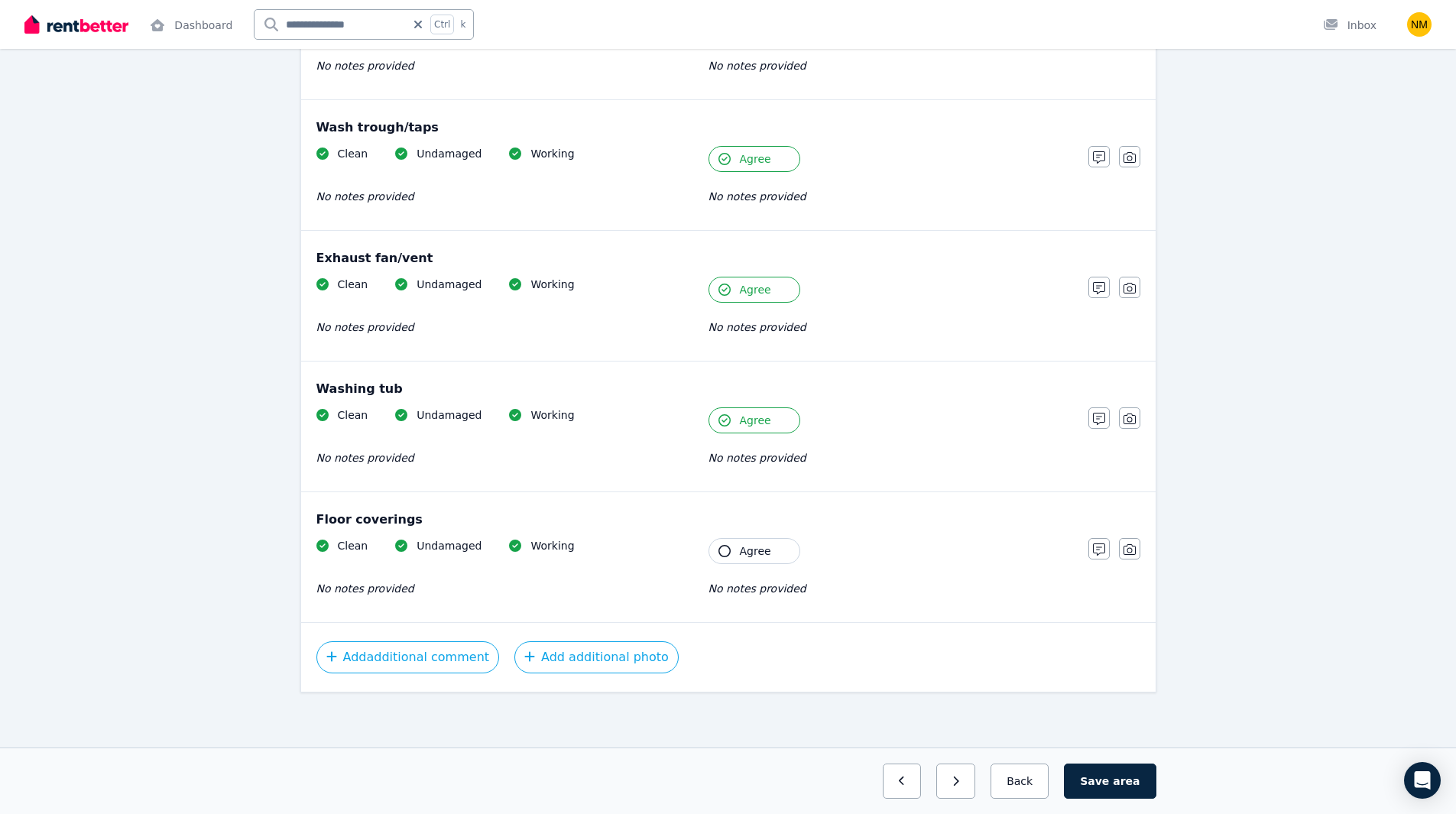
click at [756, 544] on span "Agree" at bounding box center [755, 551] width 32 height 15
click at [1103, 789] on button "Save area" at bounding box center [1109, 781] width 92 height 35
click at [1029, 790] on button "Back" at bounding box center [1019, 781] width 71 height 35
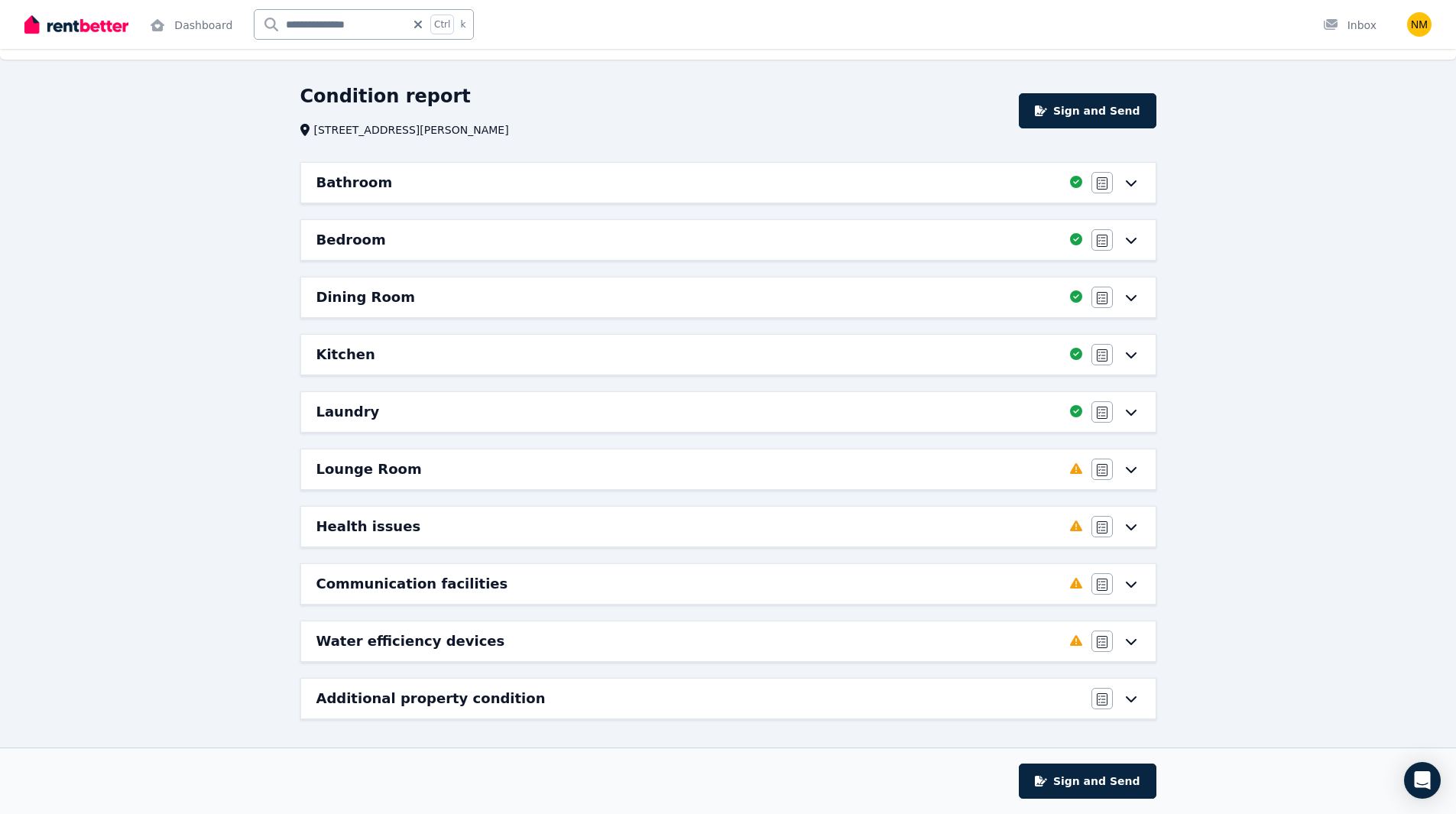
scroll to position [32, 0]
click at [1125, 467] on icon at bounding box center [1131, 469] width 18 height 12
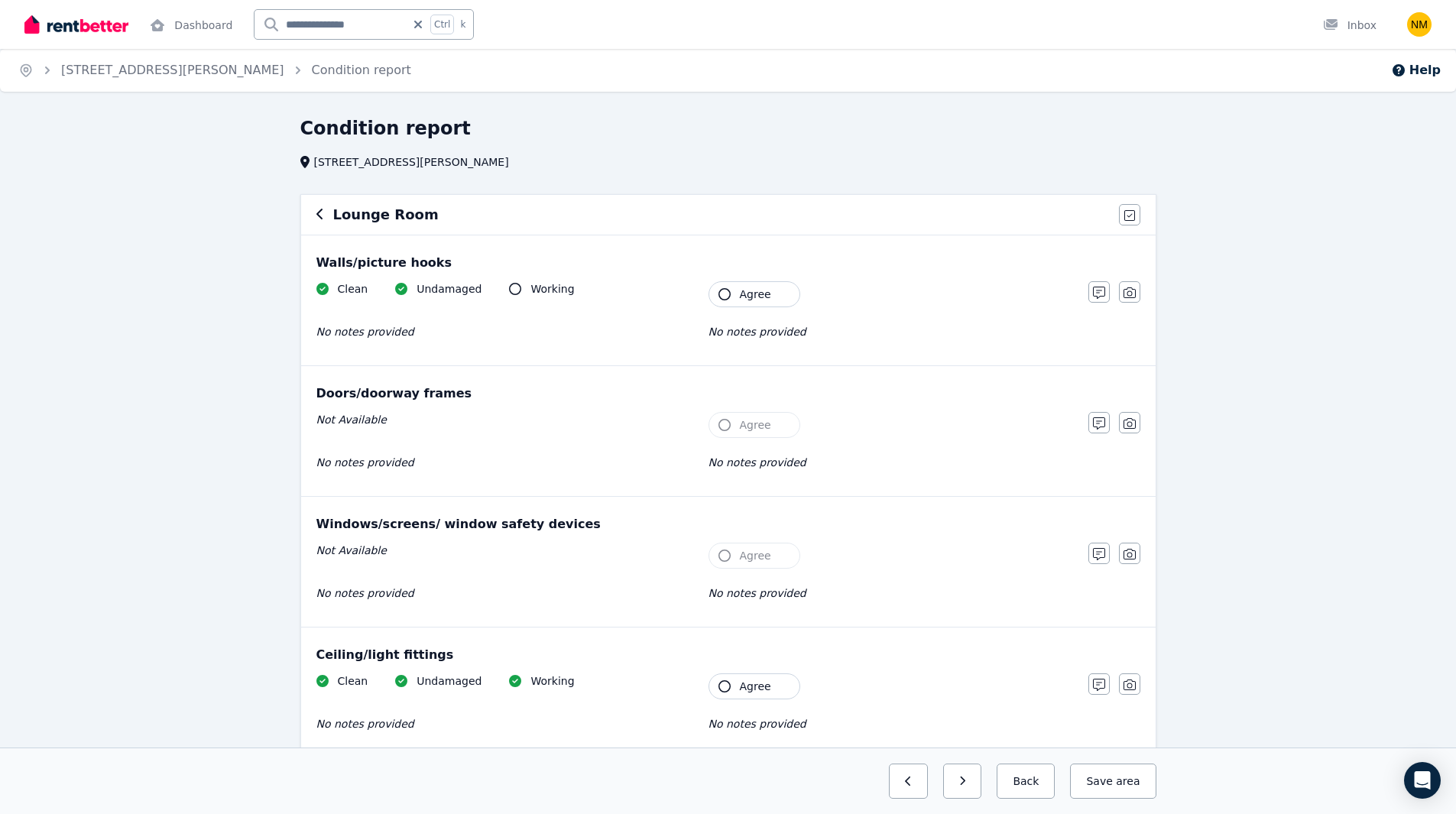
click at [755, 291] on span "Agree" at bounding box center [755, 294] width 32 height 15
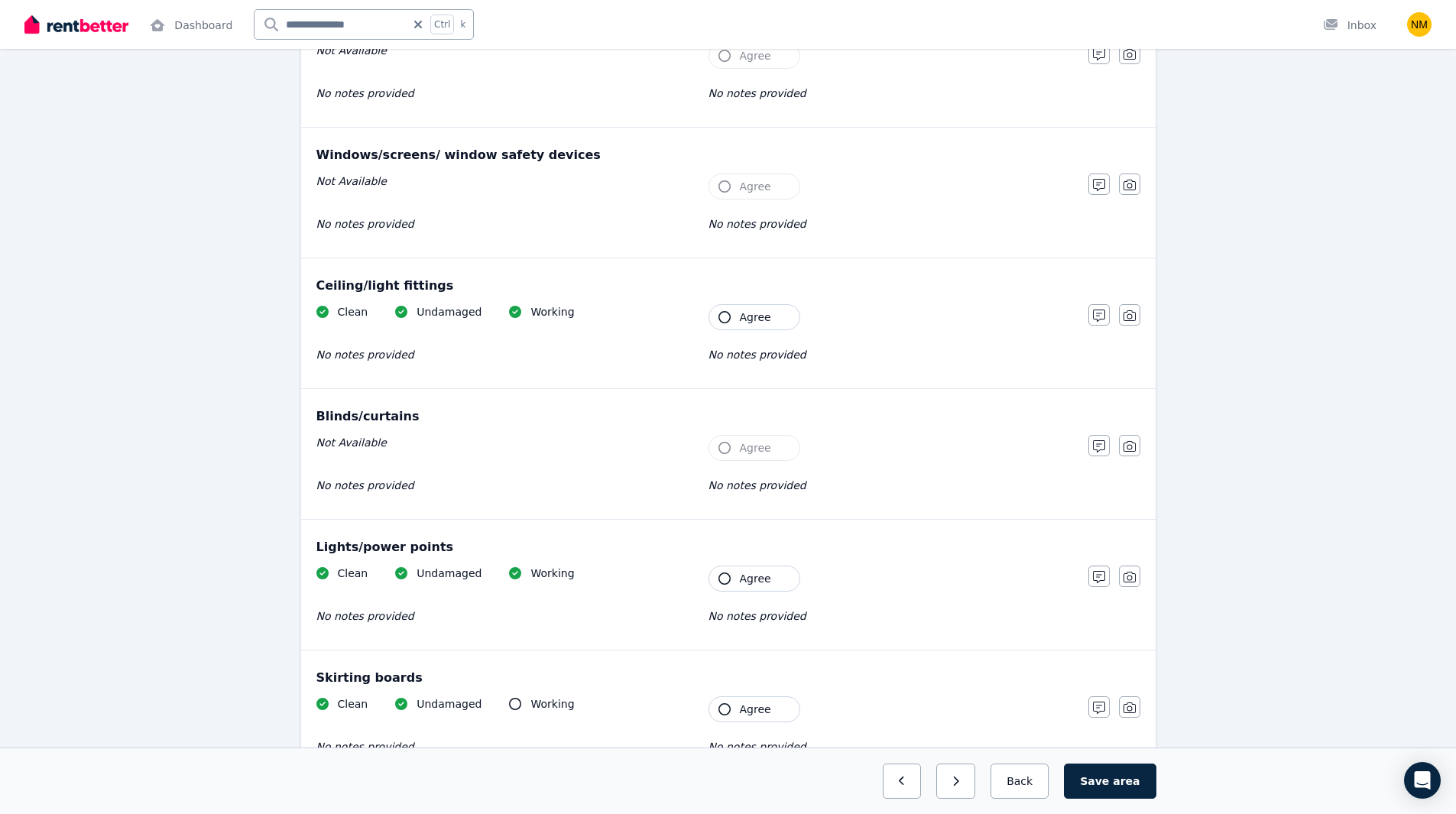
scroll to position [535, 0]
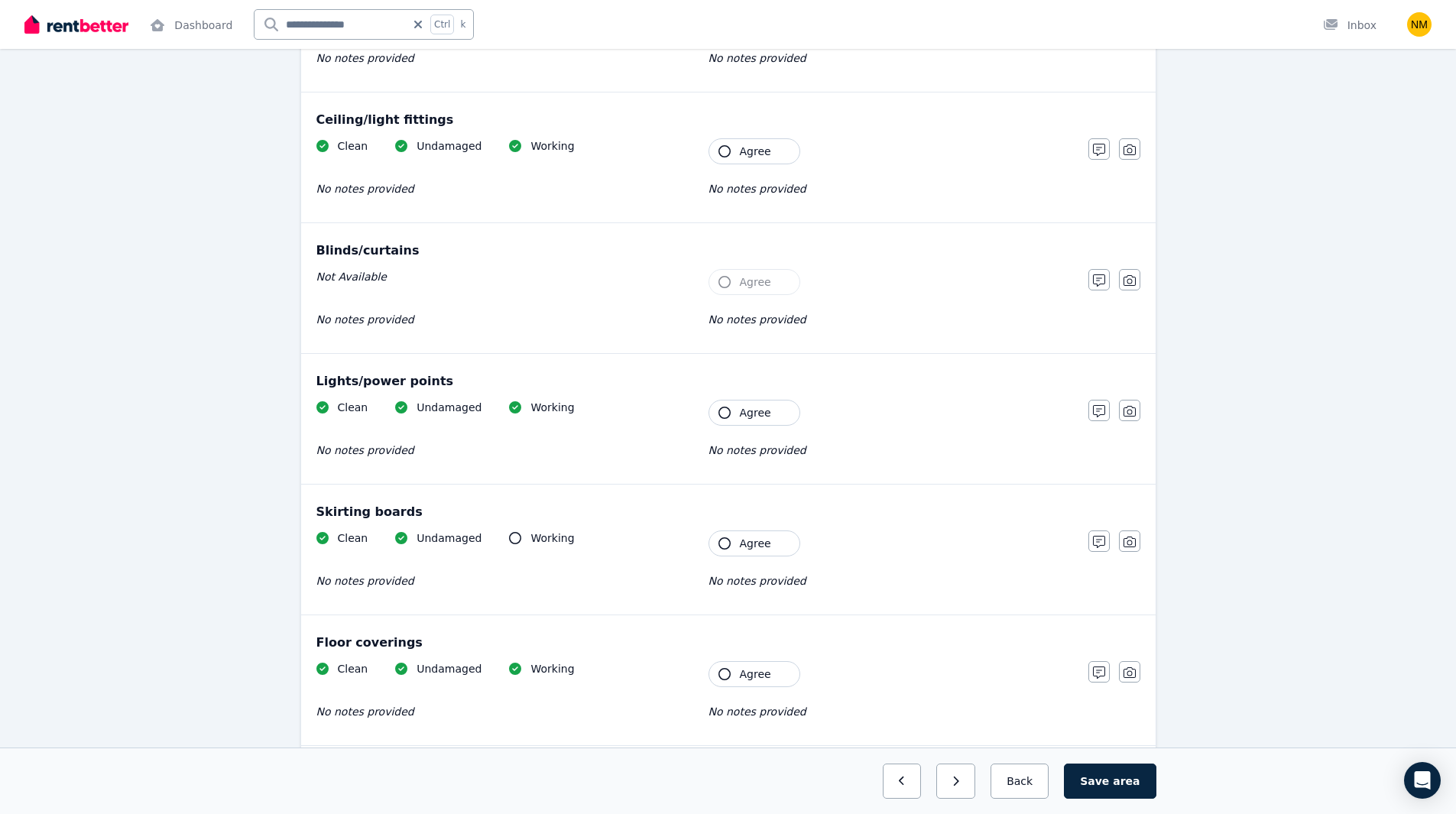
click at [748, 407] on span "Agree" at bounding box center [755, 412] width 32 height 15
click at [756, 538] on span "Agree" at bounding box center [755, 543] width 32 height 15
click at [754, 680] on span "Agree" at bounding box center [755, 673] width 32 height 15
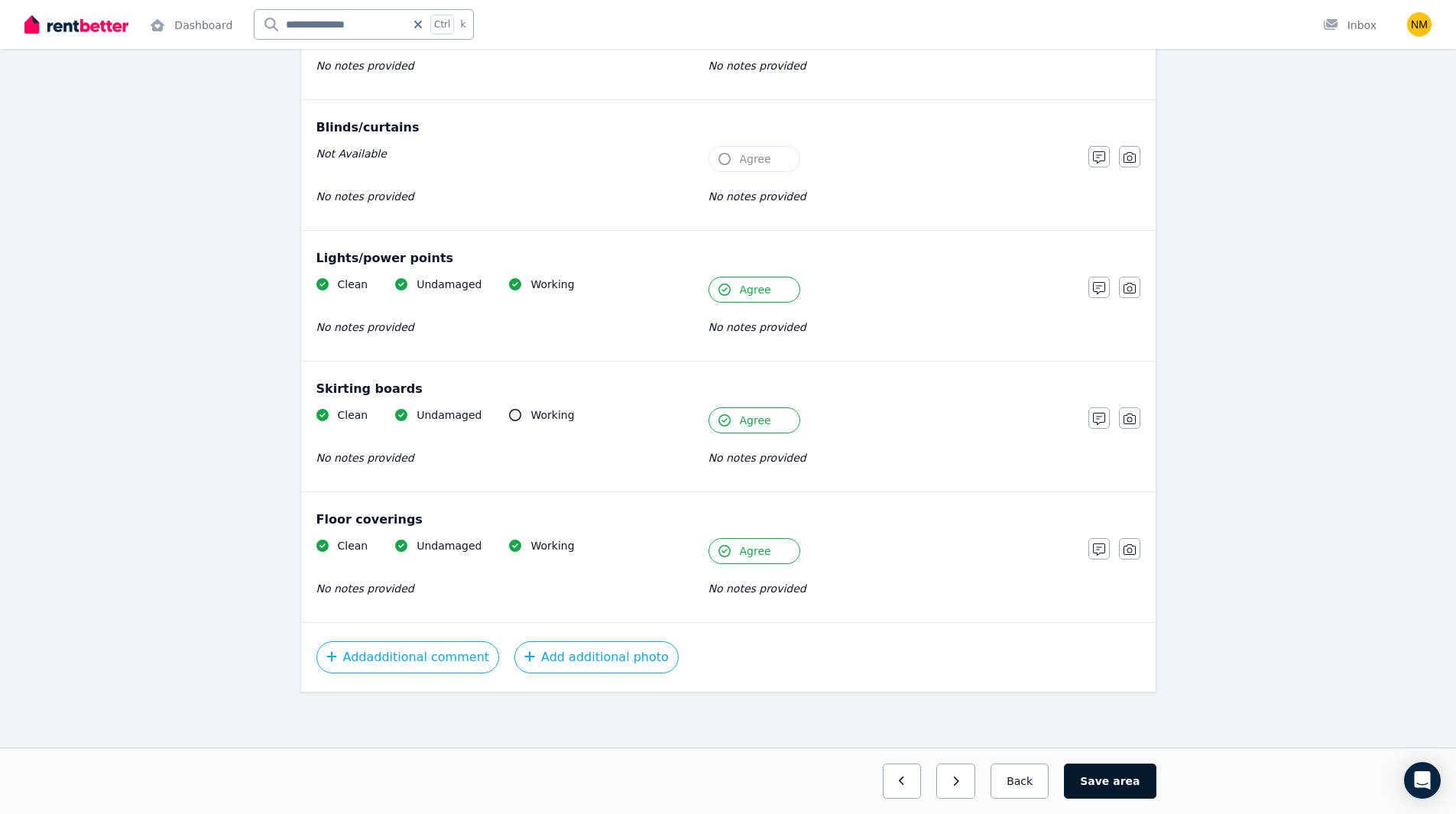
click at [1095, 771] on button "Save area" at bounding box center [1109, 781] width 92 height 35
click at [1008, 779] on icon "button" at bounding box center [1004, 781] width 7 height 11
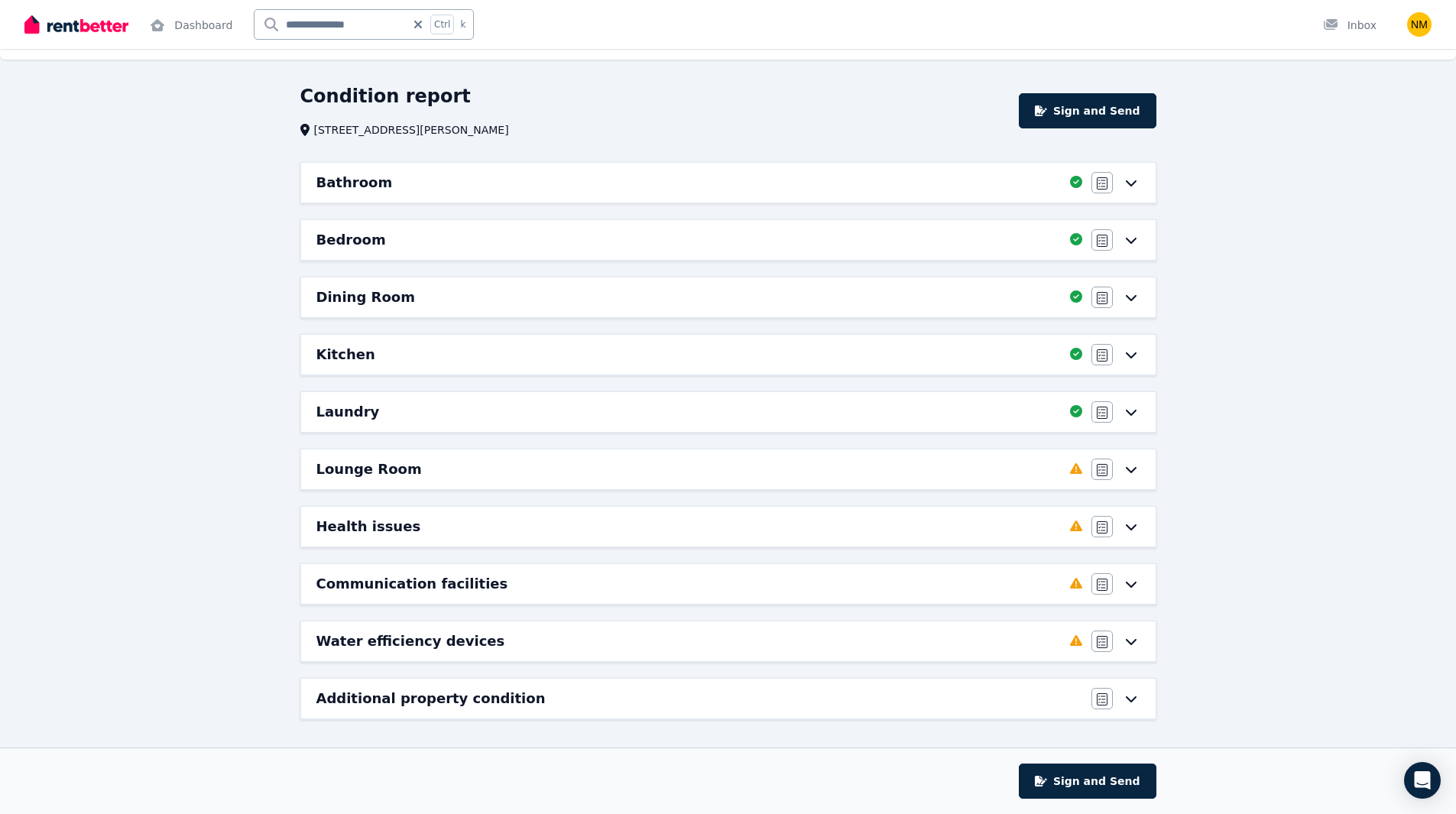
click at [1012, 467] on div "Lounge Room" at bounding box center [689, 470] width 745 height 22
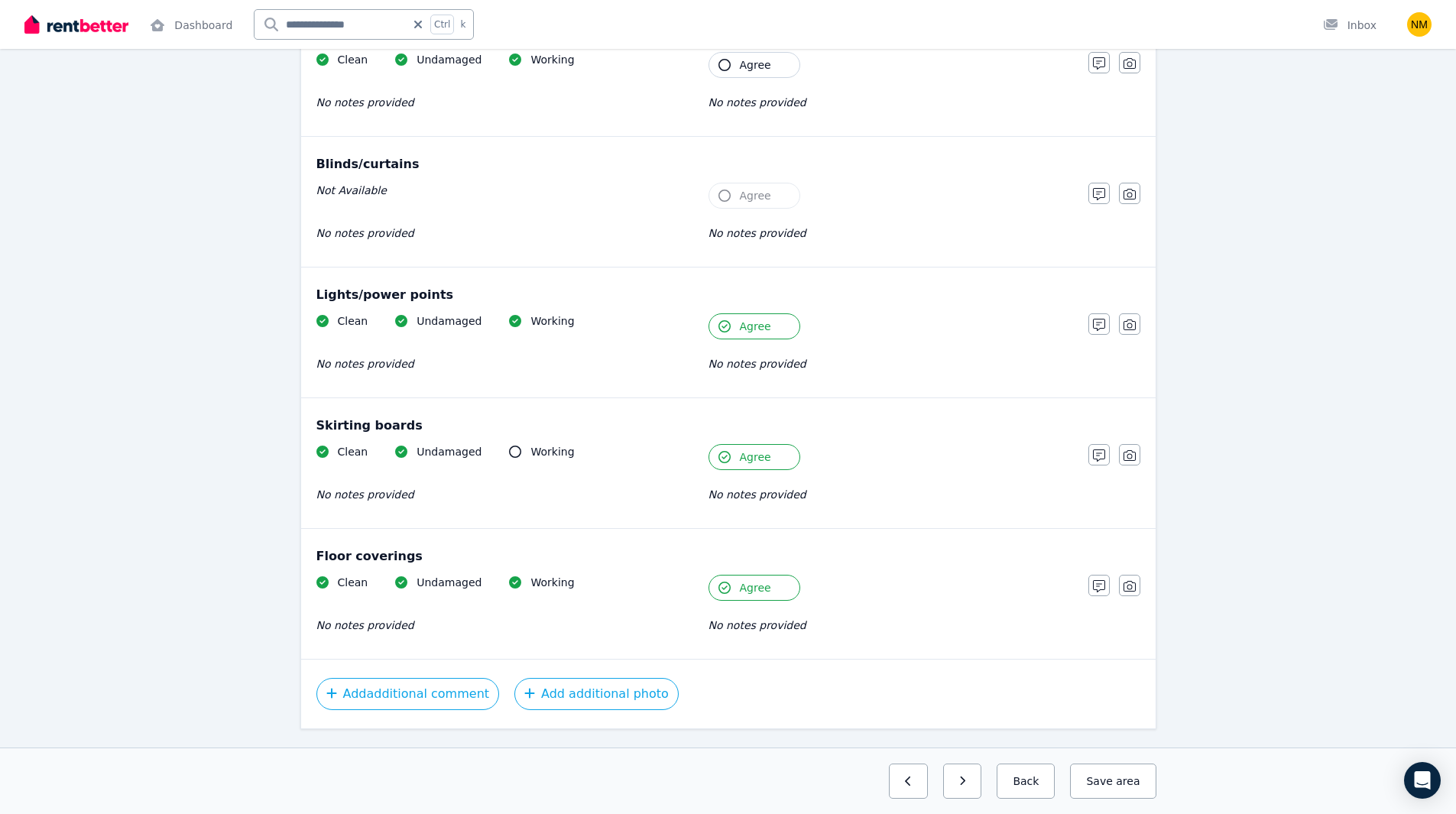
scroll to position [658, 0]
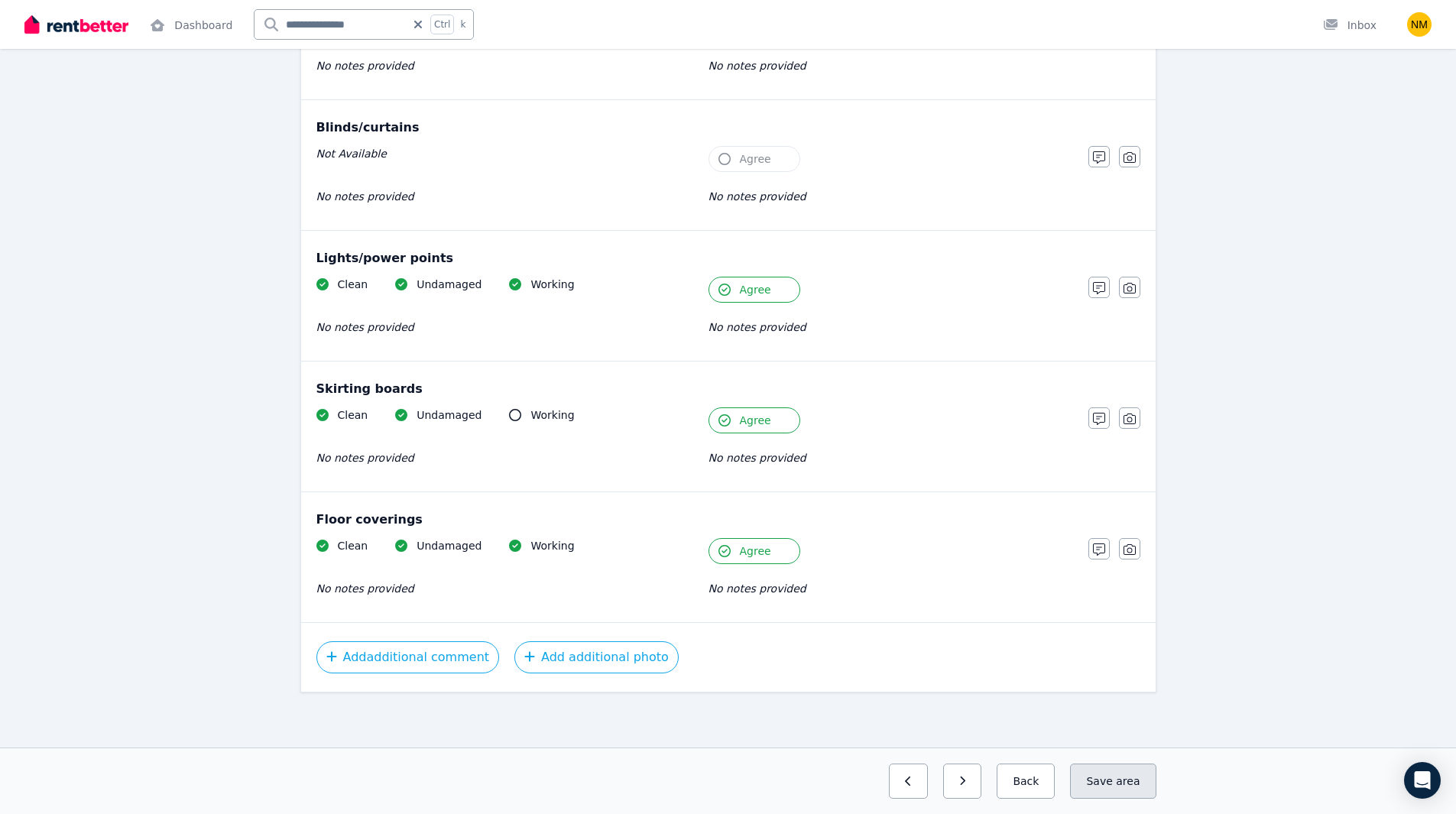
click at [1118, 785] on button "Save area" at bounding box center [1113, 781] width 85 height 35
click at [1042, 772] on button "Back" at bounding box center [1019, 781] width 71 height 35
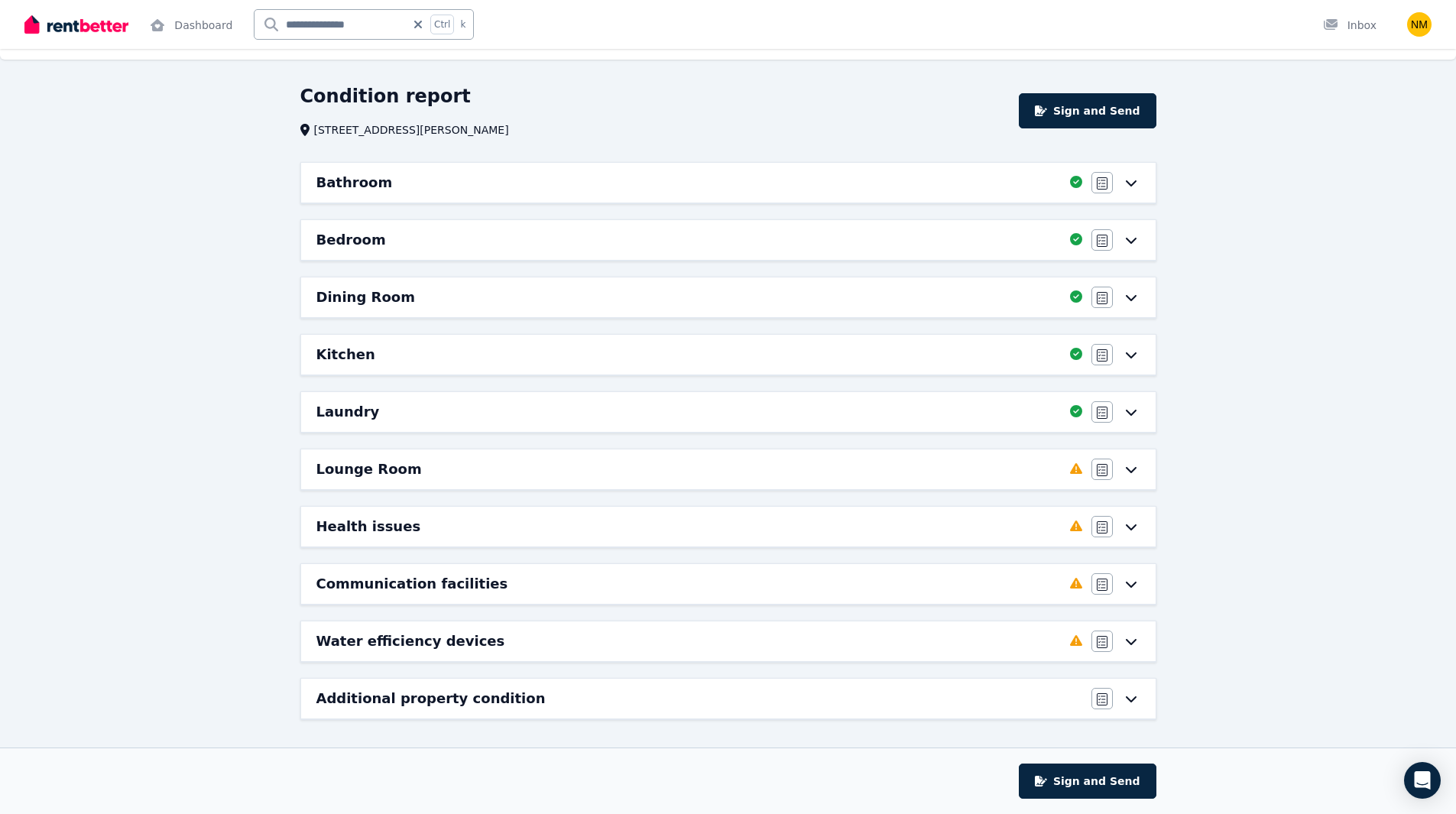
click at [1047, 481] on div "Lounge Room Completed 80%, 1 left Agree/Disagree" at bounding box center [728, 470] width 854 height 40
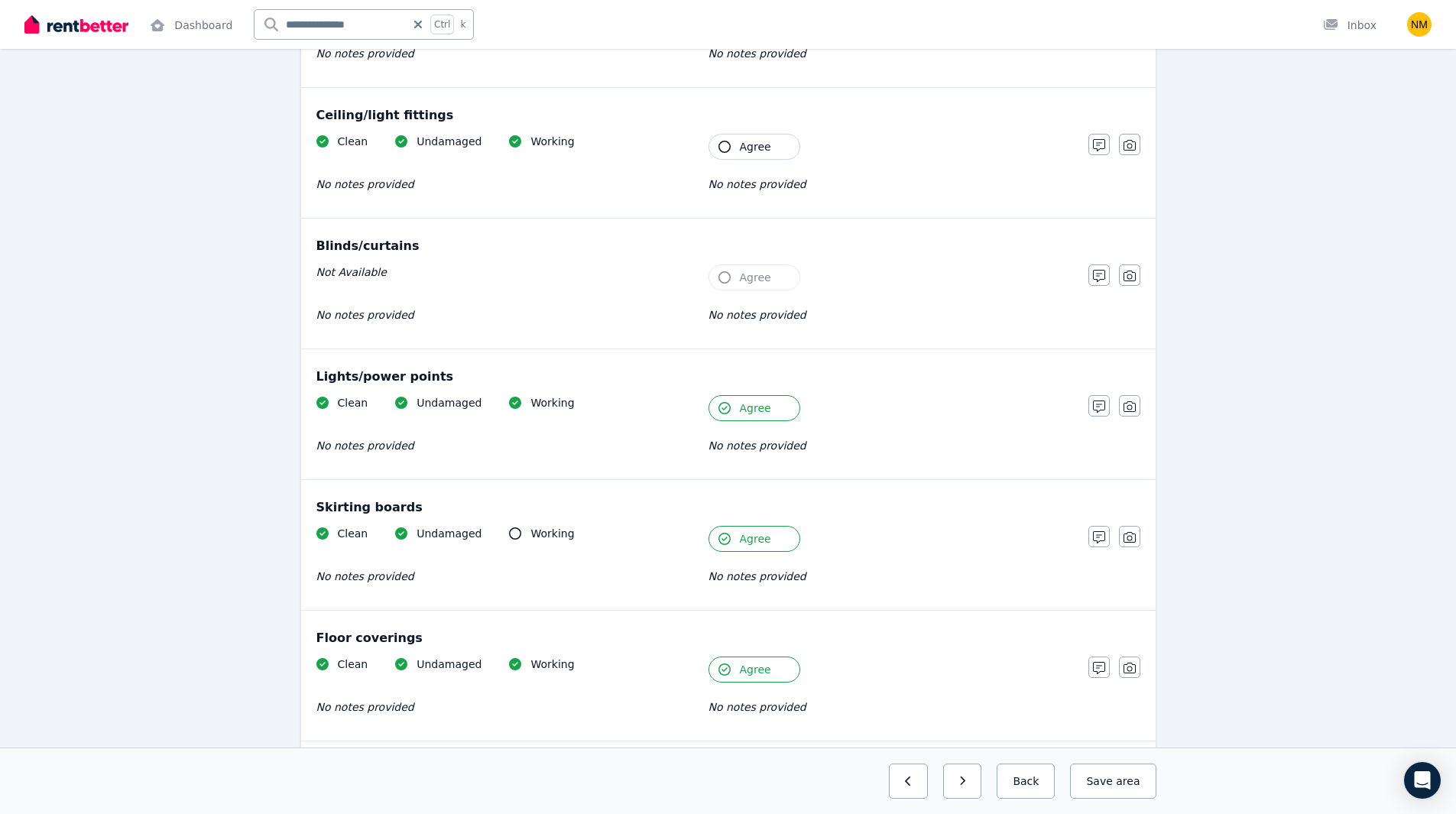
scroll to position [658, 0]
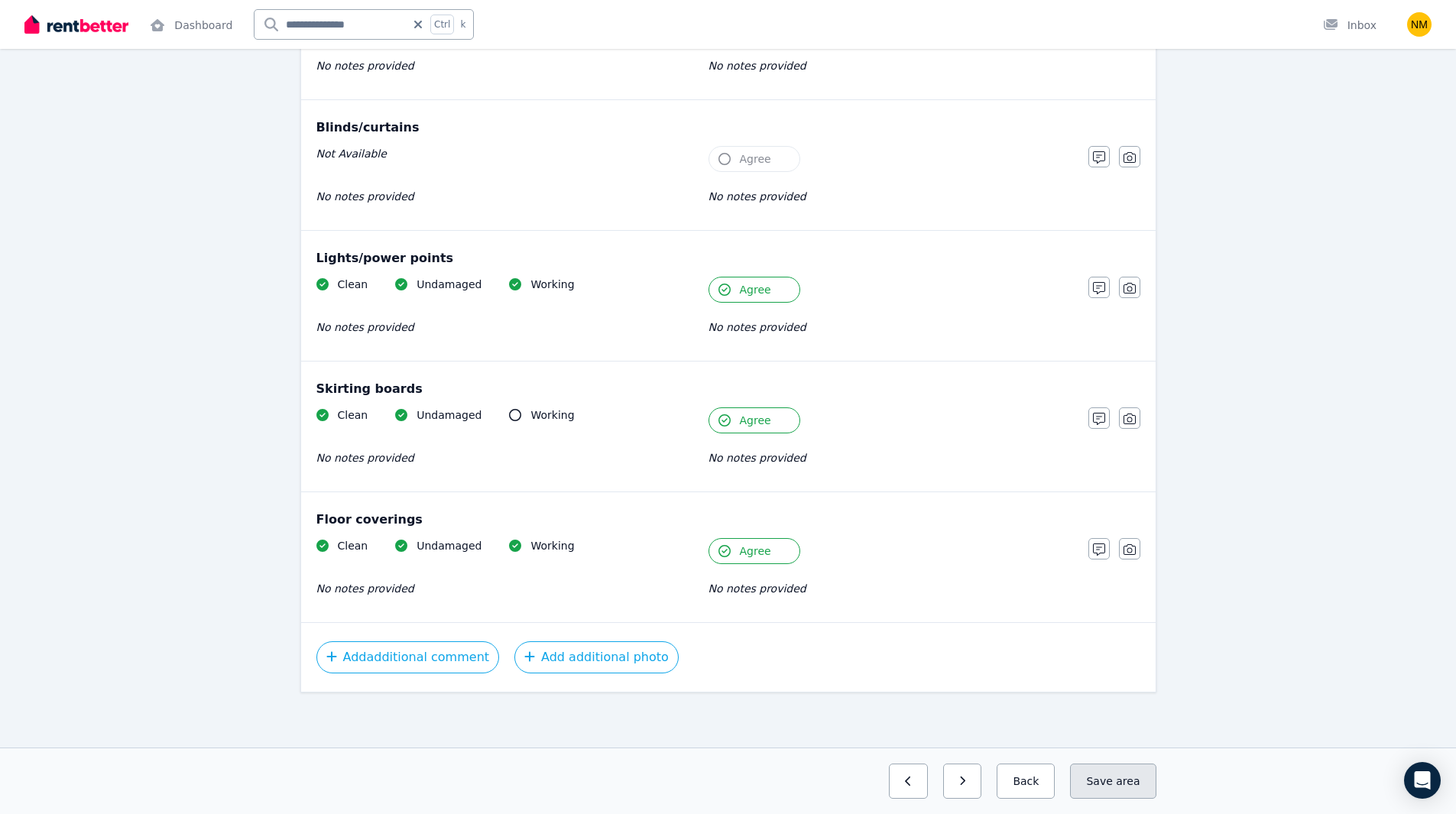
click at [1125, 781] on span "area" at bounding box center [1127, 781] width 24 height 15
click at [1041, 780] on button "Back" at bounding box center [1019, 781] width 71 height 35
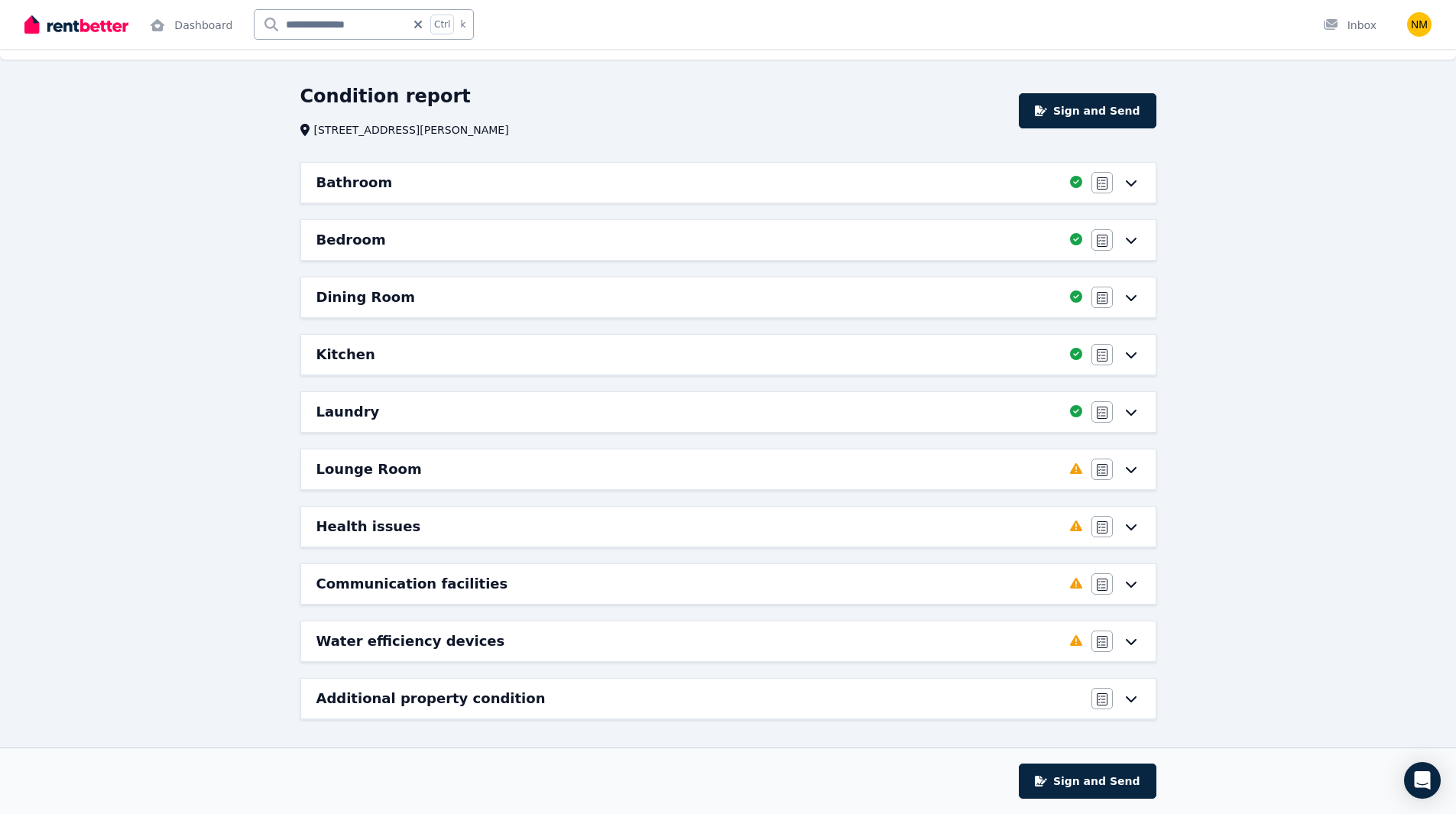
click at [1037, 477] on div "Lounge Room" at bounding box center [689, 470] width 745 height 22
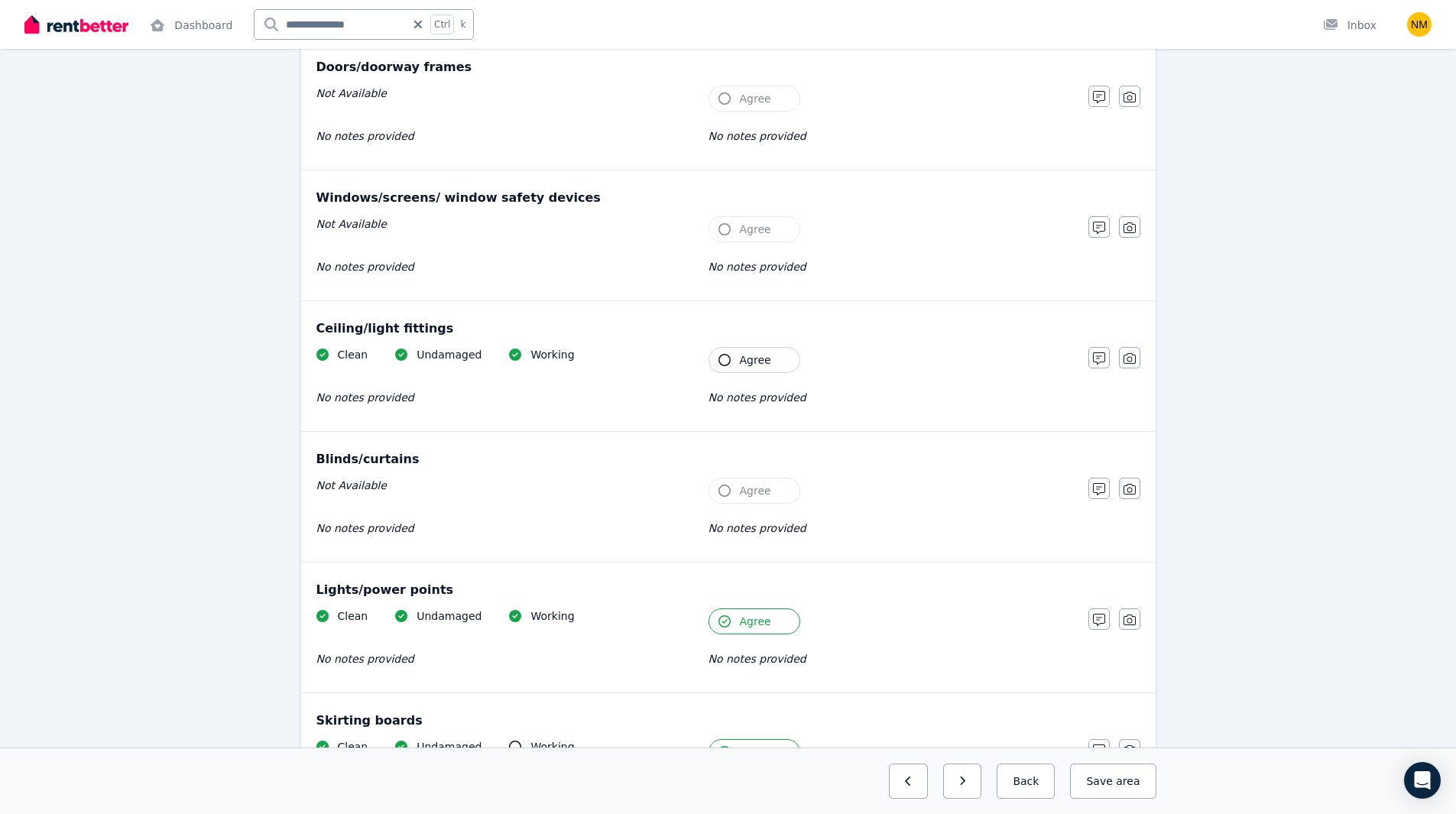
scroll to position [301, 0]
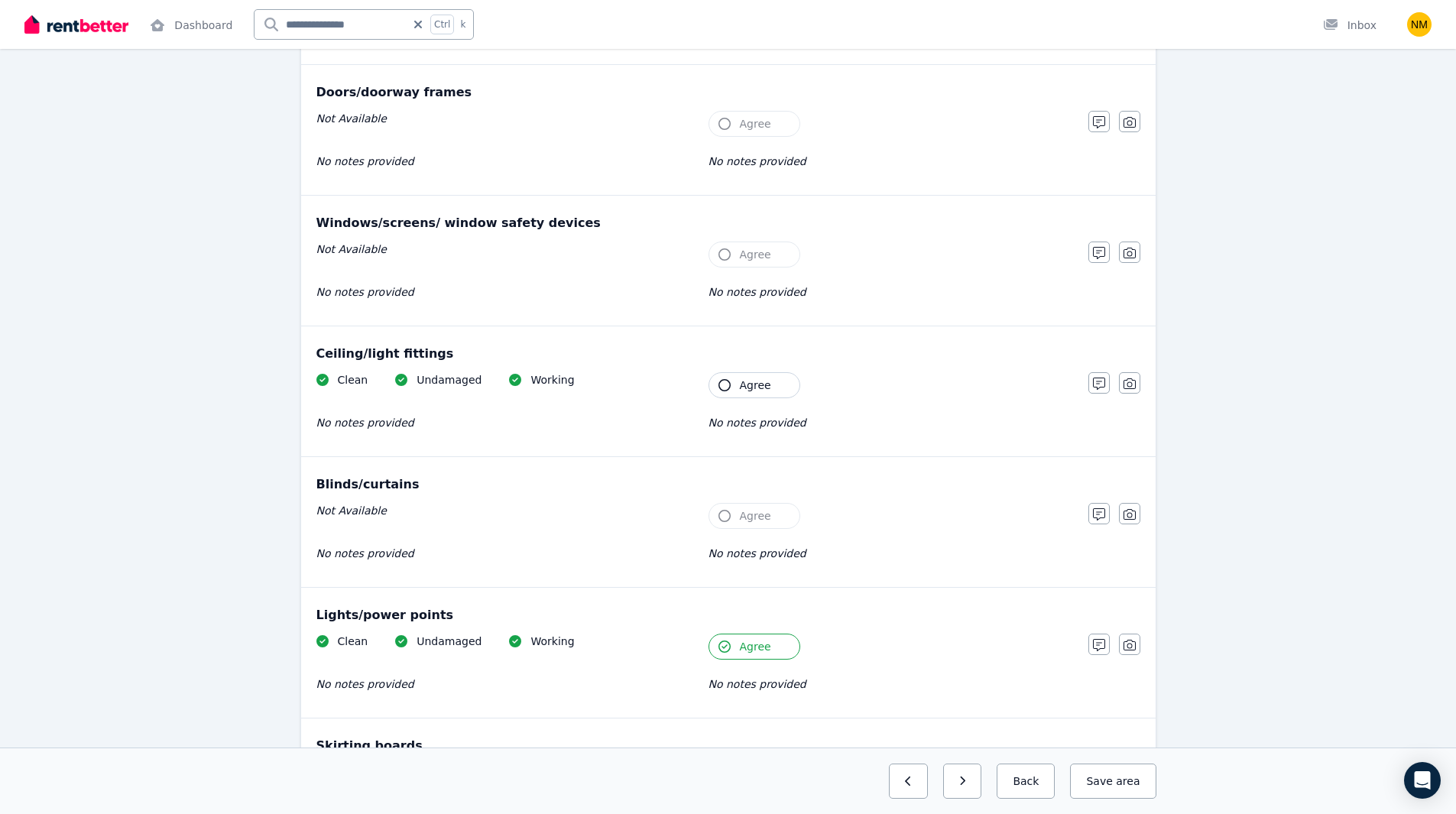
click at [744, 382] on span "Agree" at bounding box center [755, 385] width 32 height 15
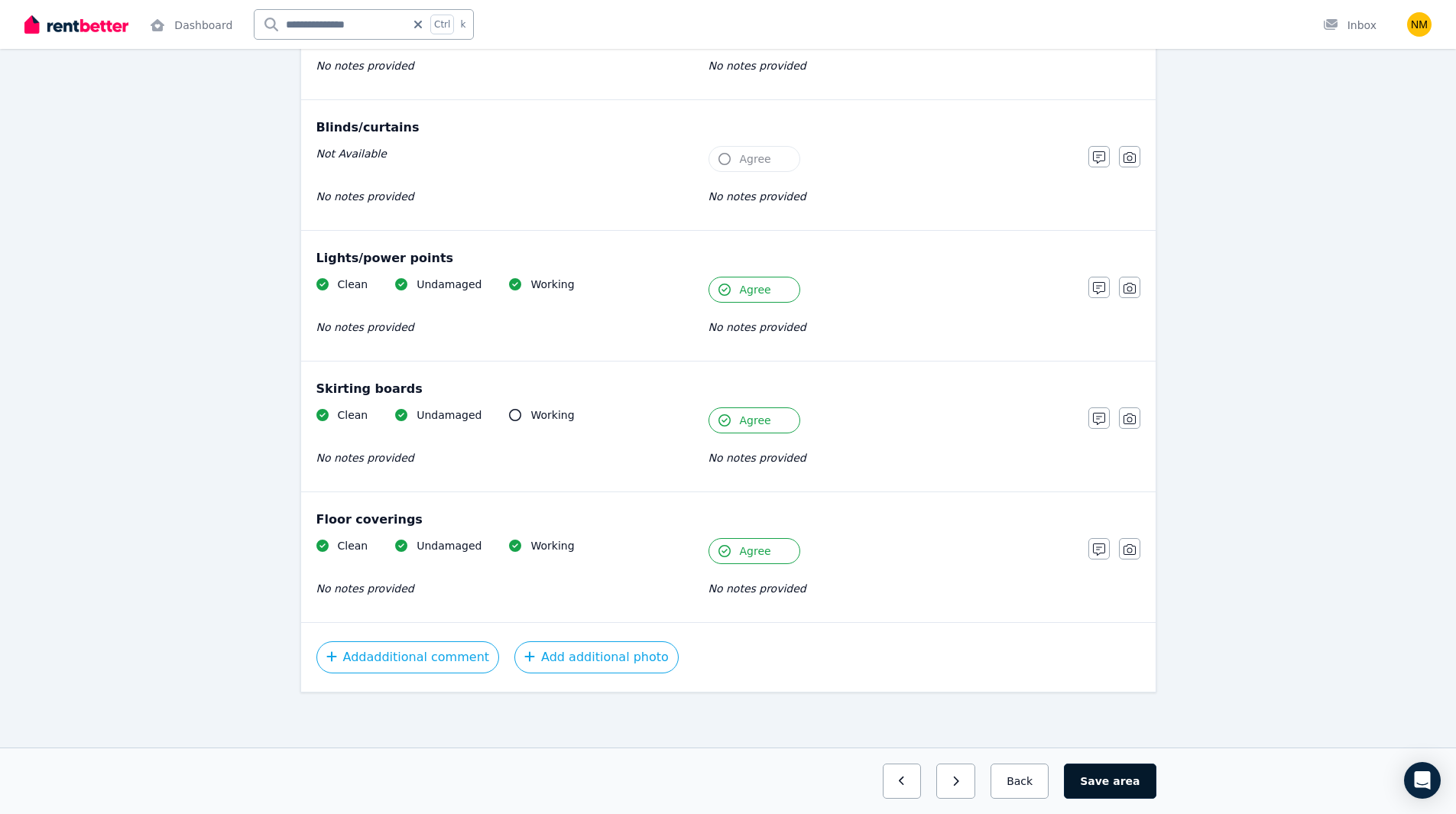
click at [1126, 783] on span "area" at bounding box center [1126, 781] width 27 height 15
click at [1056, 789] on button "Back" at bounding box center [1019, 781] width 71 height 35
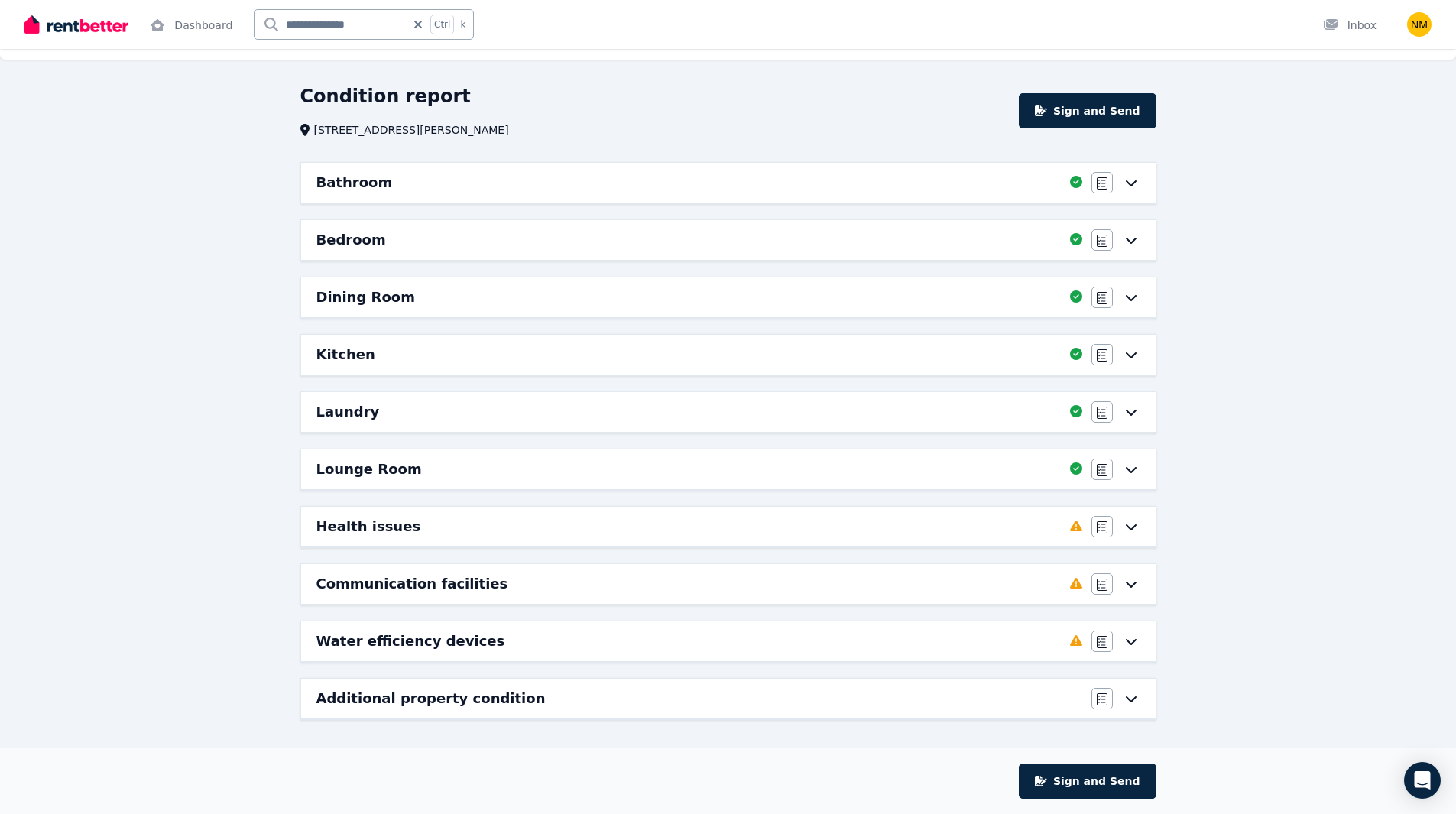
click at [1133, 529] on icon at bounding box center [1131, 526] width 18 height 12
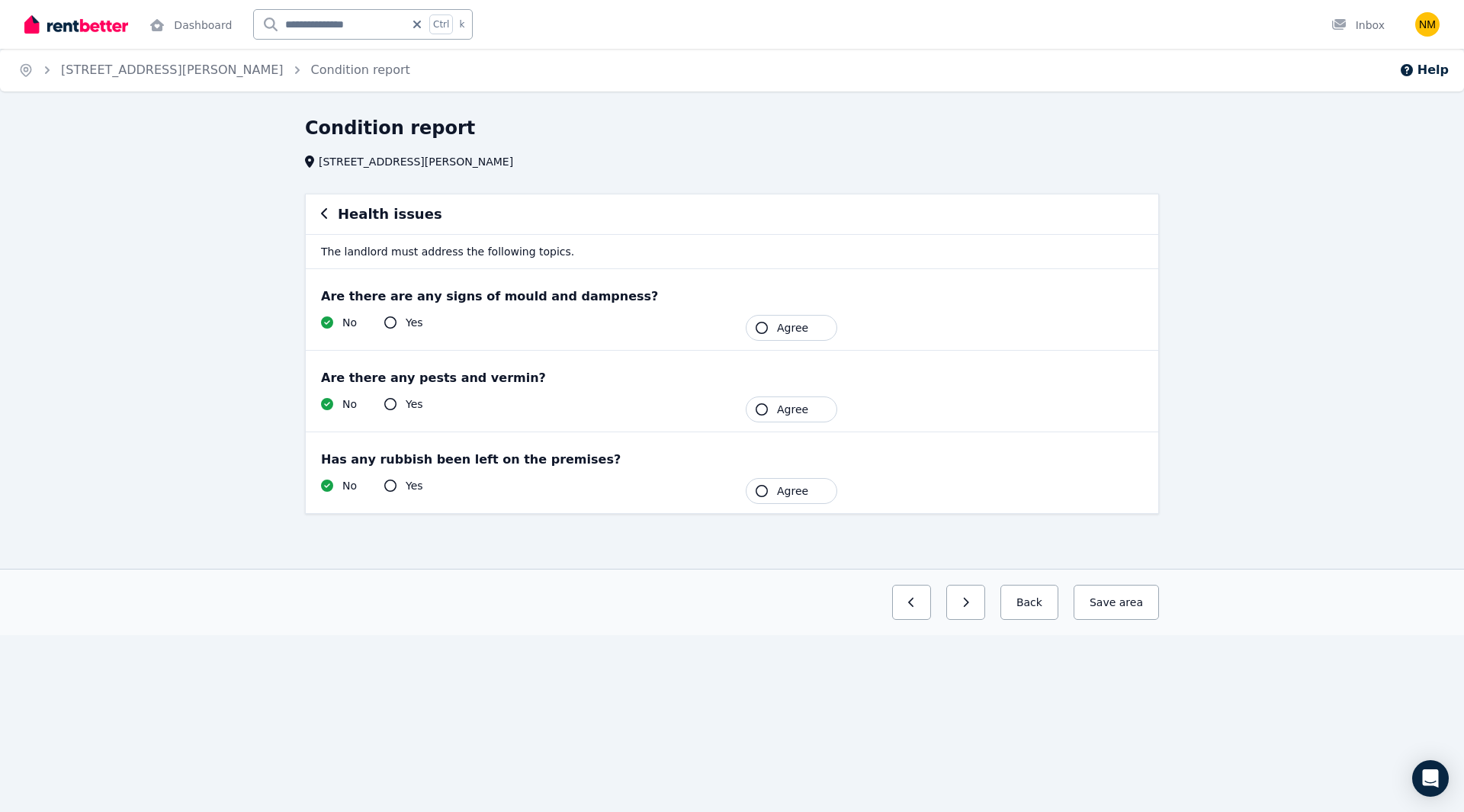
click at [804, 330] on span "Agree" at bounding box center [792, 327] width 32 height 15
click at [790, 397] on button "Agree" at bounding box center [791, 410] width 91 height 26
click at [798, 499] on button "Agree" at bounding box center [791, 491] width 91 height 26
click at [1127, 602] on span "area" at bounding box center [1130, 602] width 27 height 15
click at [1032, 605] on button "Back" at bounding box center [1023, 602] width 71 height 35
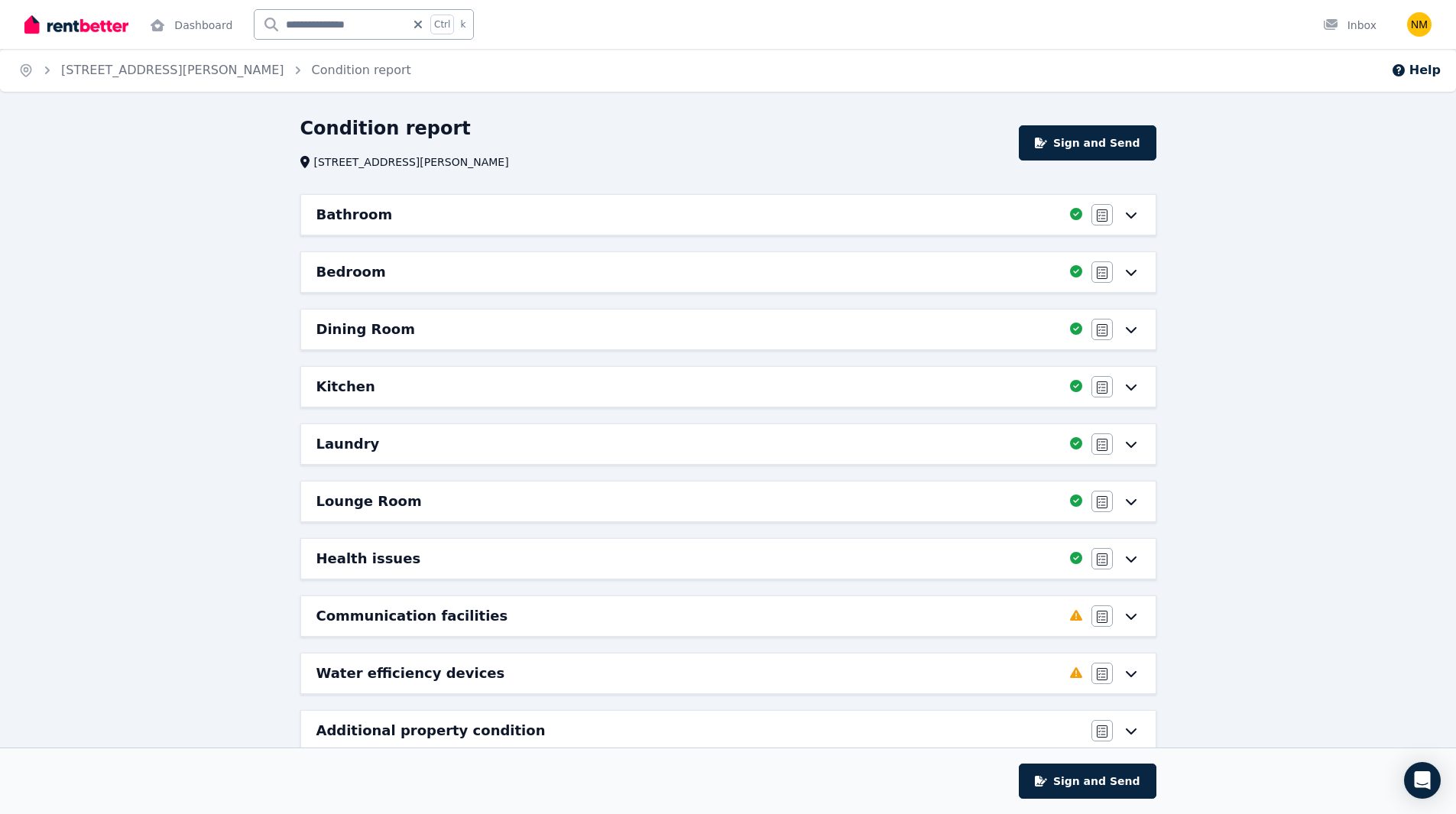
click at [1143, 619] on div "Communication facilities Completed 0%, 2 left Agree/Disagree" at bounding box center [728, 616] width 854 height 40
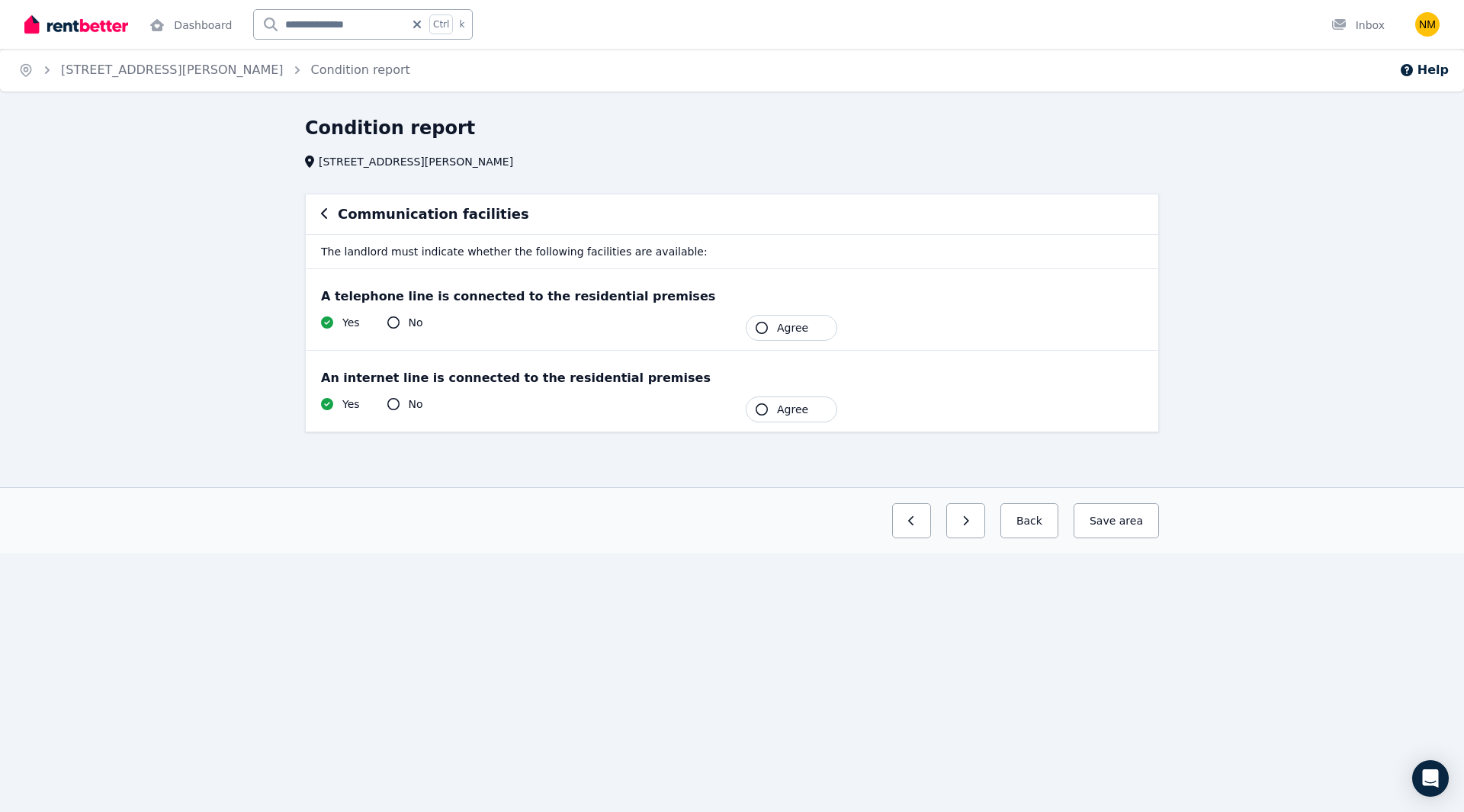
click at [825, 334] on button "Agree" at bounding box center [791, 327] width 91 height 26
click at [811, 411] on button "Agree" at bounding box center [791, 410] width 91 height 26
click at [1086, 522] on button "Save area" at bounding box center [1113, 521] width 91 height 35
click at [1044, 520] on button "Back" at bounding box center [1023, 521] width 71 height 35
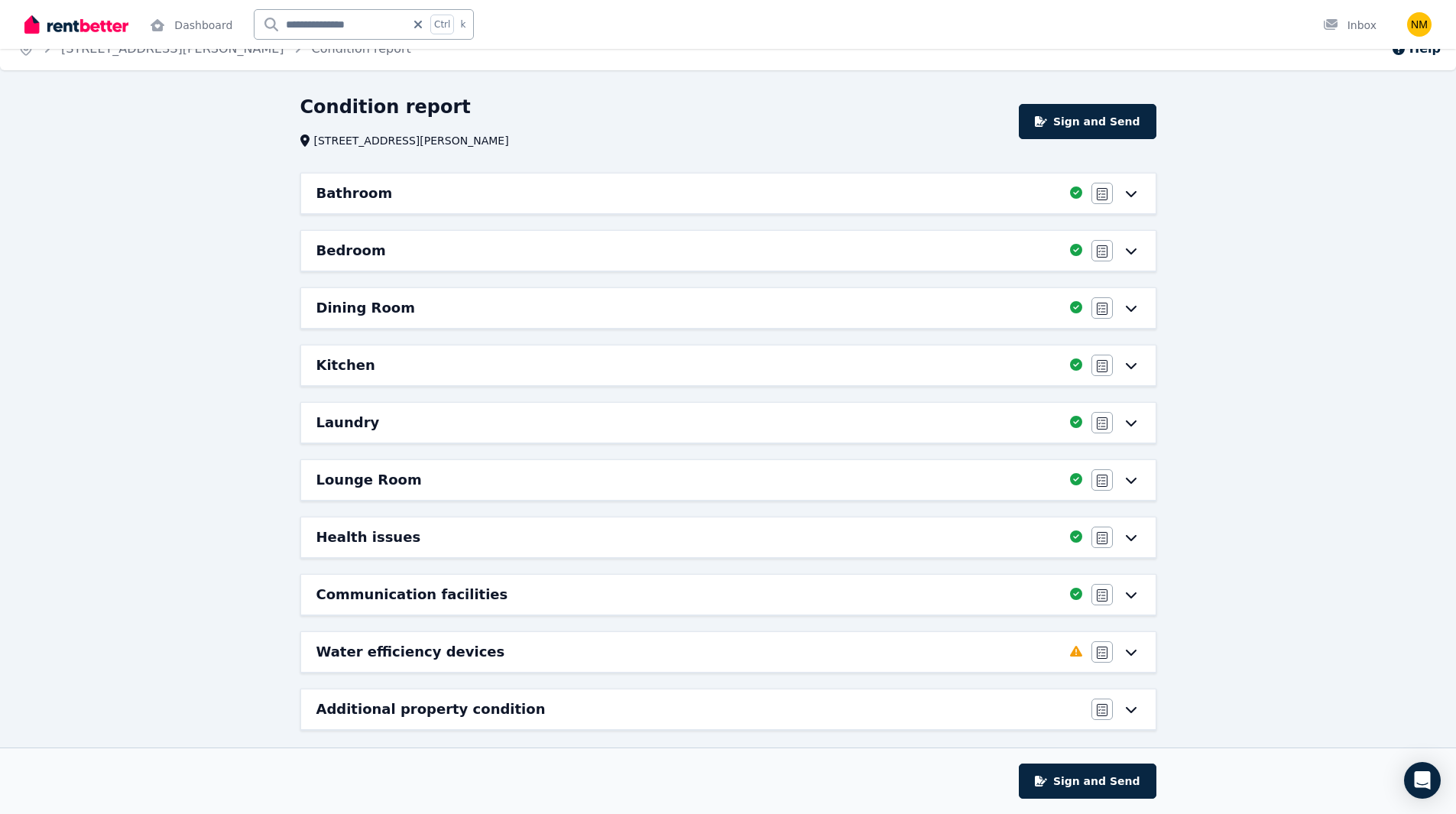
scroll to position [32, 0]
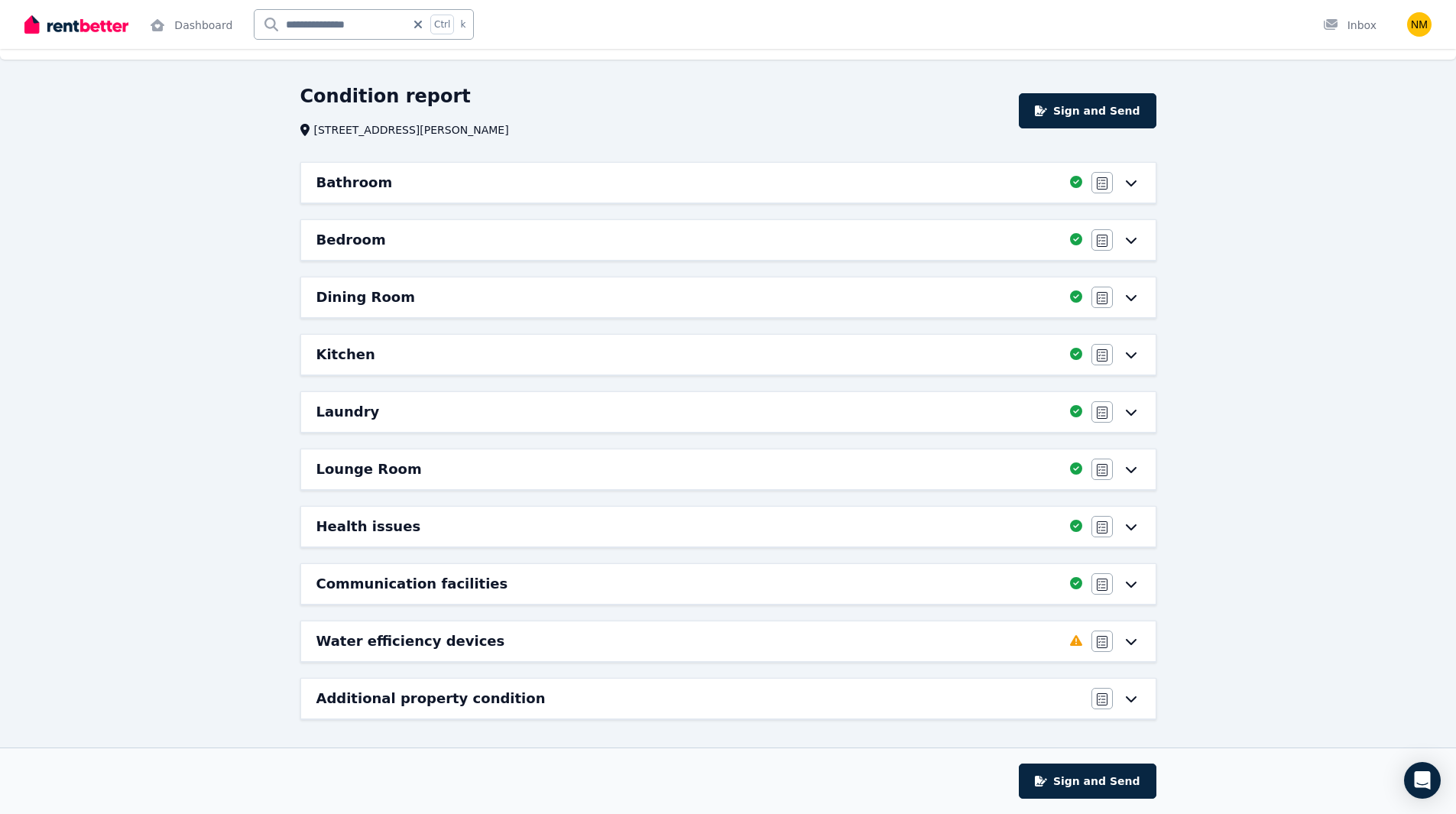
click at [1043, 637] on div "Water efficiency devices" at bounding box center [689, 642] width 745 height 22
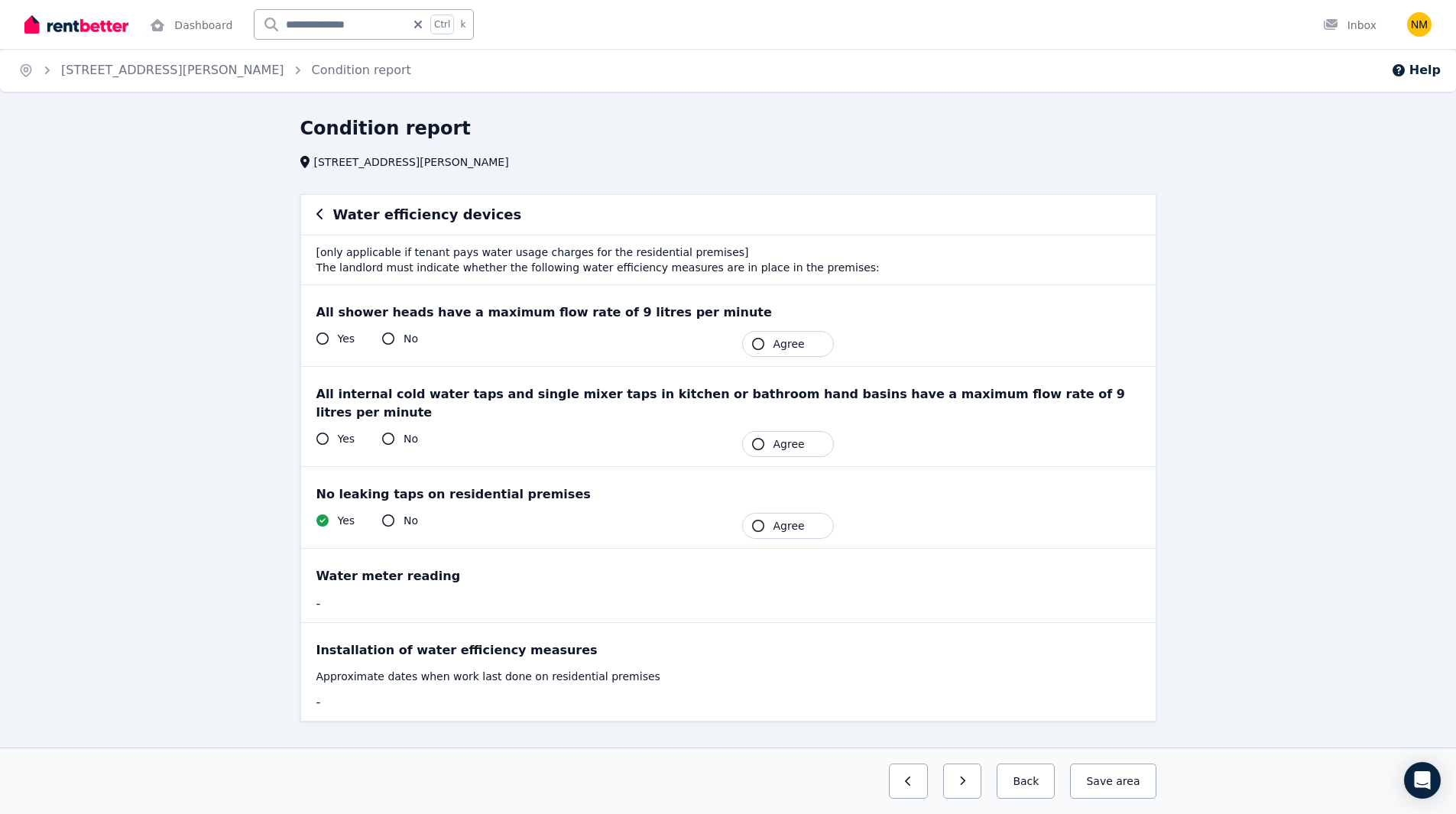
click at [786, 349] on span "Agree" at bounding box center [789, 344] width 32 height 15
click at [792, 431] on button "Agree" at bounding box center [787, 444] width 92 height 26
click at [791, 518] on span "Agree" at bounding box center [789, 526] width 32 height 15
click at [1142, 784] on button "Save area" at bounding box center [1109, 781] width 92 height 35
click at [1036, 785] on button "Back" at bounding box center [1019, 781] width 71 height 35
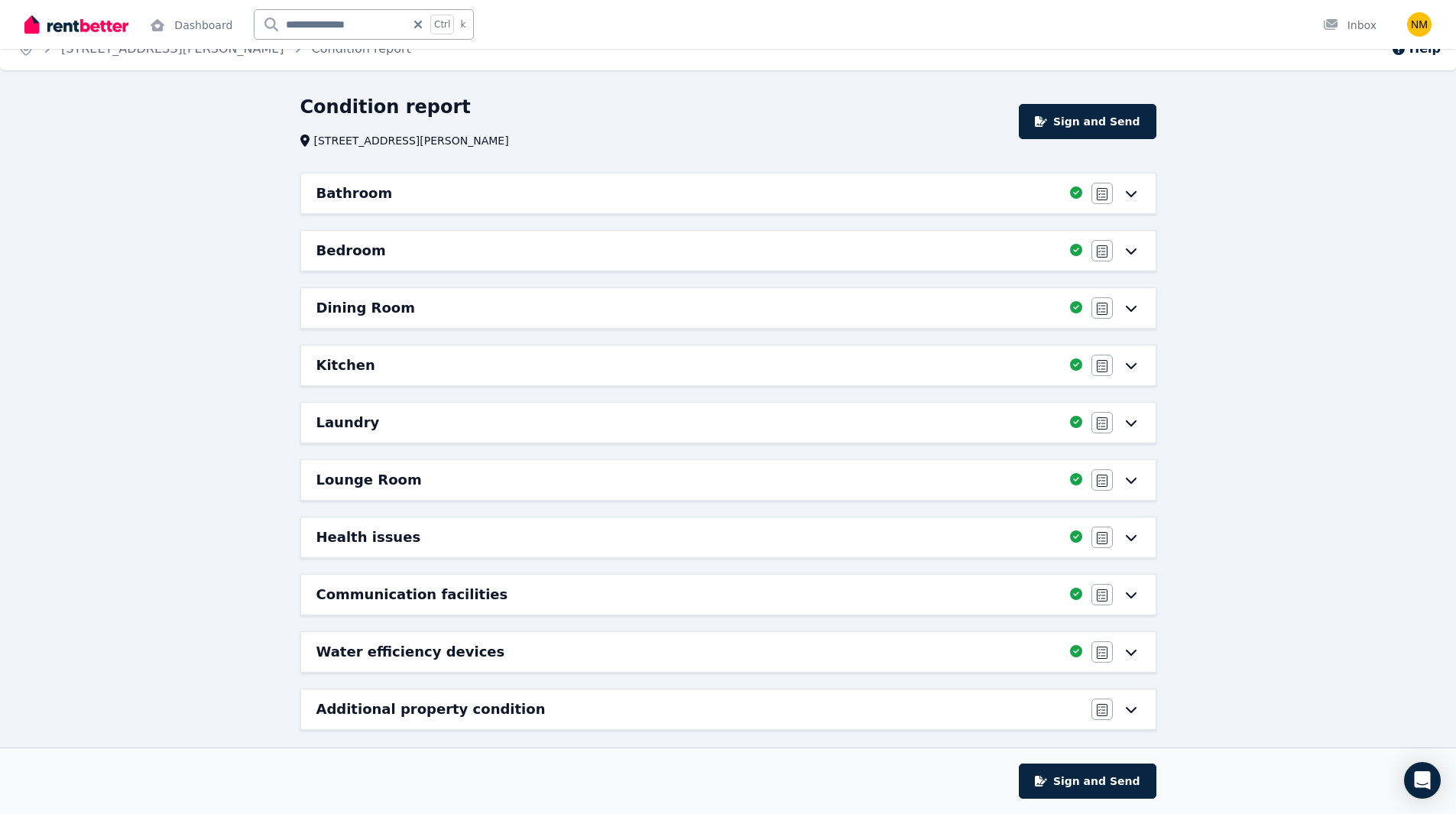
scroll to position [32, 0]
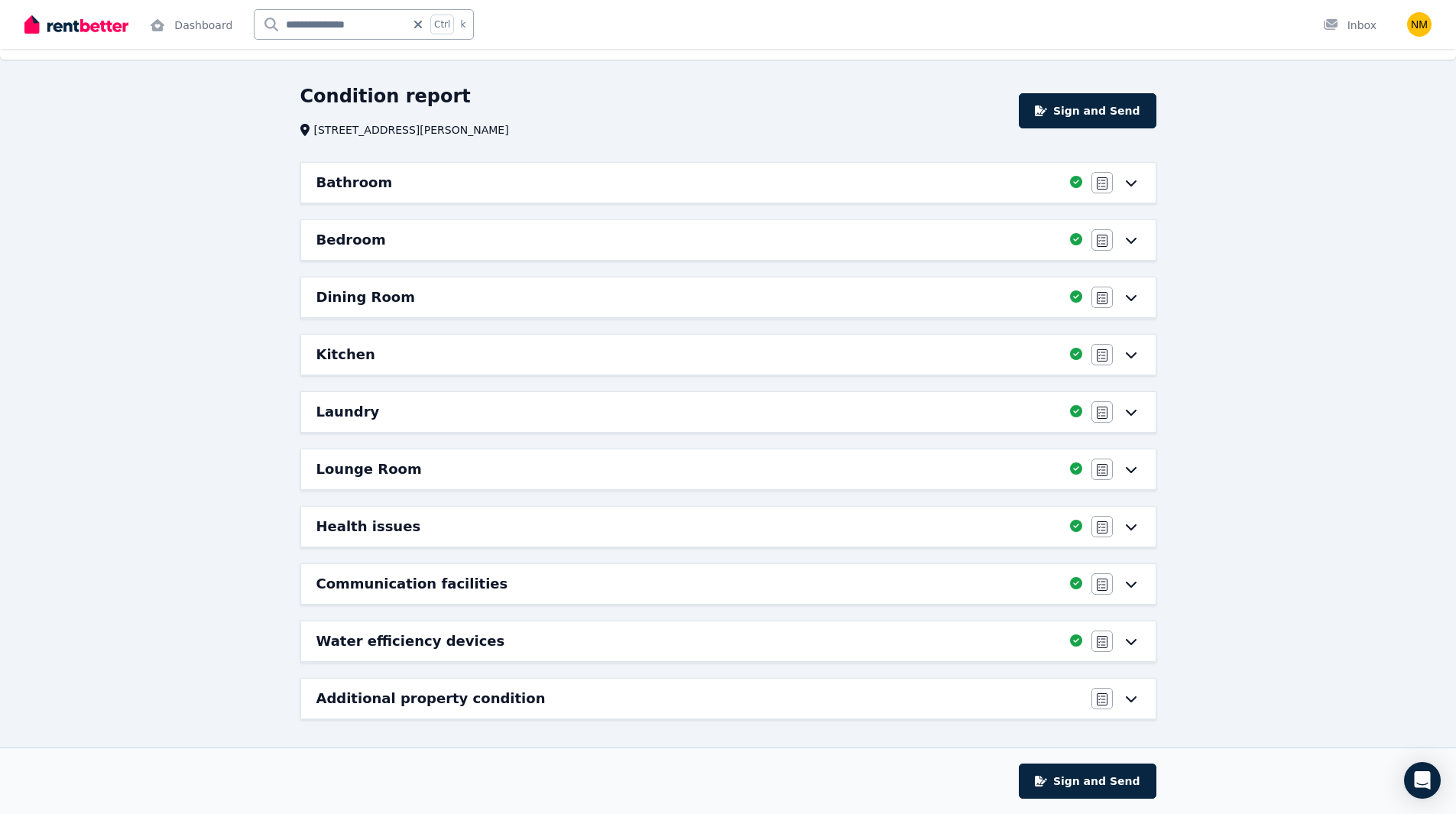
click at [1047, 703] on div "Additional property condition" at bounding box center [699, 699] width 766 height 22
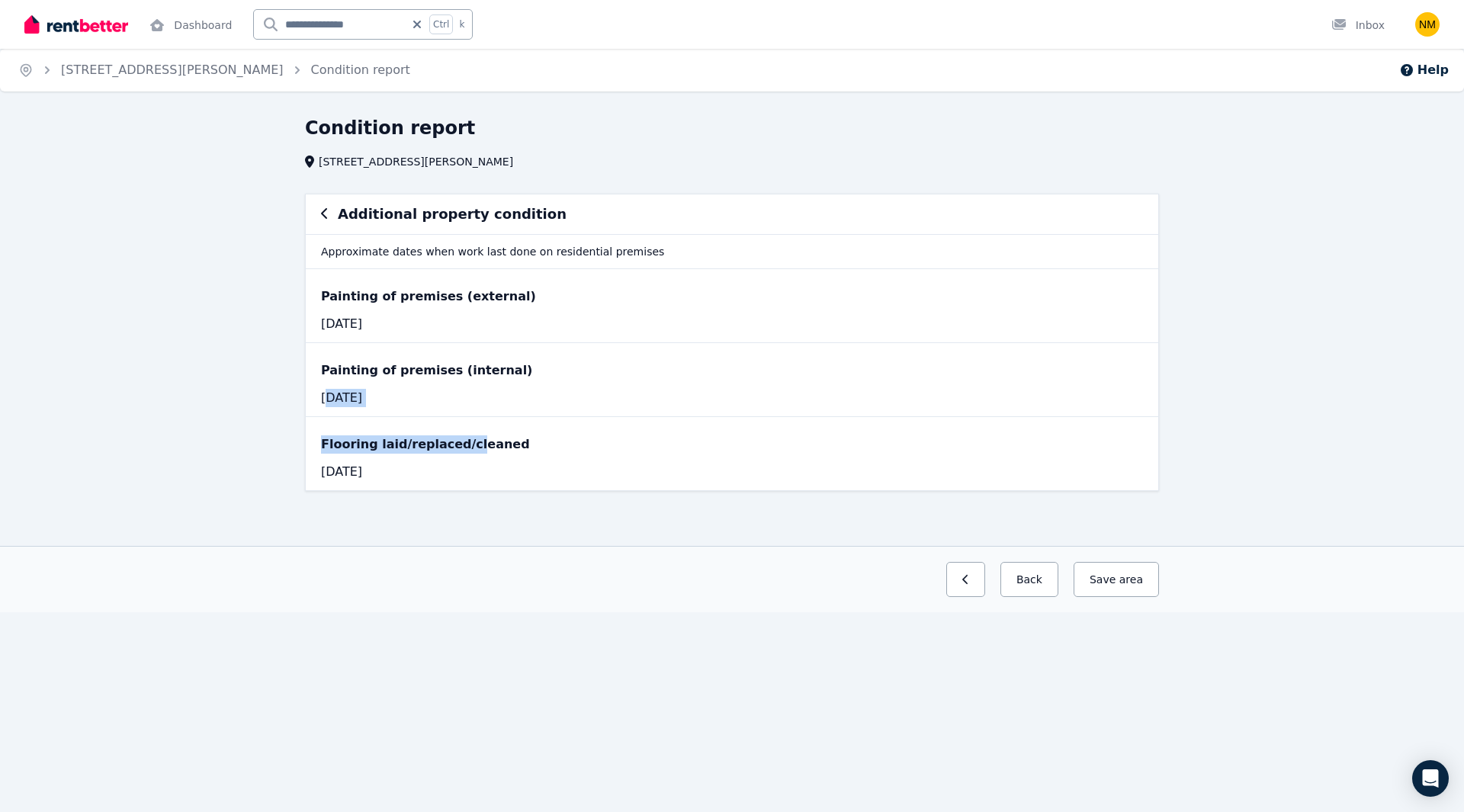
drag, startPoint x: 326, startPoint y: 393, endPoint x: 457, endPoint y: 417, distance: 133.2
click at [457, 417] on div "Painting of premises (external) 15/04/2018 Painting of premises (internal) 15/0…" at bounding box center [732, 380] width 853 height 222
click at [439, 438] on div "Flooring laid/replaced/cleaned" at bounding box center [732, 445] width 822 height 18
click at [449, 466] on div "15/04/2018" at bounding box center [519, 472] width 397 height 18
click at [1109, 585] on button "Save area" at bounding box center [1117, 580] width 85 height 35
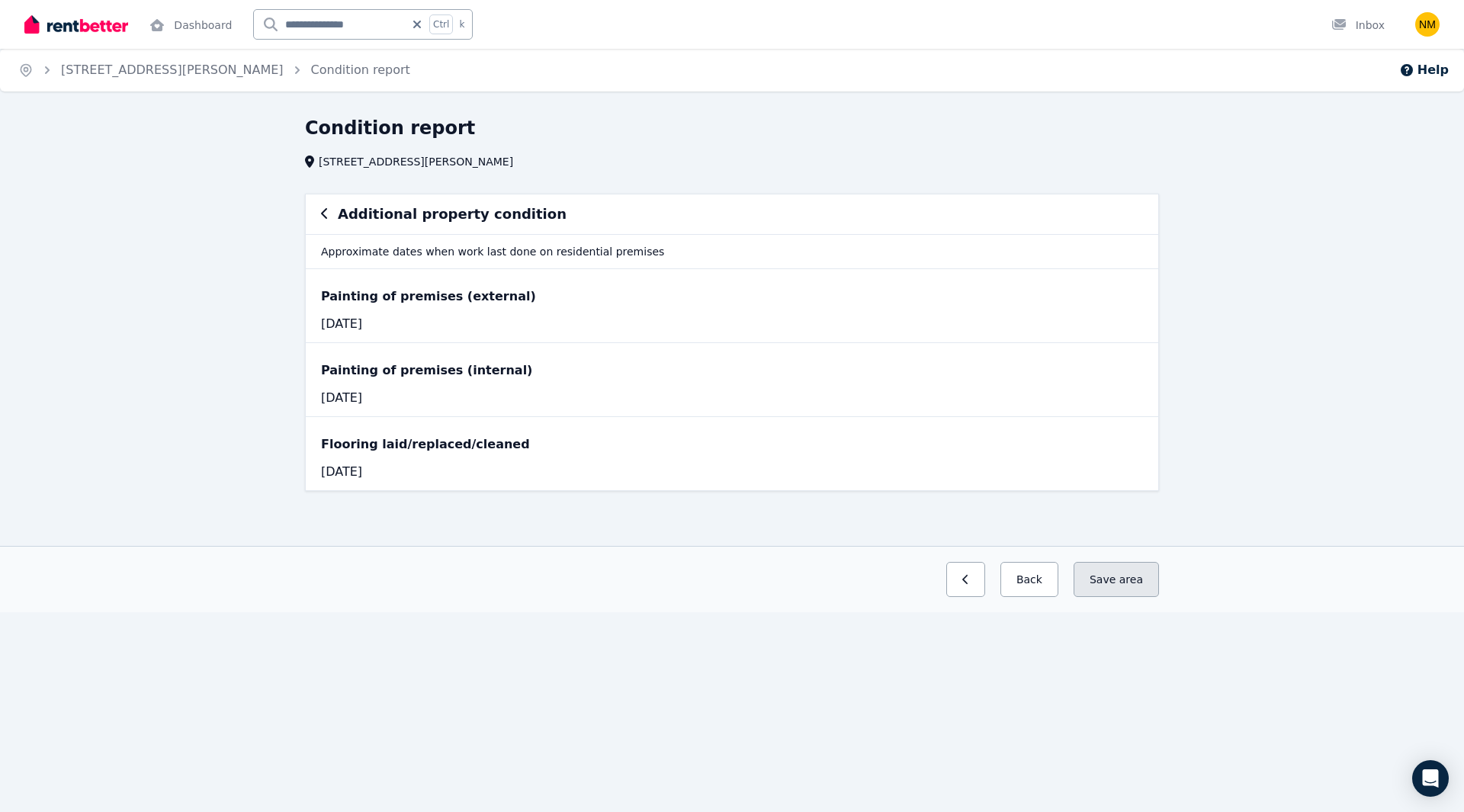
click at [1105, 579] on button "Save area" at bounding box center [1117, 580] width 85 height 35
click at [1051, 587] on button "Back" at bounding box center [1030, 580] width 58 height 35
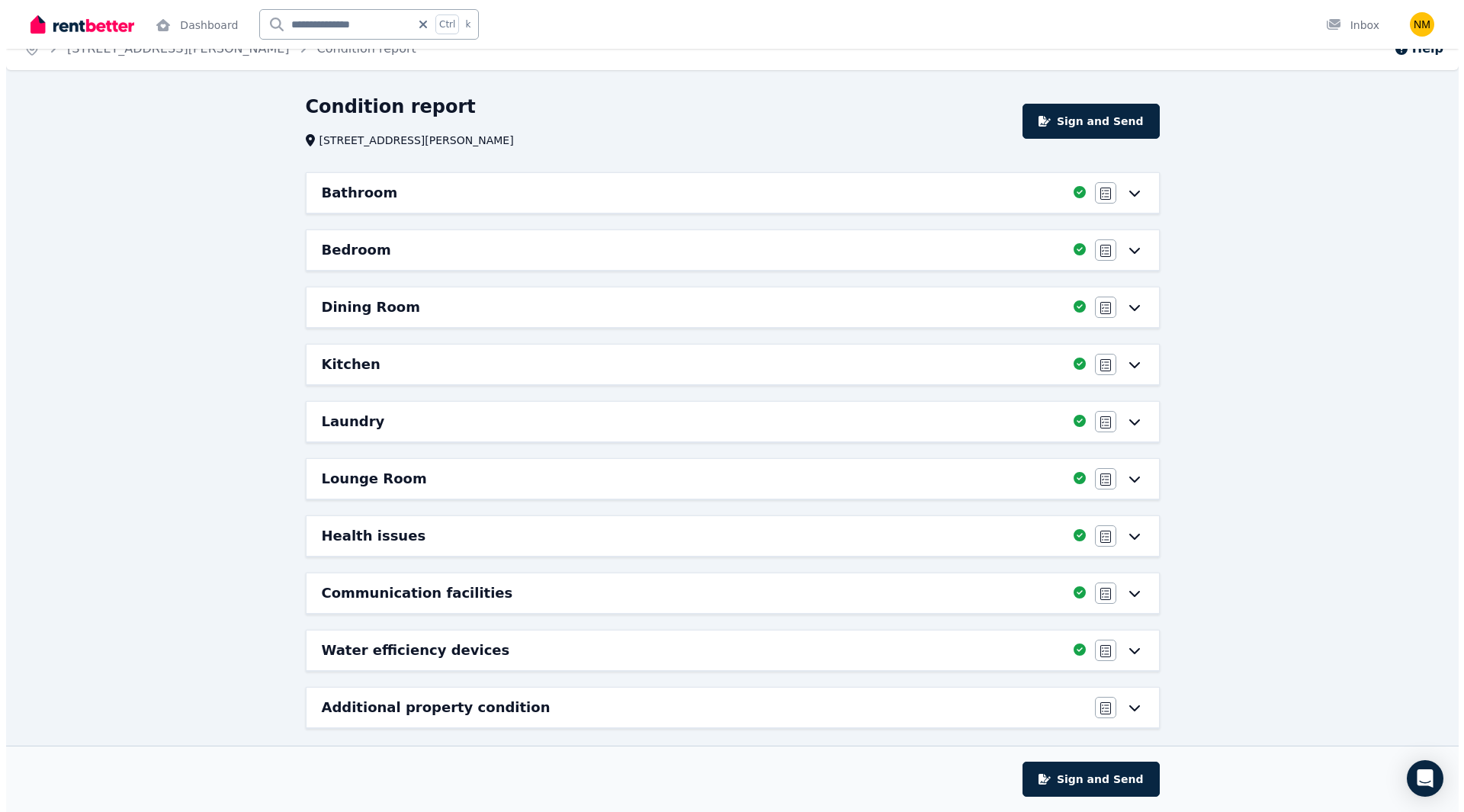
scroll to position [32, 0]
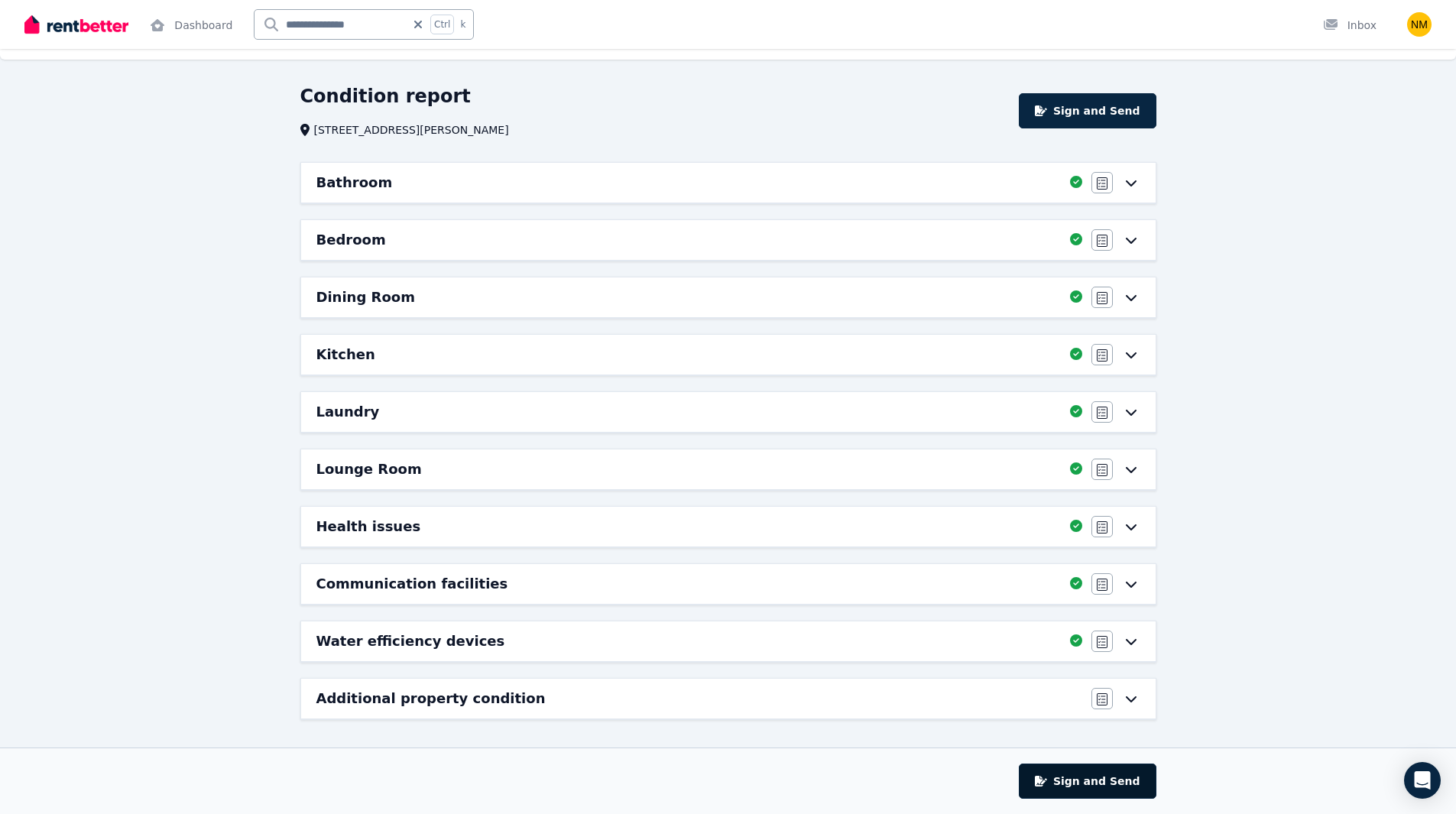
click at [1109, 778] on button "Sign and Send" at bounding box center [1086, 781] width 137 height 35
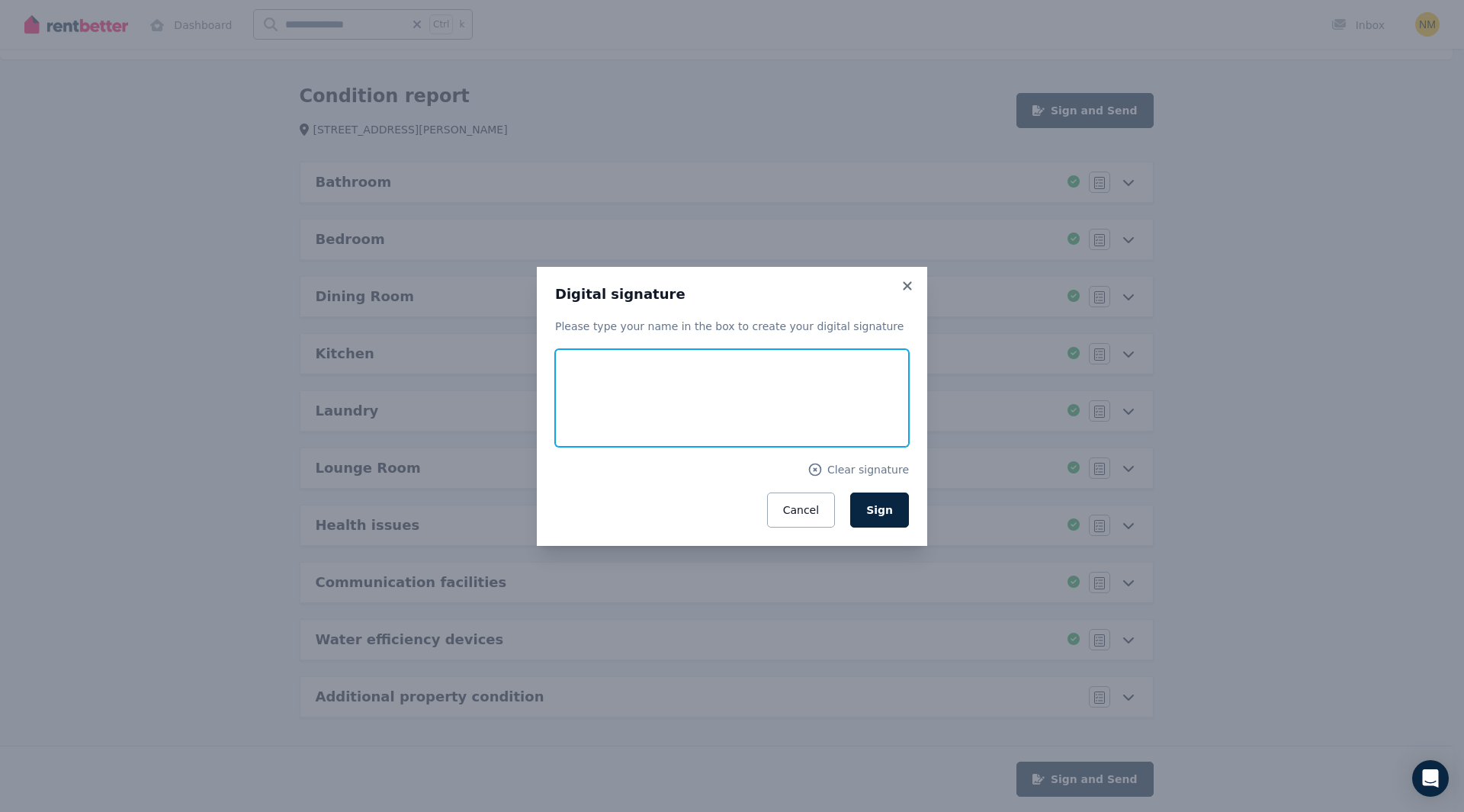
click at [723, 402] on input "text" at bounding box center [732, 398] width 354 height 98
type input "*"
type input "**********"
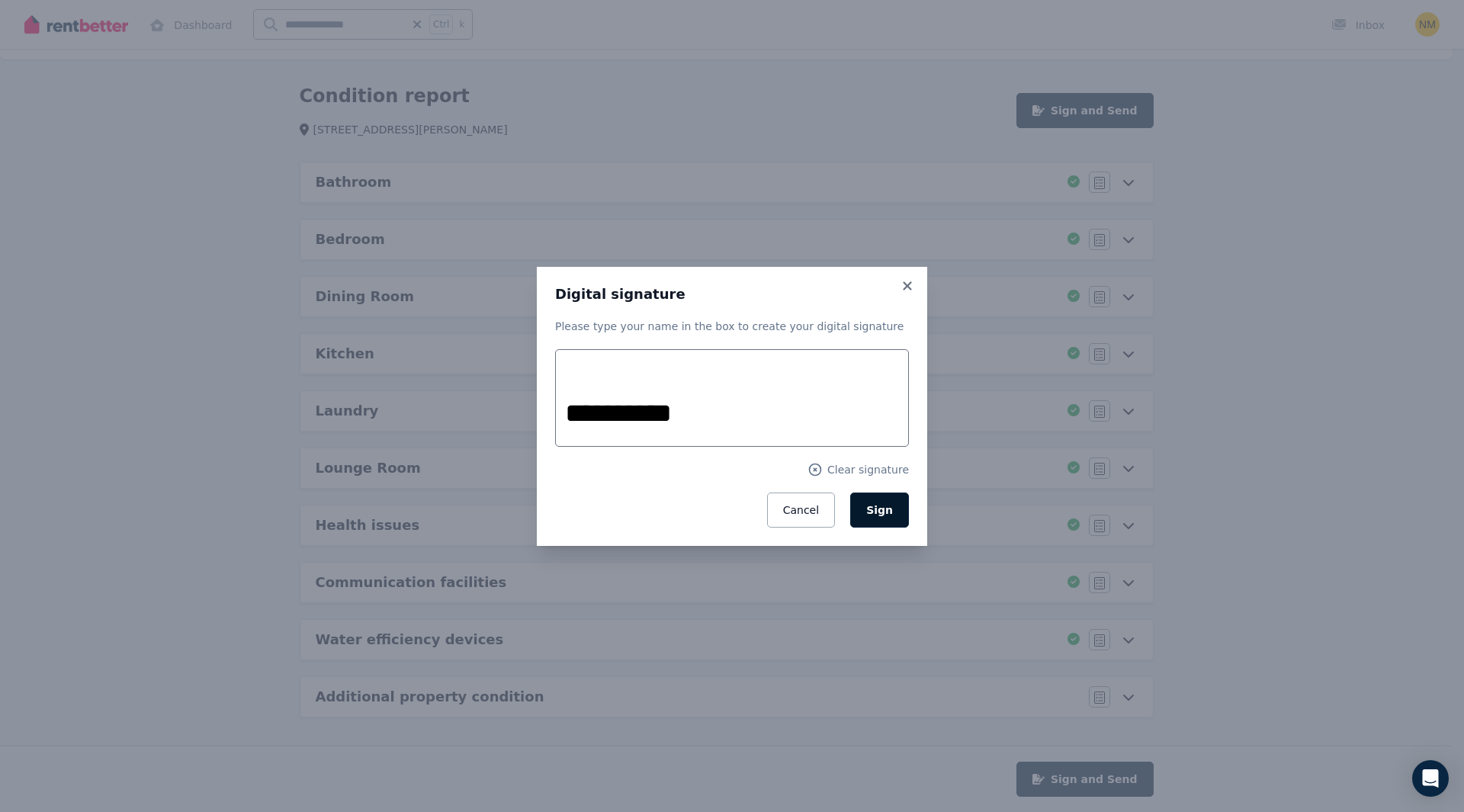
drag, startPoint x: 879, startPoint y: 502, endPoint x: 883, endPoint y: 509, distance: 8.1
click at [883, 509] on span "Sign" at bounding box center [880, 510] width 27 height 12
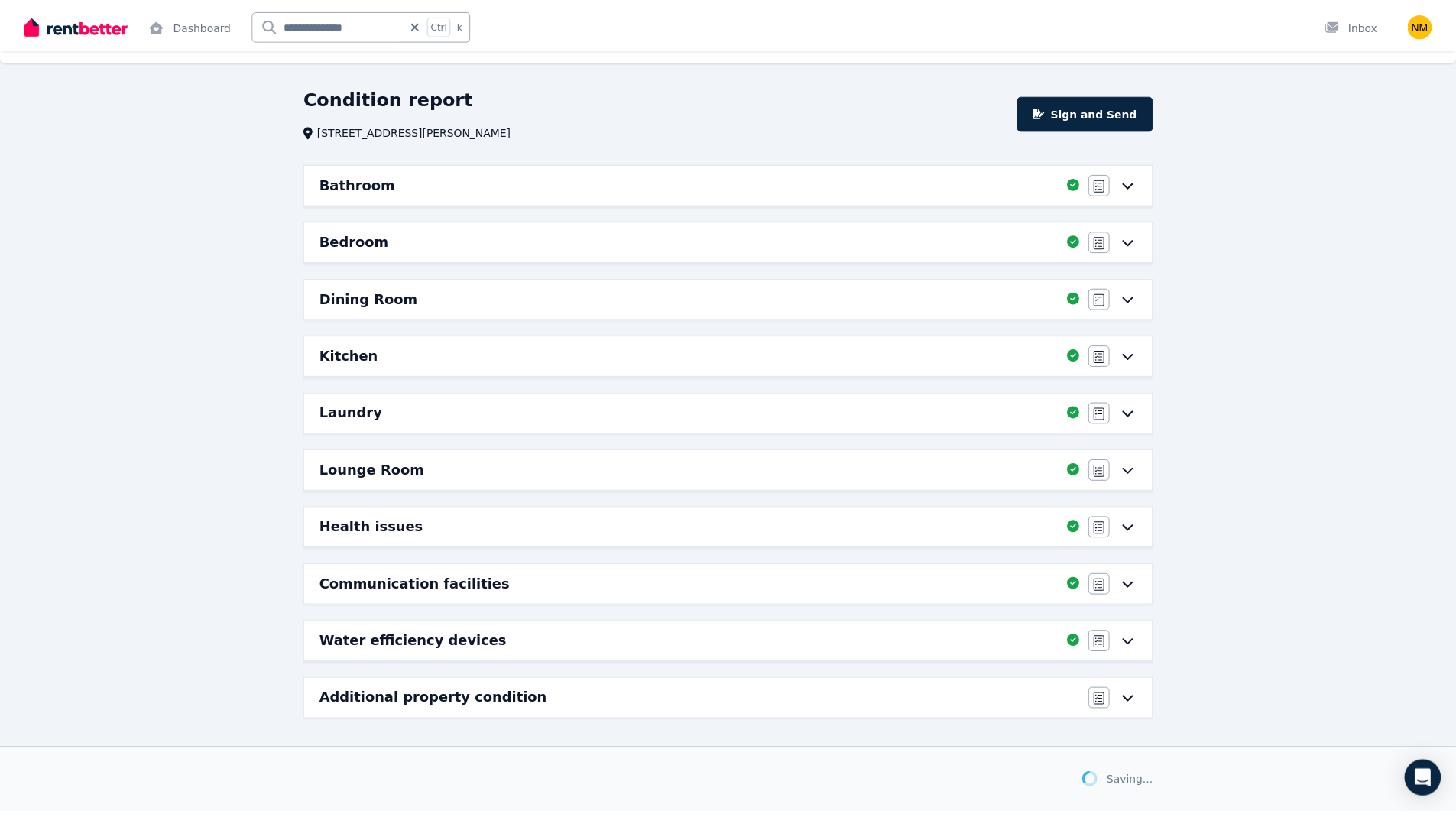
scroll to position [31, 0]
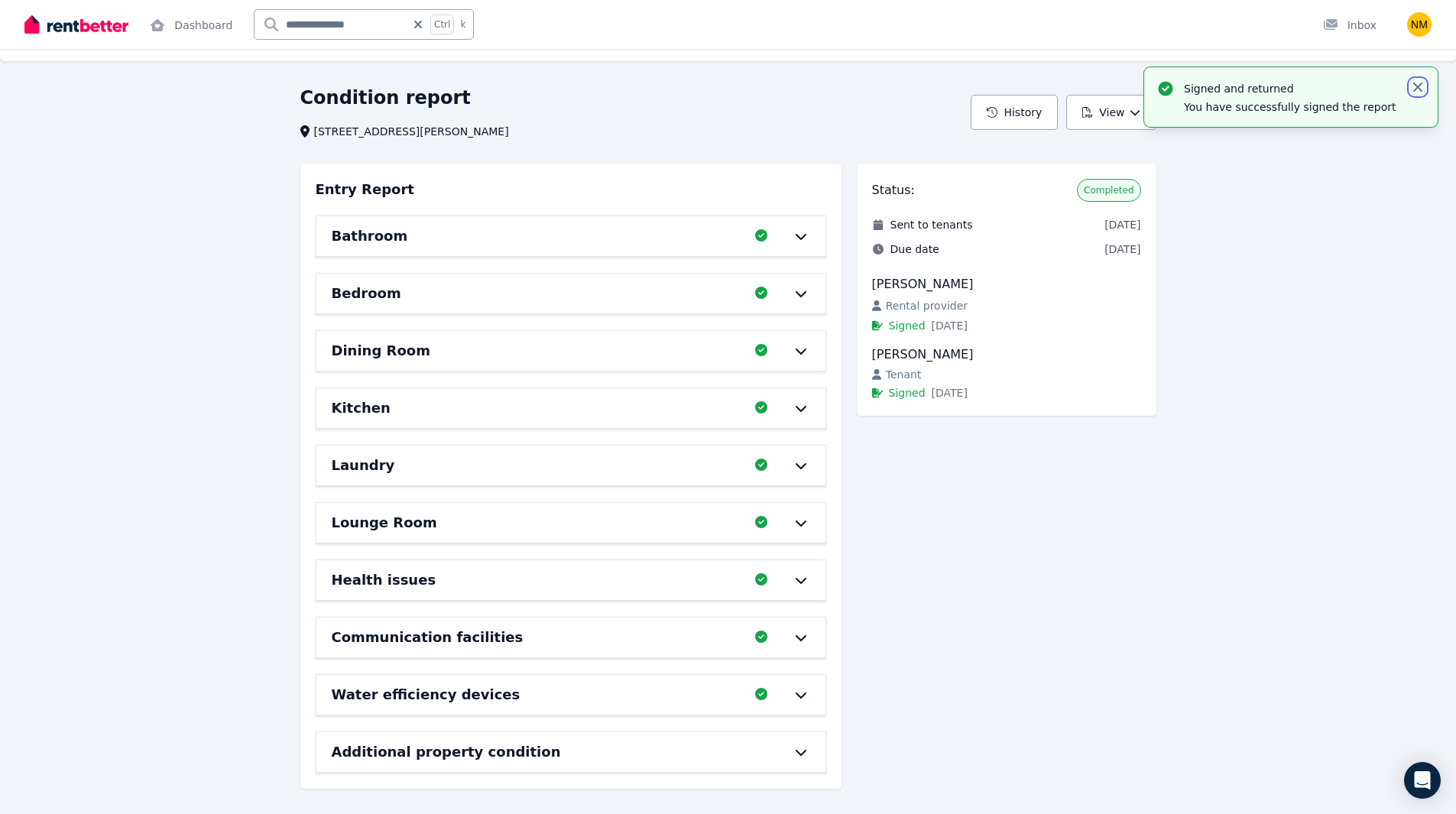
click at [1418, 85] on icon "button" at bounding box center [1417, 87] width 15 height 15
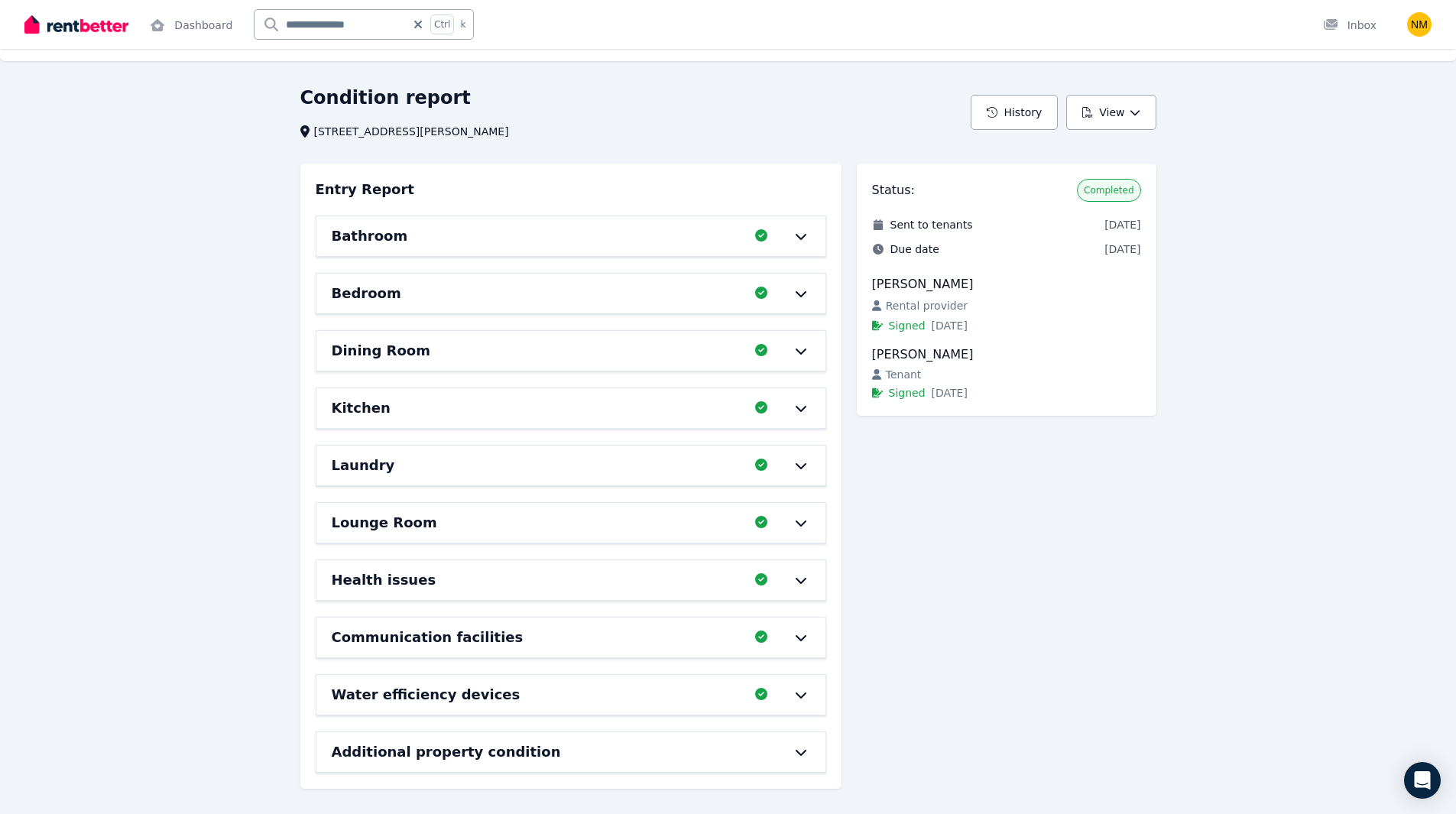
click at [1271, 422] on div "Condition report 2/291 George St, Waterloo History View Entry Report Bathroom C…" at bounding box center [728, 451] width 1456 height 731
click at [1116, 122] on button "View" at bounding box center [1111, 112] width 90 height 35
click at [1361, 359] on div "Condition report 2/291 George St, Waterloo History View View report Download as…" at bounding box center [728, 451] width 1456 height 731
click at [400, 92] on h1 "Condition report" at bounding box center [385, 97] width 170 height 24
click at [64, 29] on img at bounding box center [76, 24] width 104 height 23
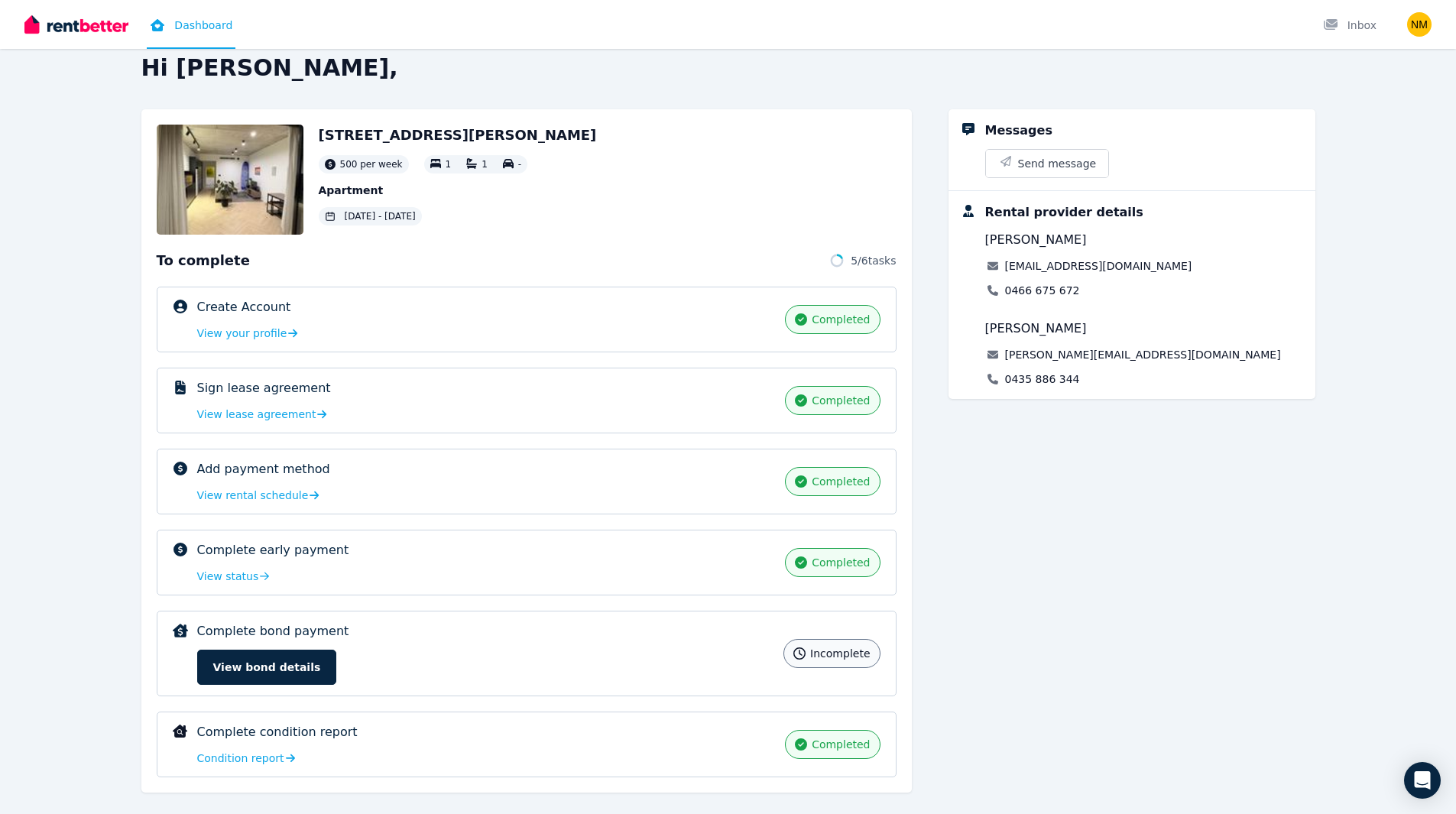
scroll to position [44, 0]
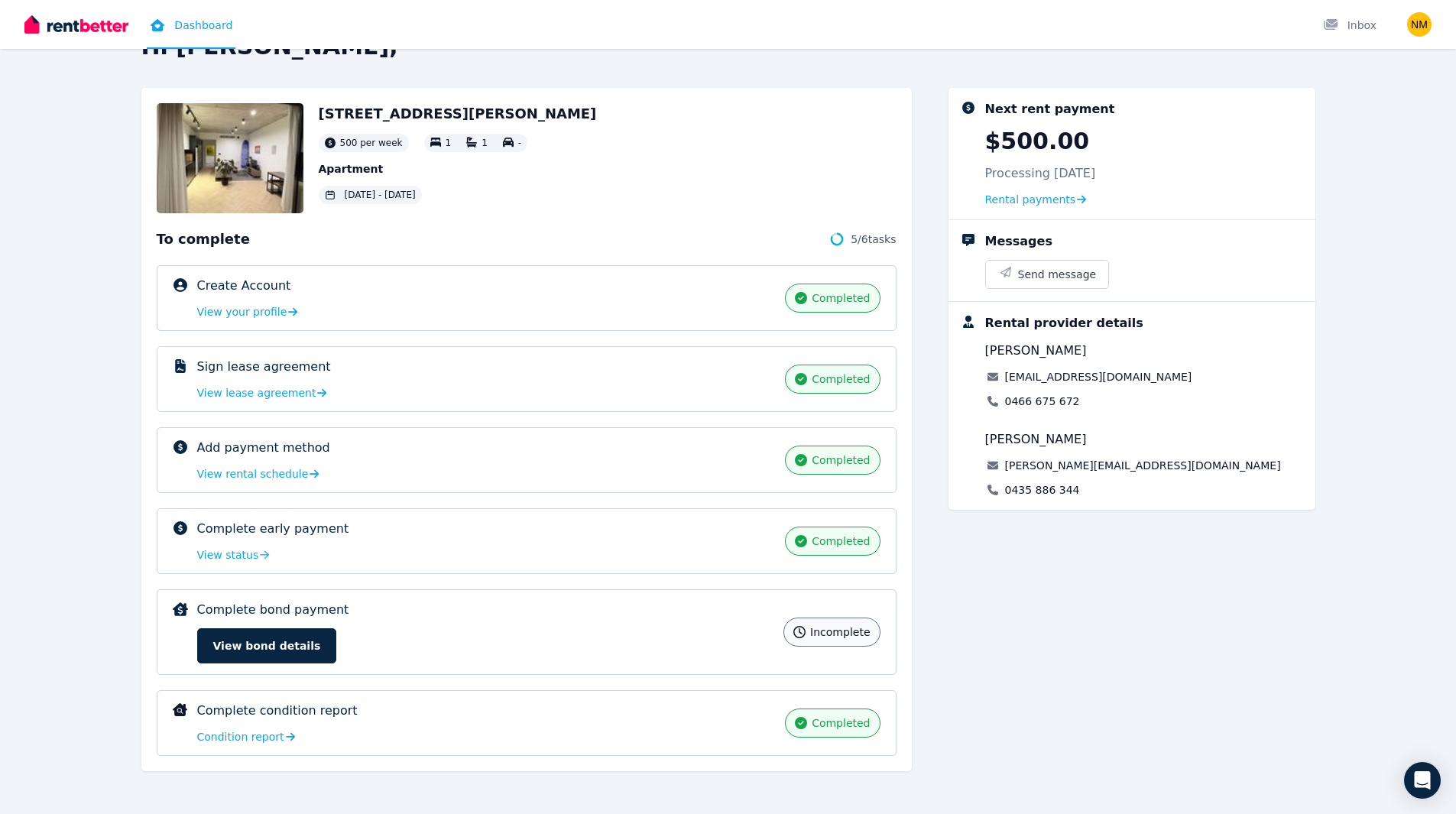
click at [246, 133] on img at bounding box center [230, 158] width 147 height 110
click at [381, 118] on h2 "[STREET_ADDRESS][PERSON_NAME]" at bounding box center [458, 114] width 278 height 22
click at [348, 149] on span "500 per week" at bounding box center [371, 142] width 63 height 12
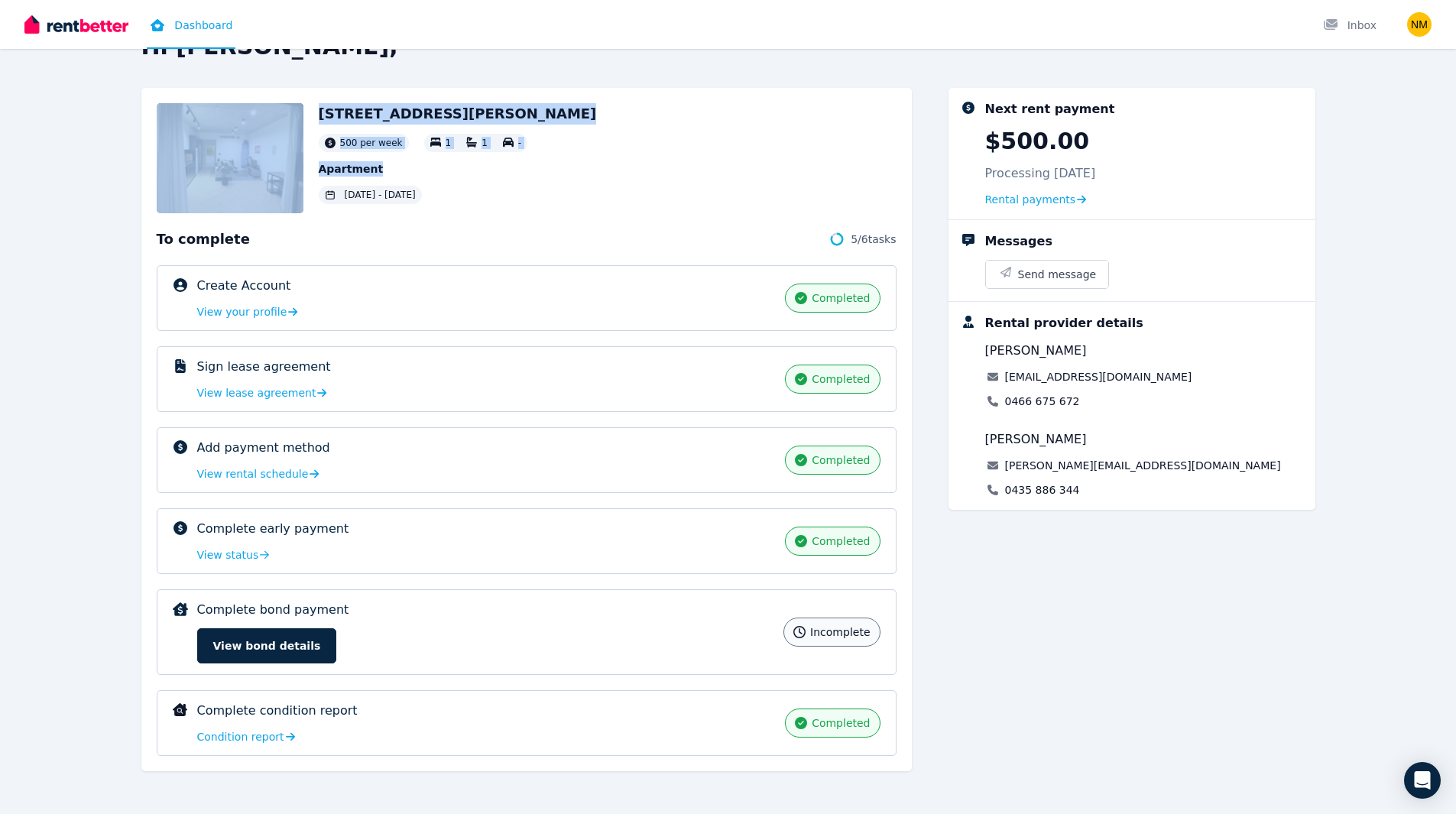
drag, startPoint x: 497, startPoint y: 201, endPoint x: 232, endPoint y: 90, distance: 287.3
click at [232, 90] on div "2/[STREET_ADDRESS][PERSON_NAME] 500 per week 1 1 - Apartment [DATE] - [DATE] To…" at bounding box center [526, 430] width 770 height 683
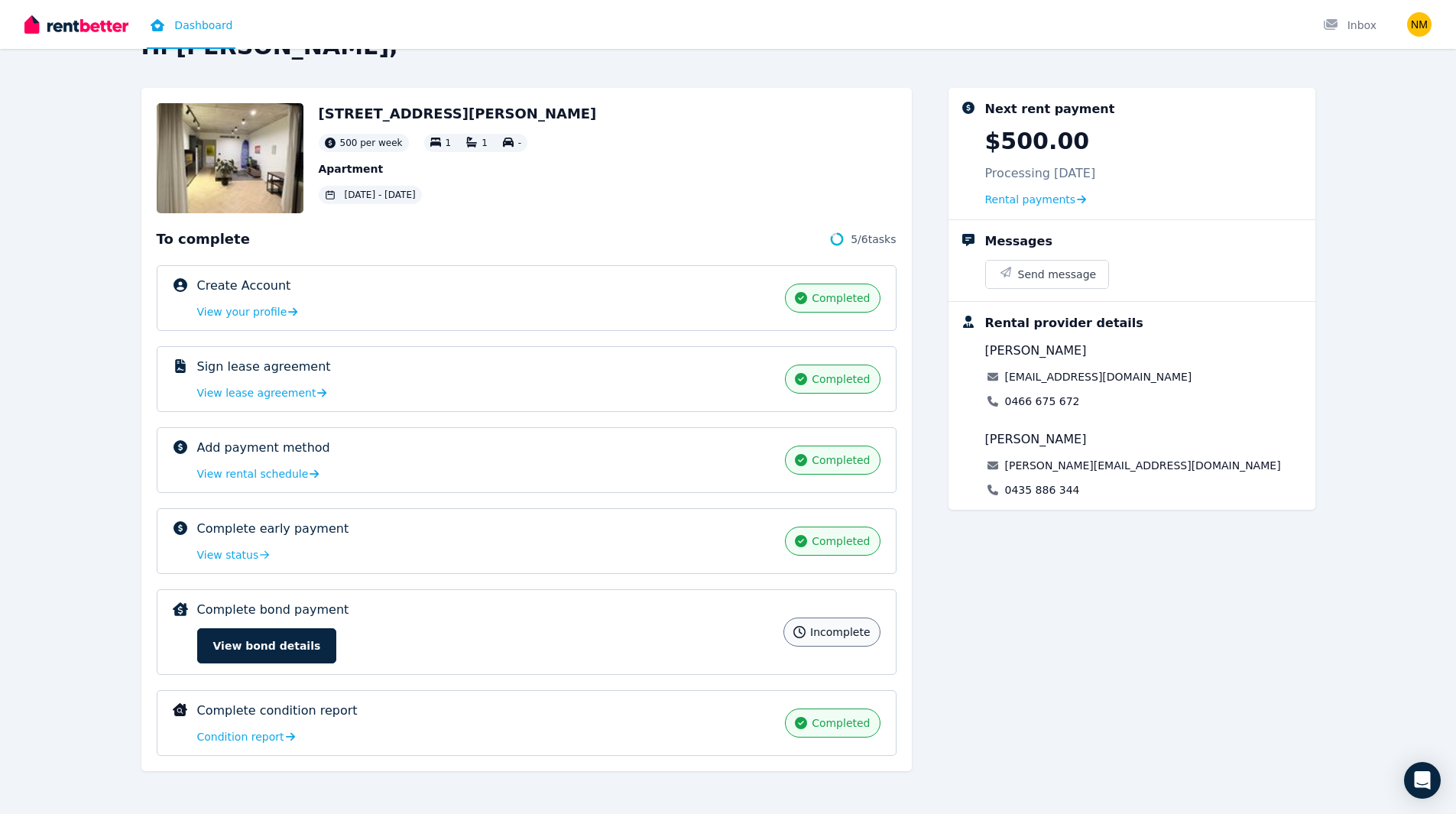
click at [620, 255] on div "To complete 5 / 6 tasks Create Account completed View your profile completed Si…" at bounding box center [526, 492] width 739 height 528
click at [26, 606] on div "Hi [PERSON_NAME], [STREET_ADDRESS][PERSON_NAME] 500 per week 1 1 - Apartment [D…" at bounding box center [728, 423] width 1456 height 781
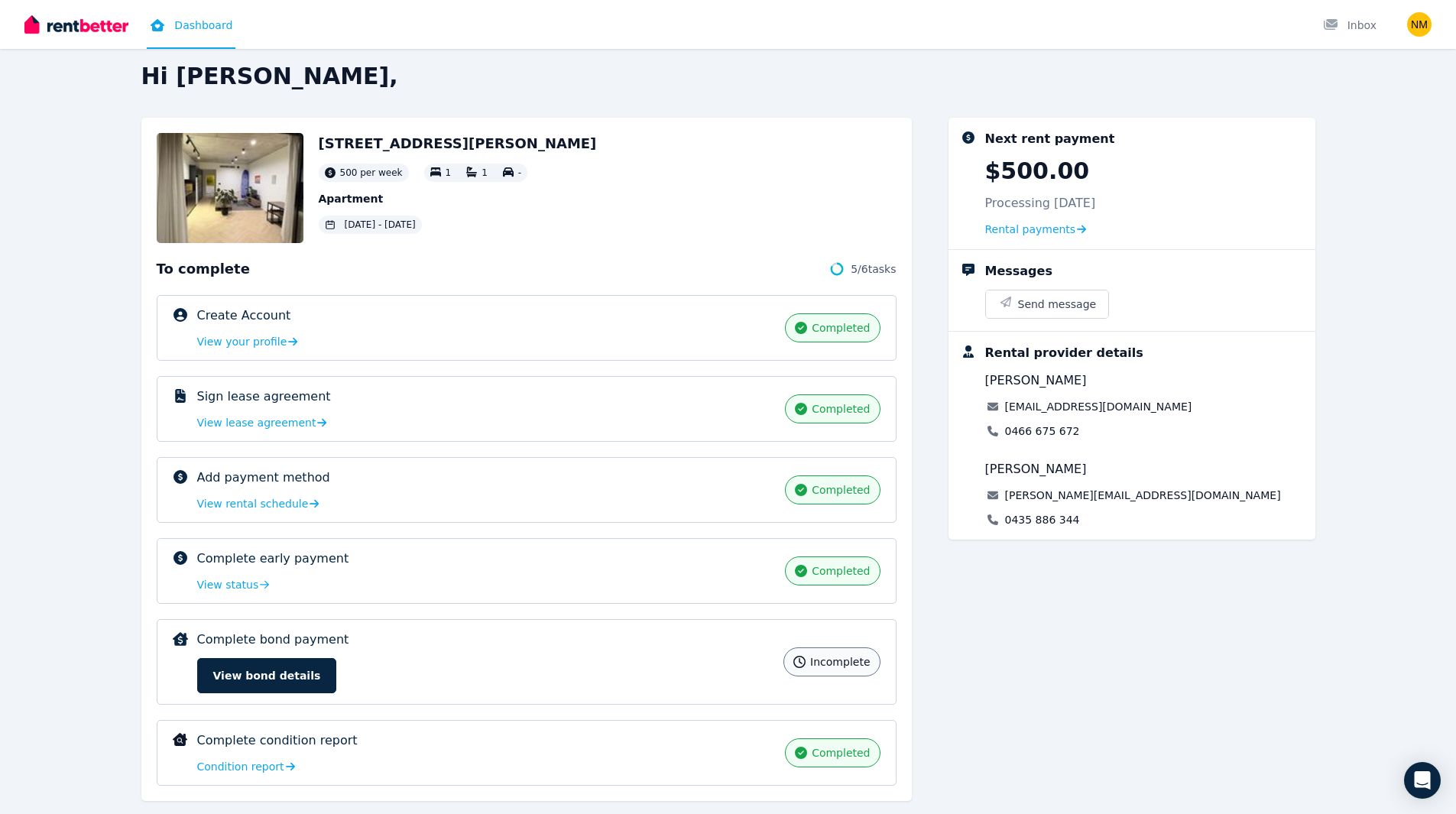
scroll to position [0, 0]
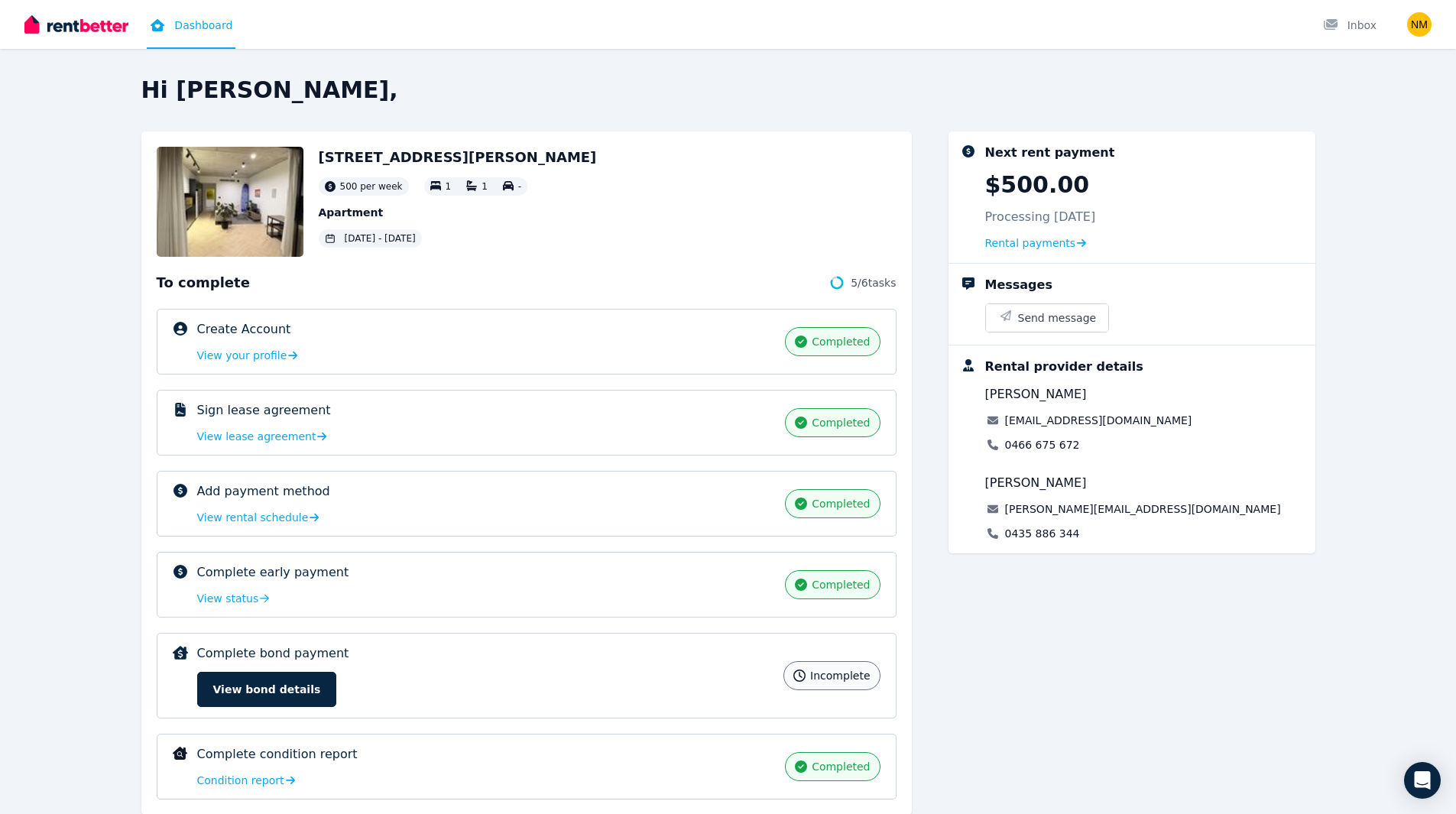
click at [273, 11] on div "Dashboard Inbox" at bounding box center [701, 24] width 1355 height 49
click at [617, 83] on h2 "Hi [PERSON_NAME]," at bounding box center [728, 90] width 1174 height 27
drag, startPoint x: 276, startPoint y: 85, endPoint x: 153, endPoint y: 92, distance: 123.2
click at [153, 92] on h2 "Hi [PERSON_NAME]," at bounding box center [728, 90] width 1174 height 27
click at [291, 86] on h2 "Hi [PERSON_NAME]," at bounding box center [728, 90] width 1174 height 27
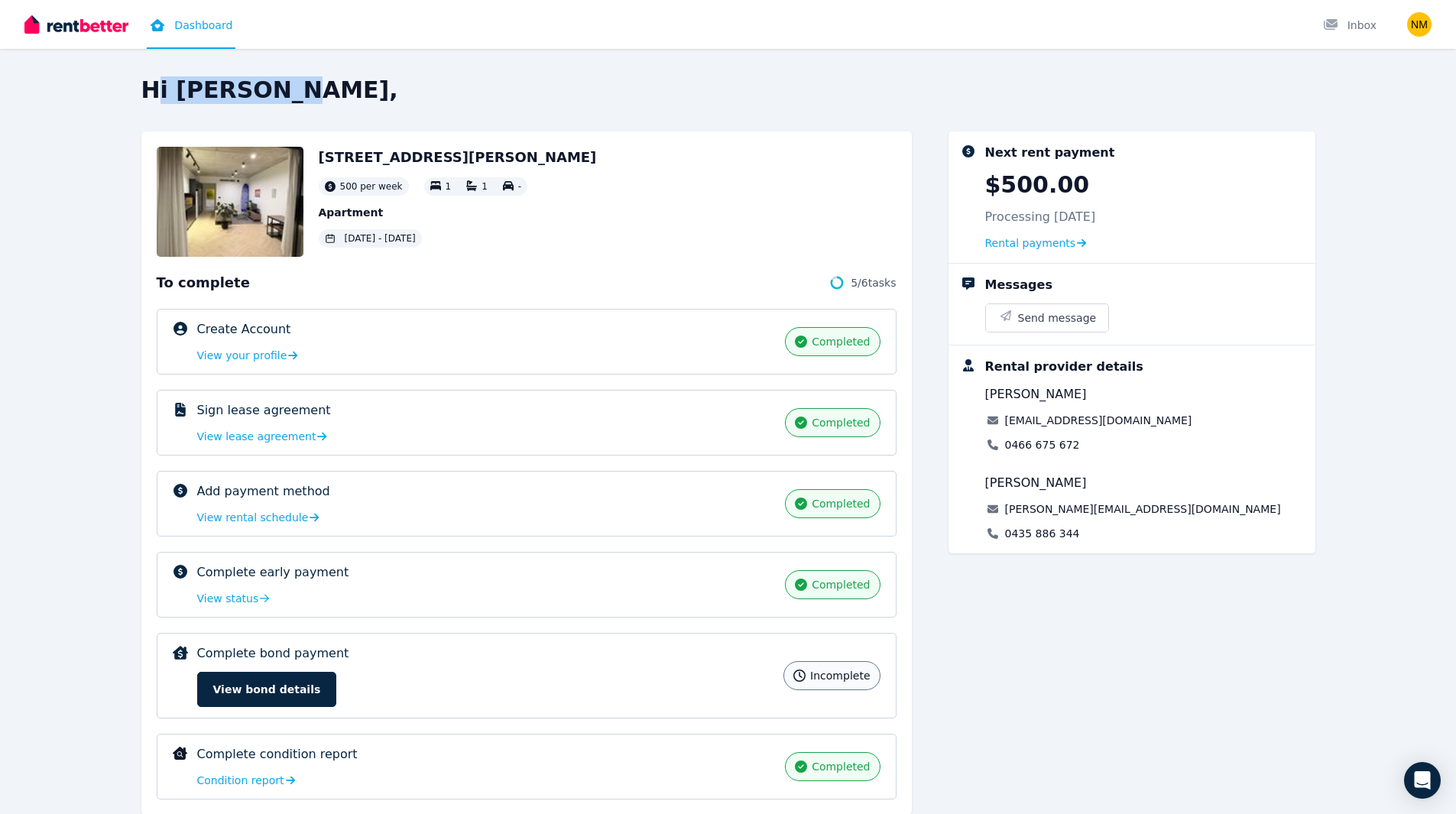
click at [188, 73] on div "Hi [PERSON_NAME], [STREET_ADDRESS][PERSON_NAME] 500 per week 1 1 - Apartment [D…" at bounding box center [728, 407] width 1456 height 814
drag, startPoint x: 136, startPoint y: 93, endPoint x: 294, endPoint y: 96, distance: 158.0
click at [294, 96] on div "Hi [PERSON_NAME], [STREET_ADDRESS][PERSON_NAME] 500 per week 1 1 - Apartment [D…" at bounding box center [728, 467] width 1456 height 781
click at [310, 90] on h2 "Hi [PERSON_NAME]," at bounding box center [728, 90] width 1174 height 27
